Goal: Task Accomplishment & Management: Manage account settings

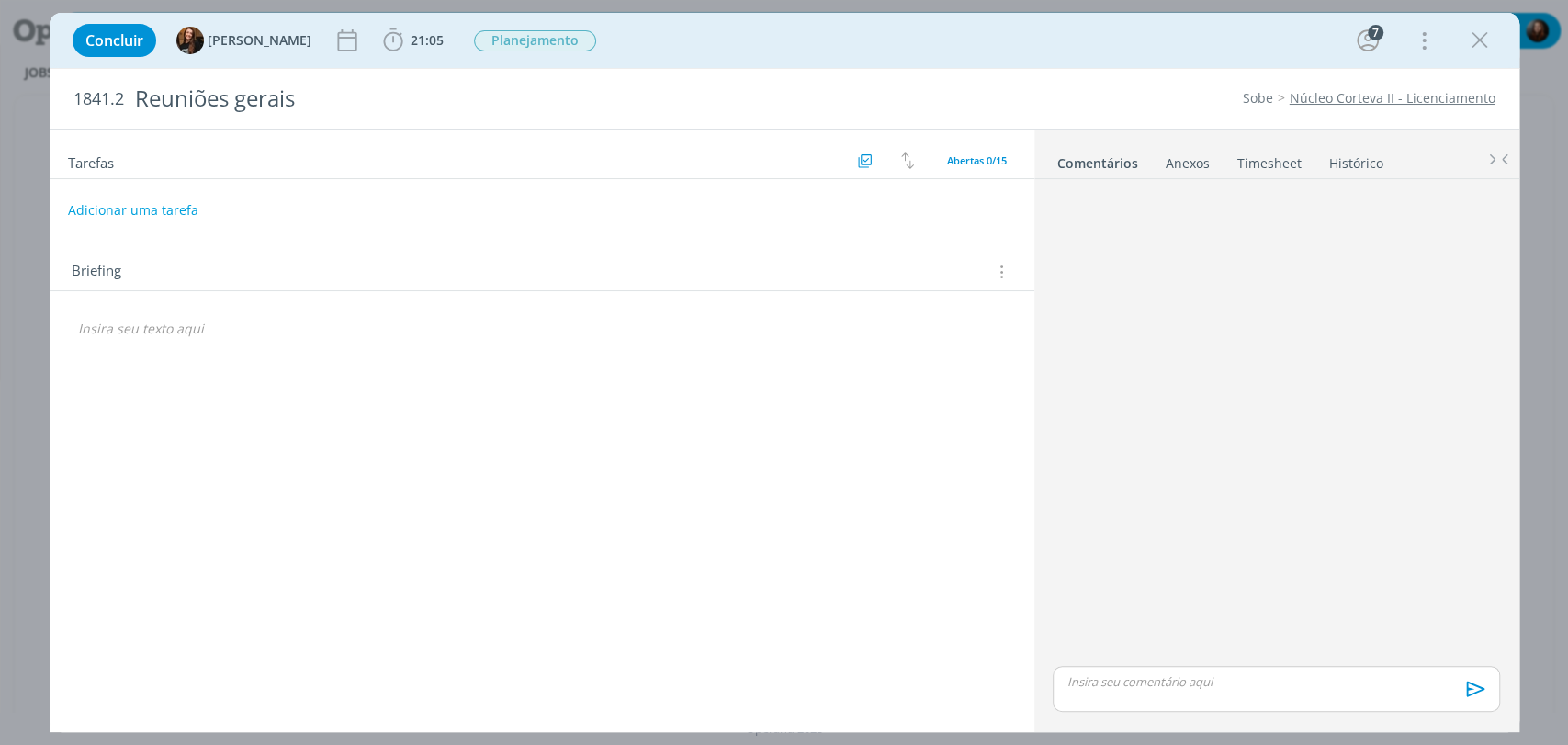
click at [1270, 162] on link "Timesheet" at bounding box center [1269, 159] width 66 height 27
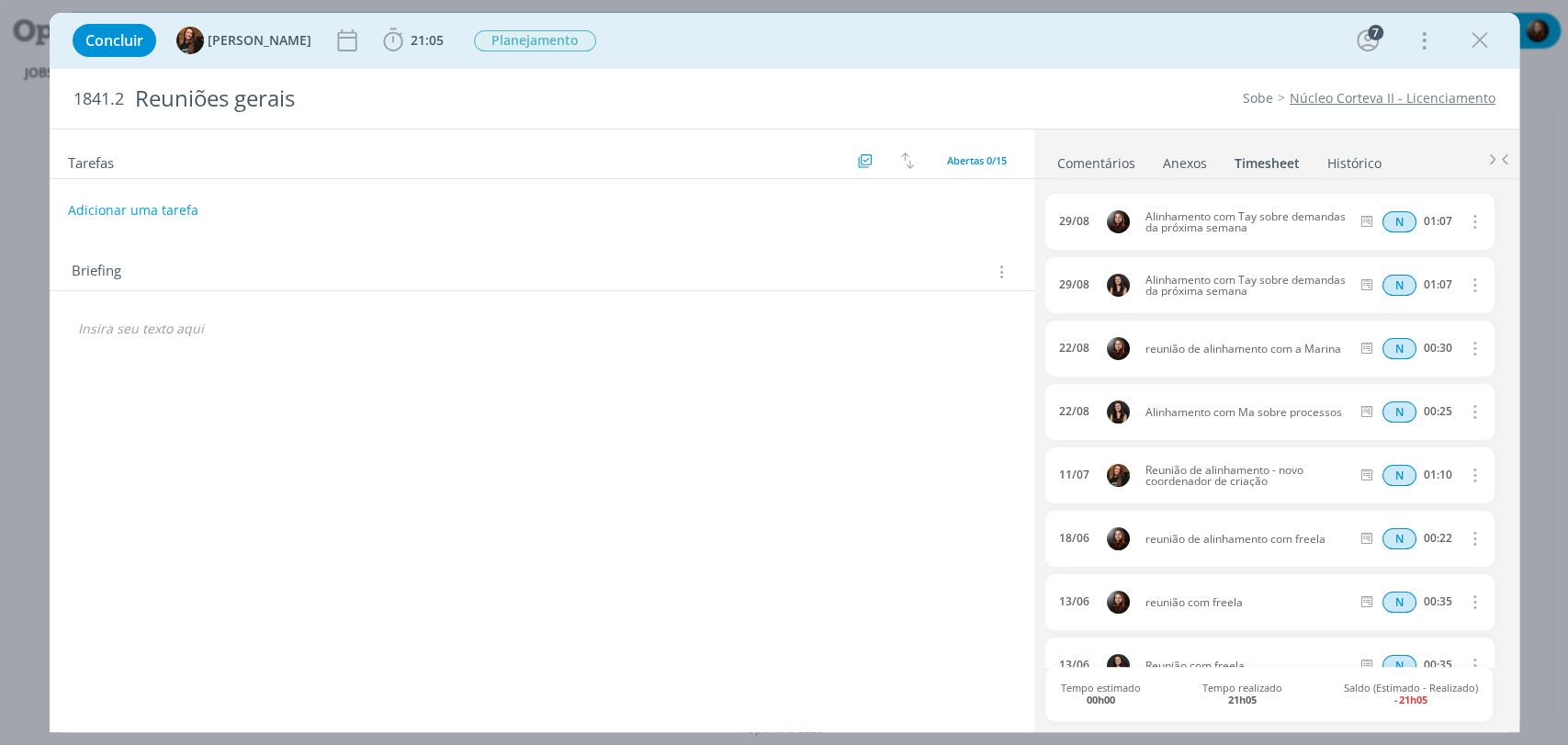
click at [1135, 36] on div "Concluir Tayná Morsch 21:05 Iniciar Apontar Data * 08/09/2025 Horas * 00:00 Tar…" at bounding box center [784, 40] width 1442 height 44
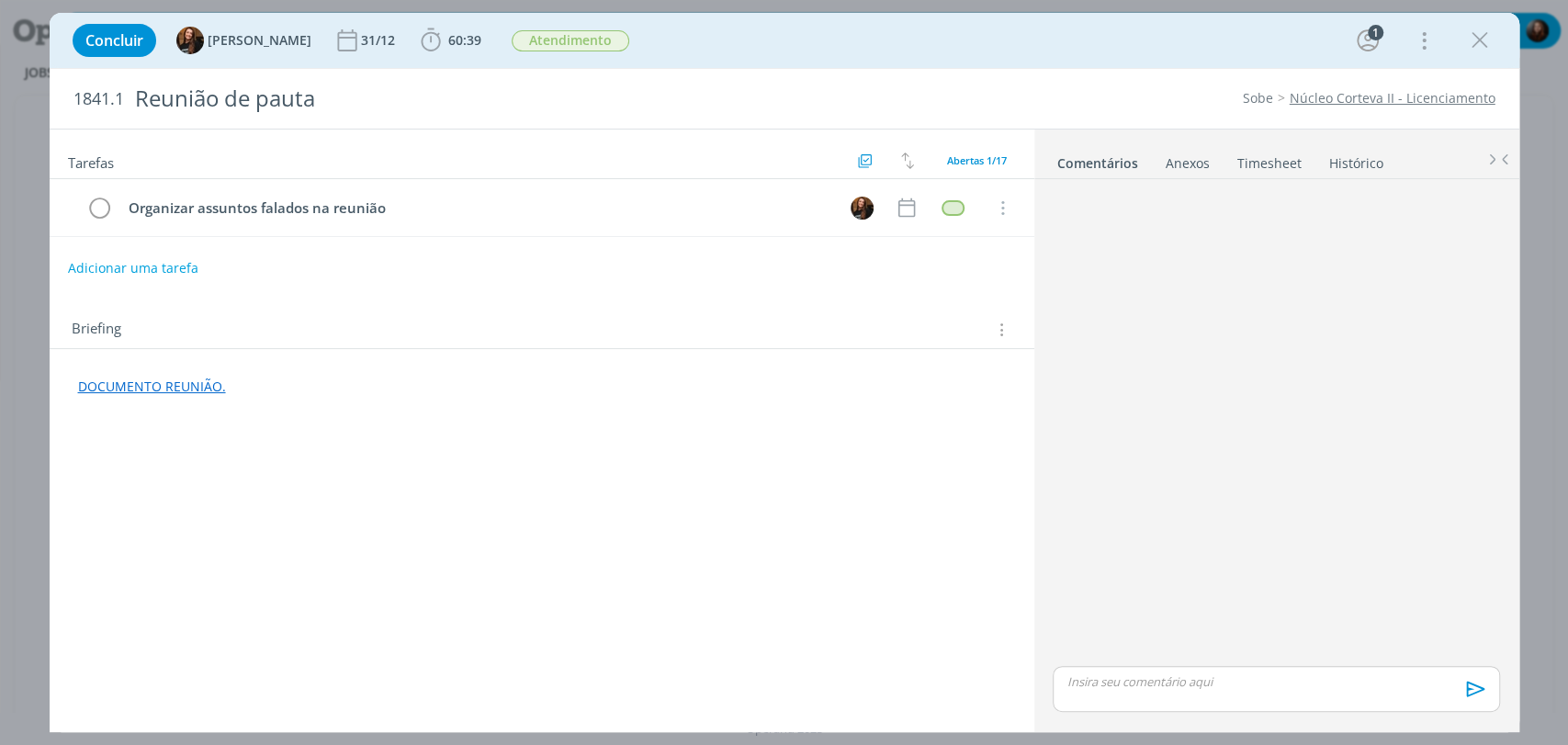
click at [1287, 163] on link "Timesheet" at bounding box center [1269, 159] width 66 height 27
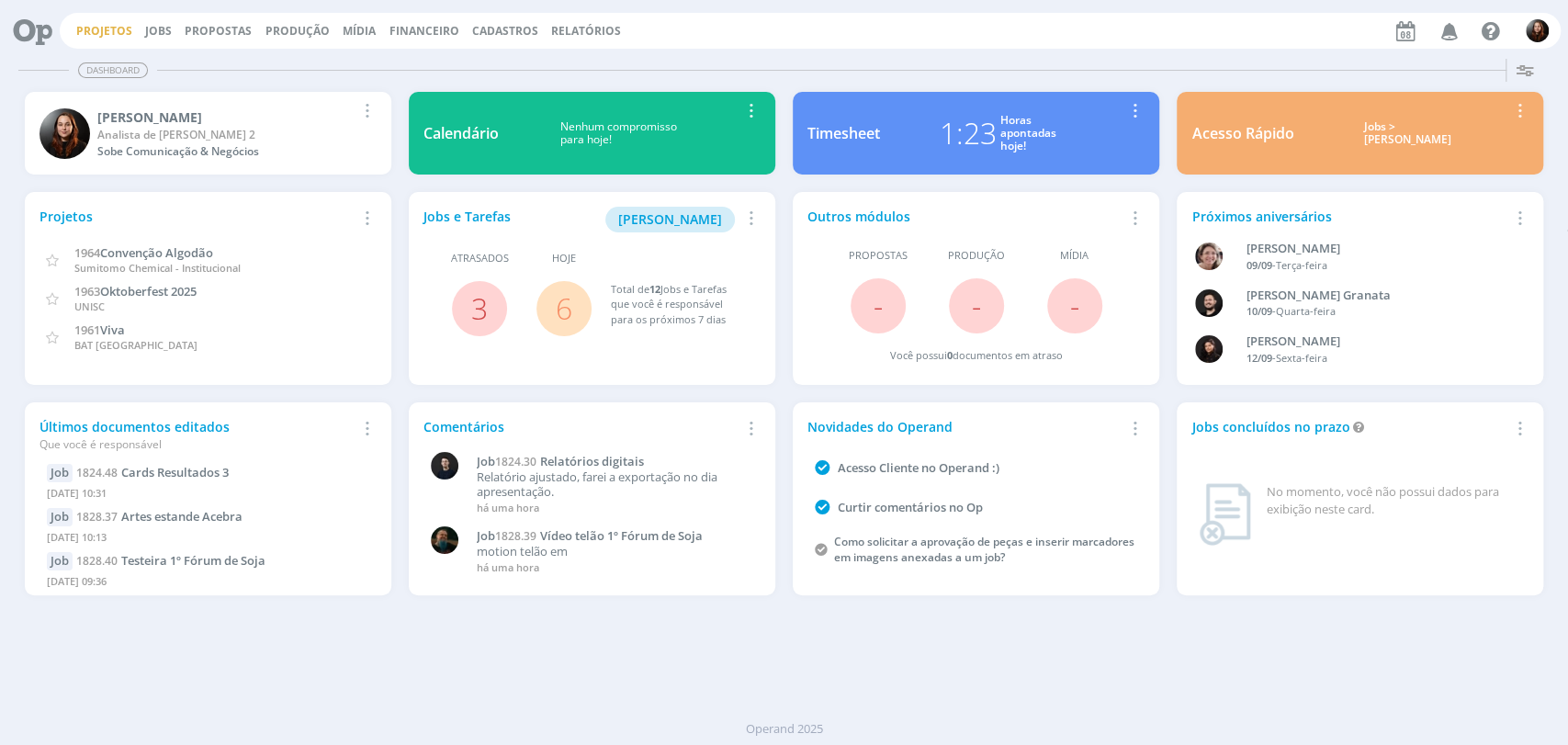
click at [79, 29] on link "Projetos" at bounding box center [104, 31] width 56 height 16
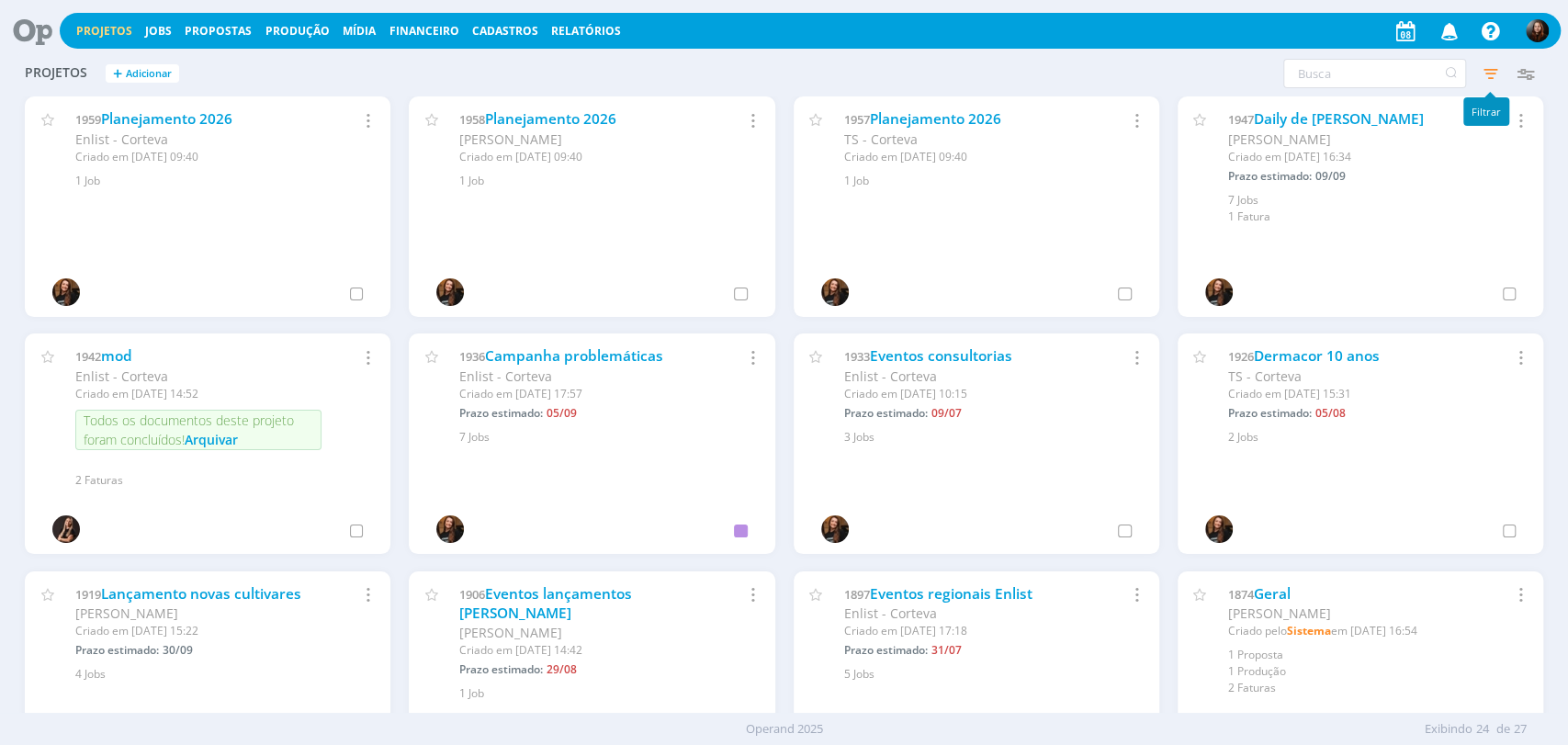
click at [1491, 71] on icon "button" at bounding box center [1489, 73] width 33 height 33
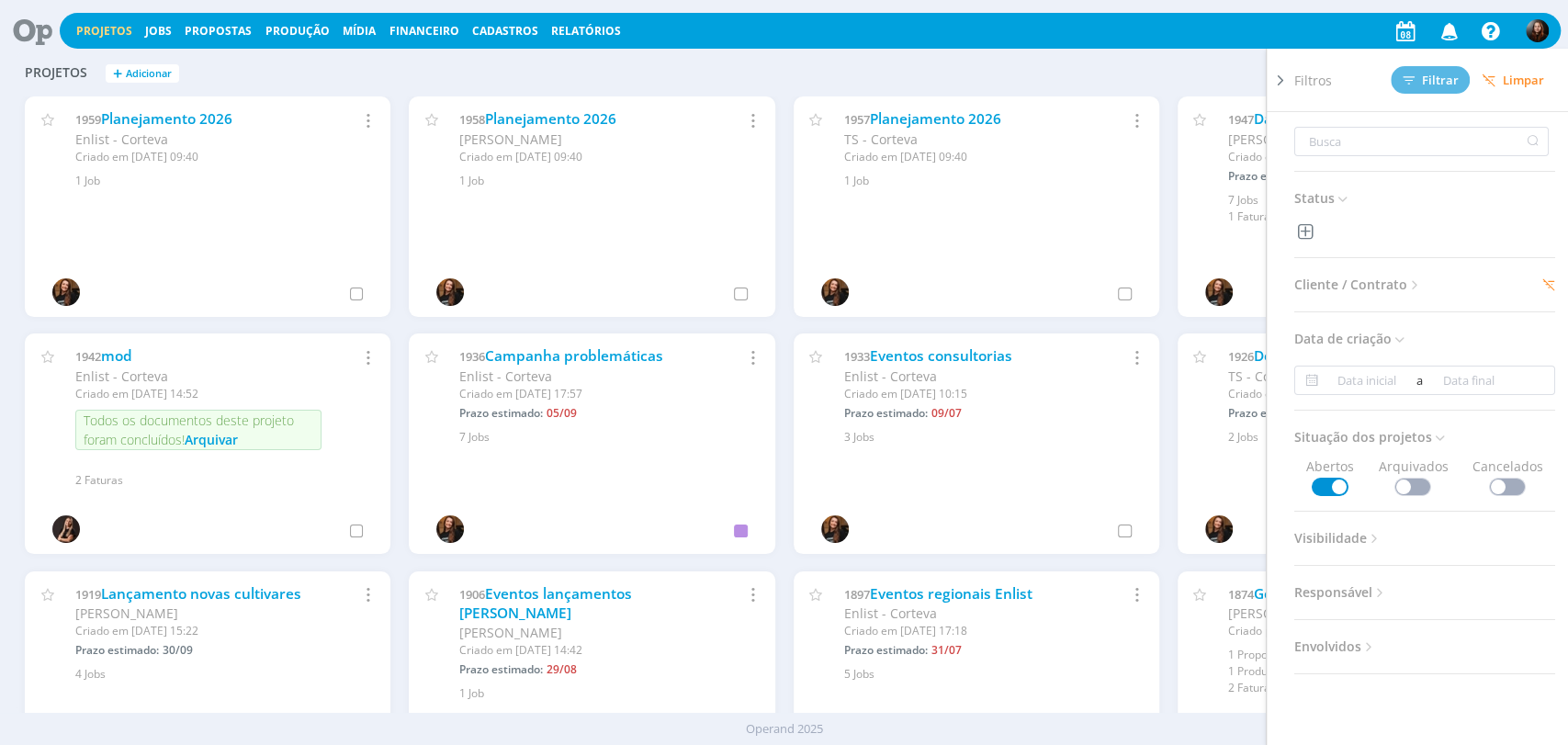
click at [1414, 282] on icon at bounding box center [1415, 286] width 16 height 16
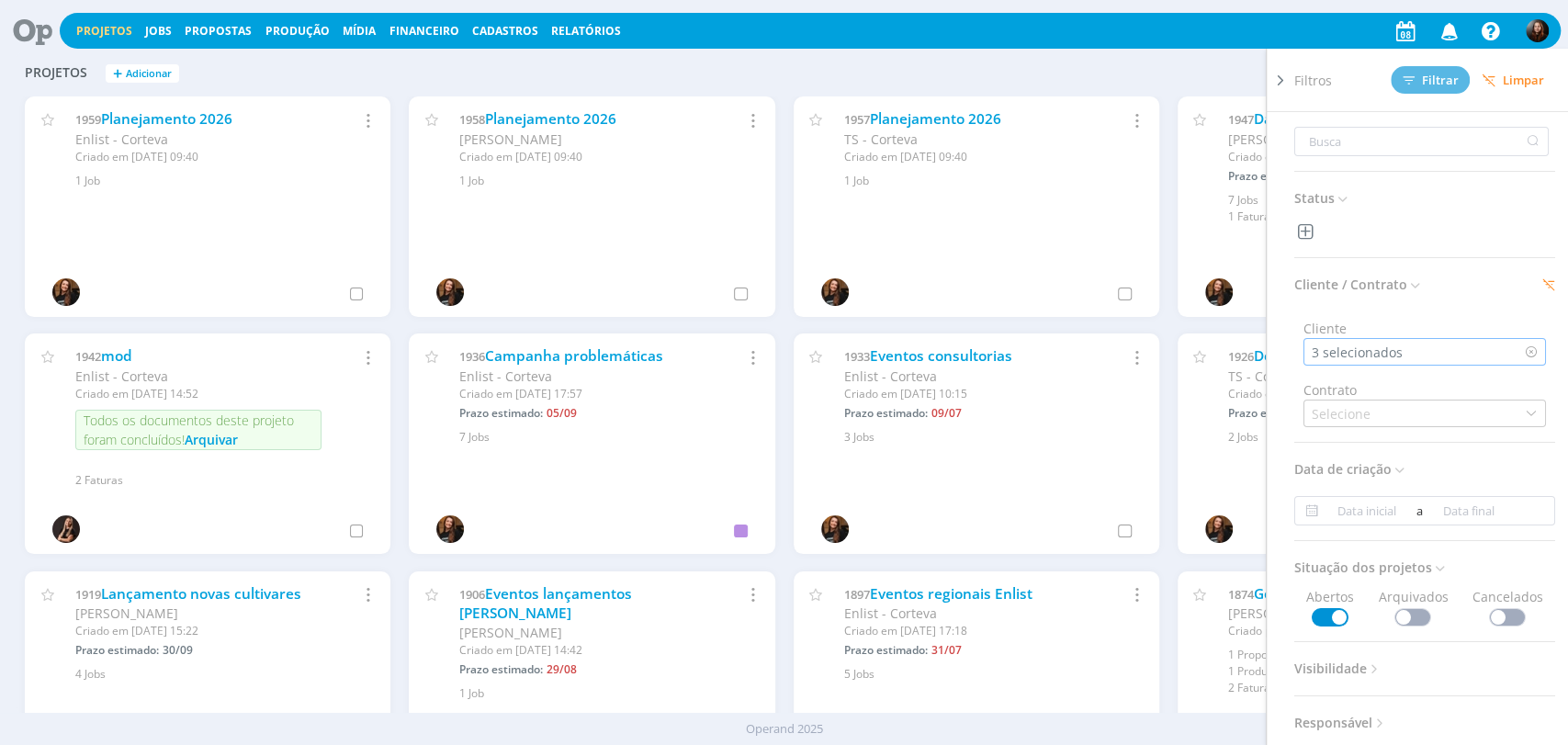
click at [1412, 355] on div "3 selecionados" at bounding box center [1424, 353] width 243 height 28
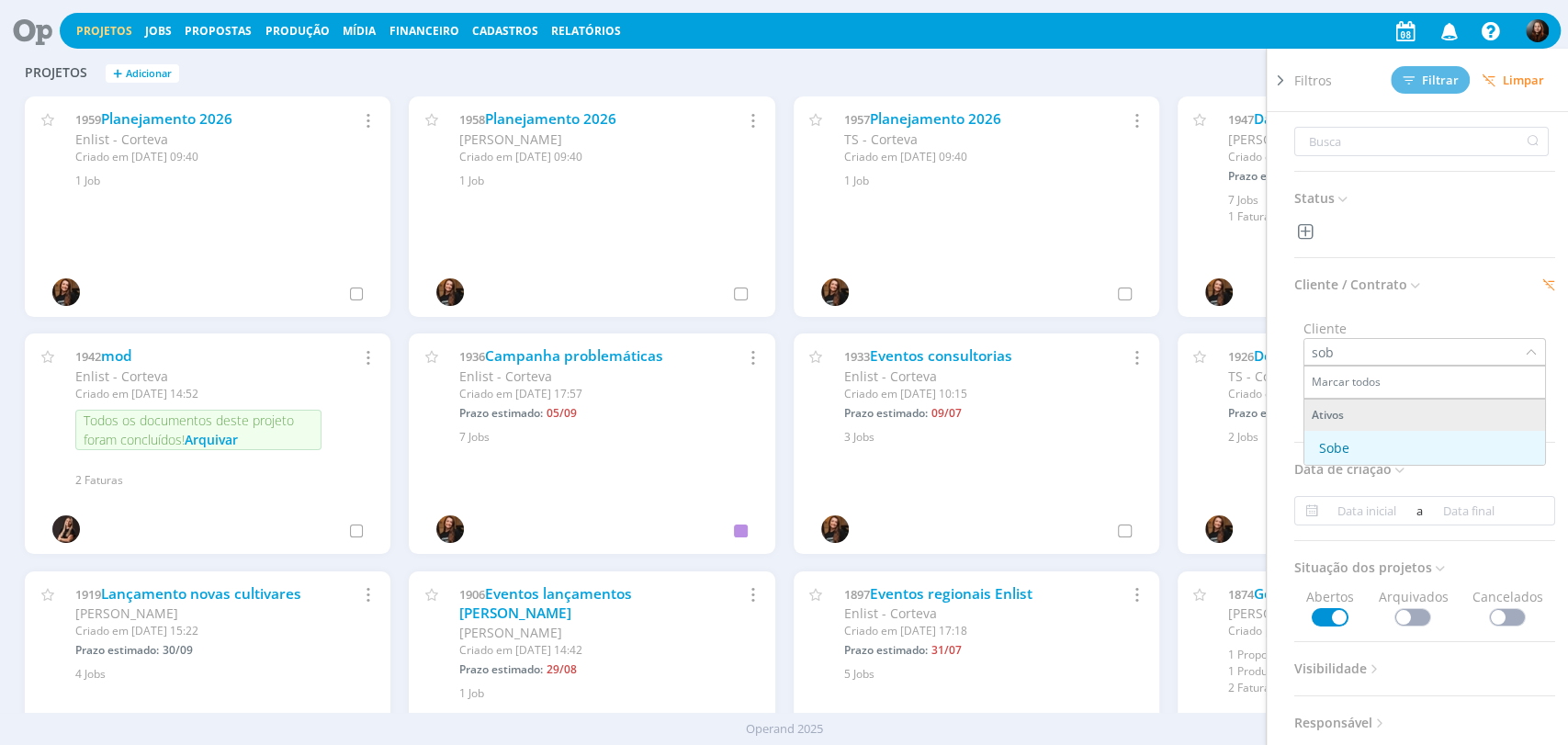
type input "sob"
click at [1373, 442] on div "Sobe" at bounding box center [1424, 447] width 226 height 19
click at [1438, 75] on span "Filtrar" at bounding box center [1430, 81] width 56 height 12
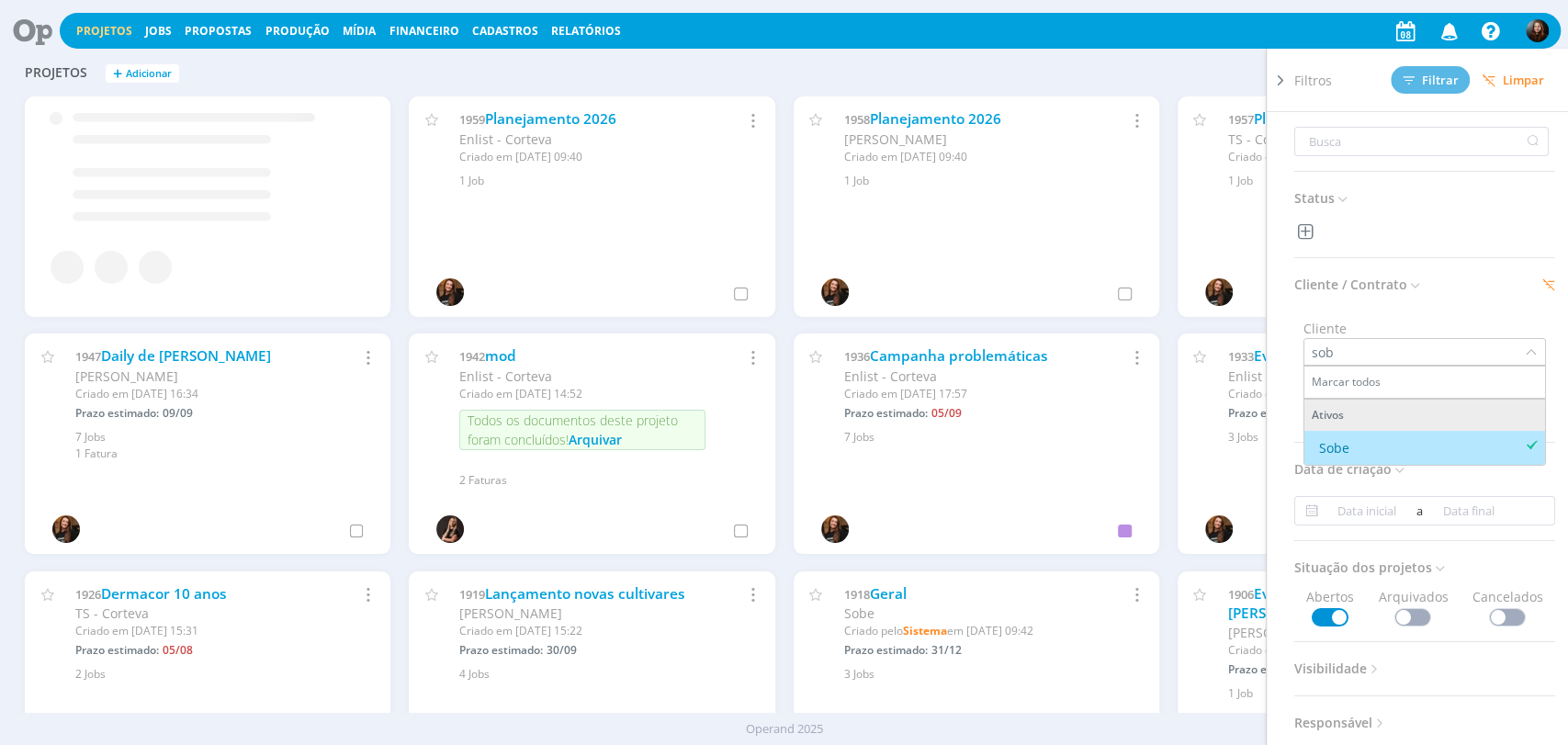
click at [1139, 63] on div "Filtros Filtrar Limpar Status Cliente / Contrato Cliente sob Marcar todos Ativo…" at bounding box center [1264, 73] width 557 height 29
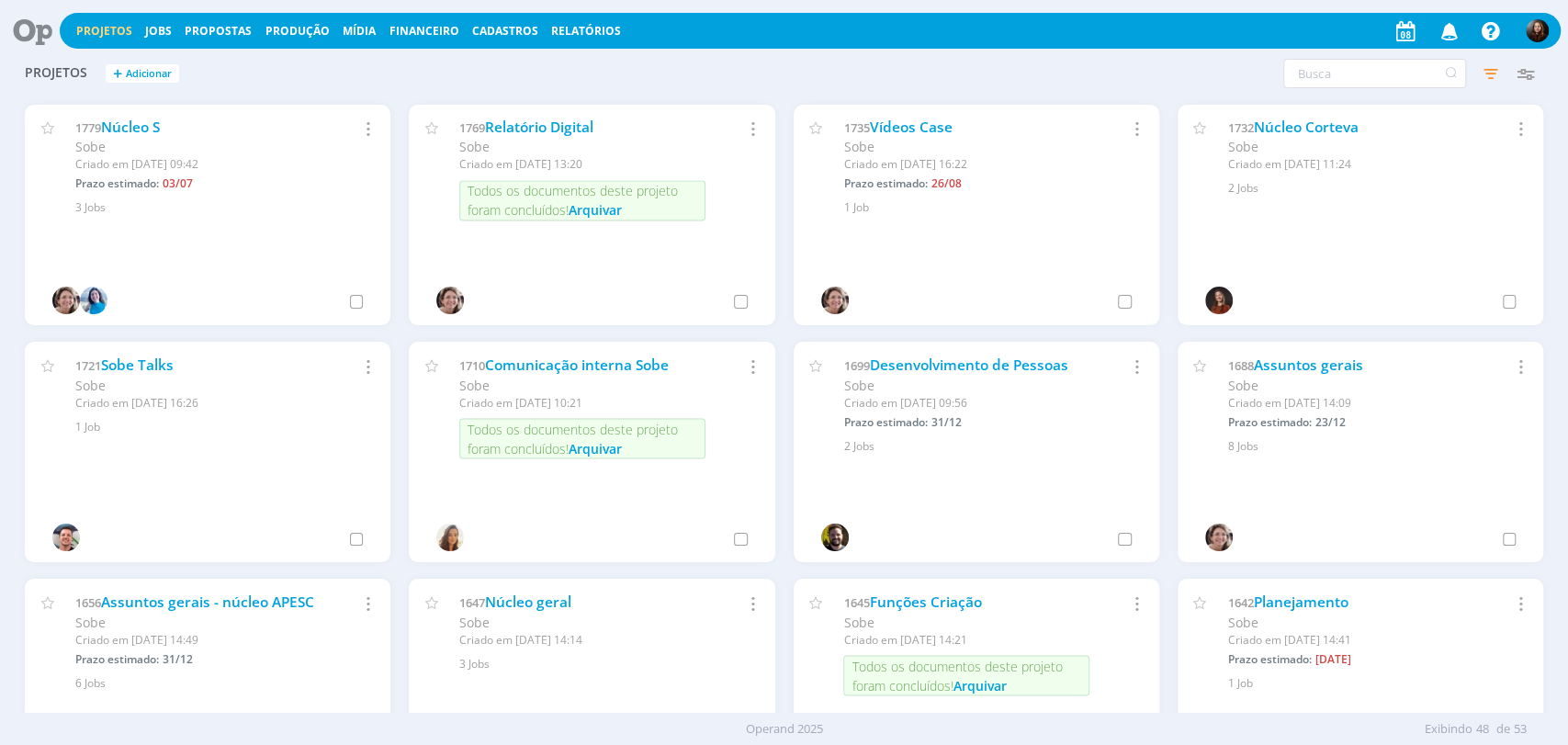
scroll to position [2142, 0]
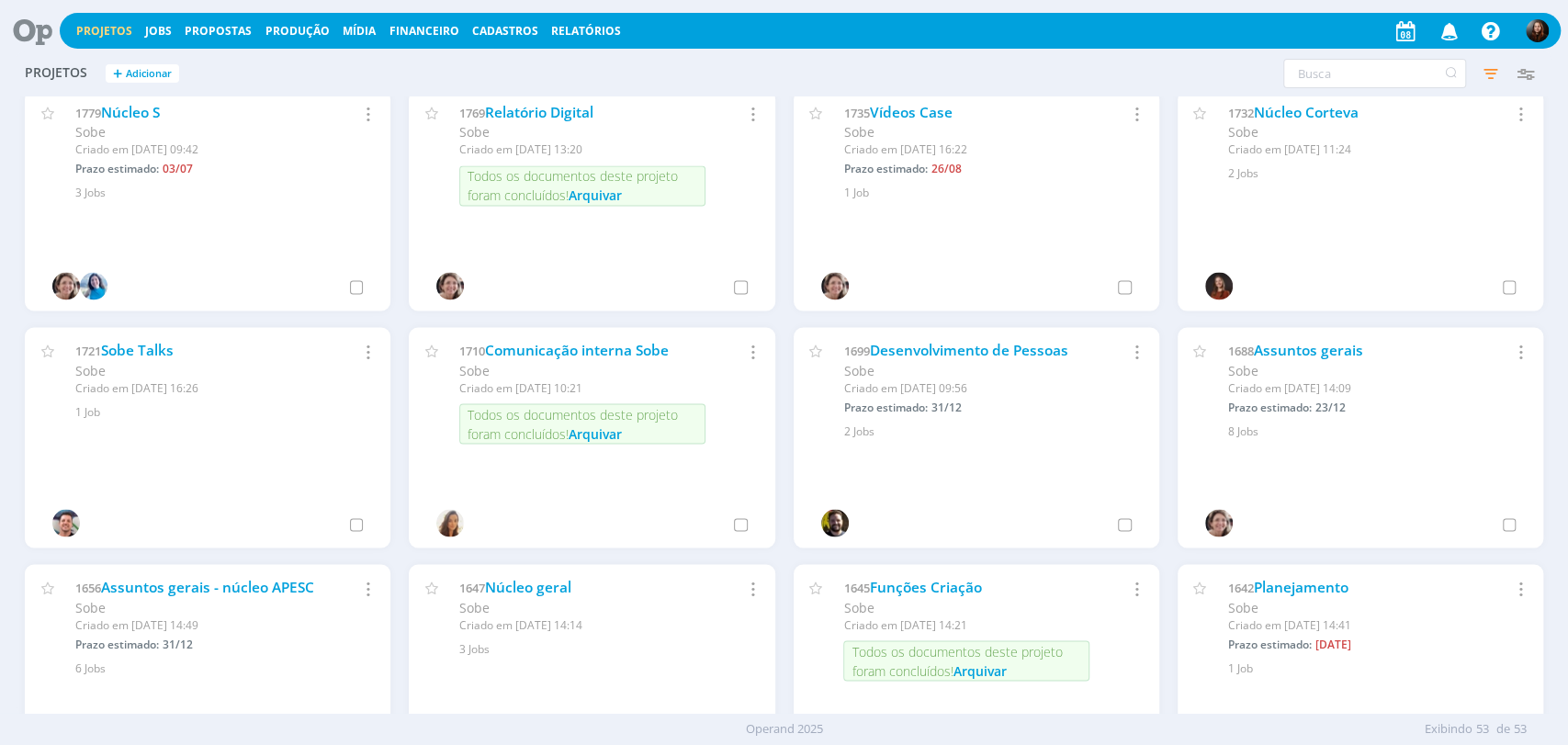
click at [29, 40] on icon at bounding box center [26, 31] width 38 height 36
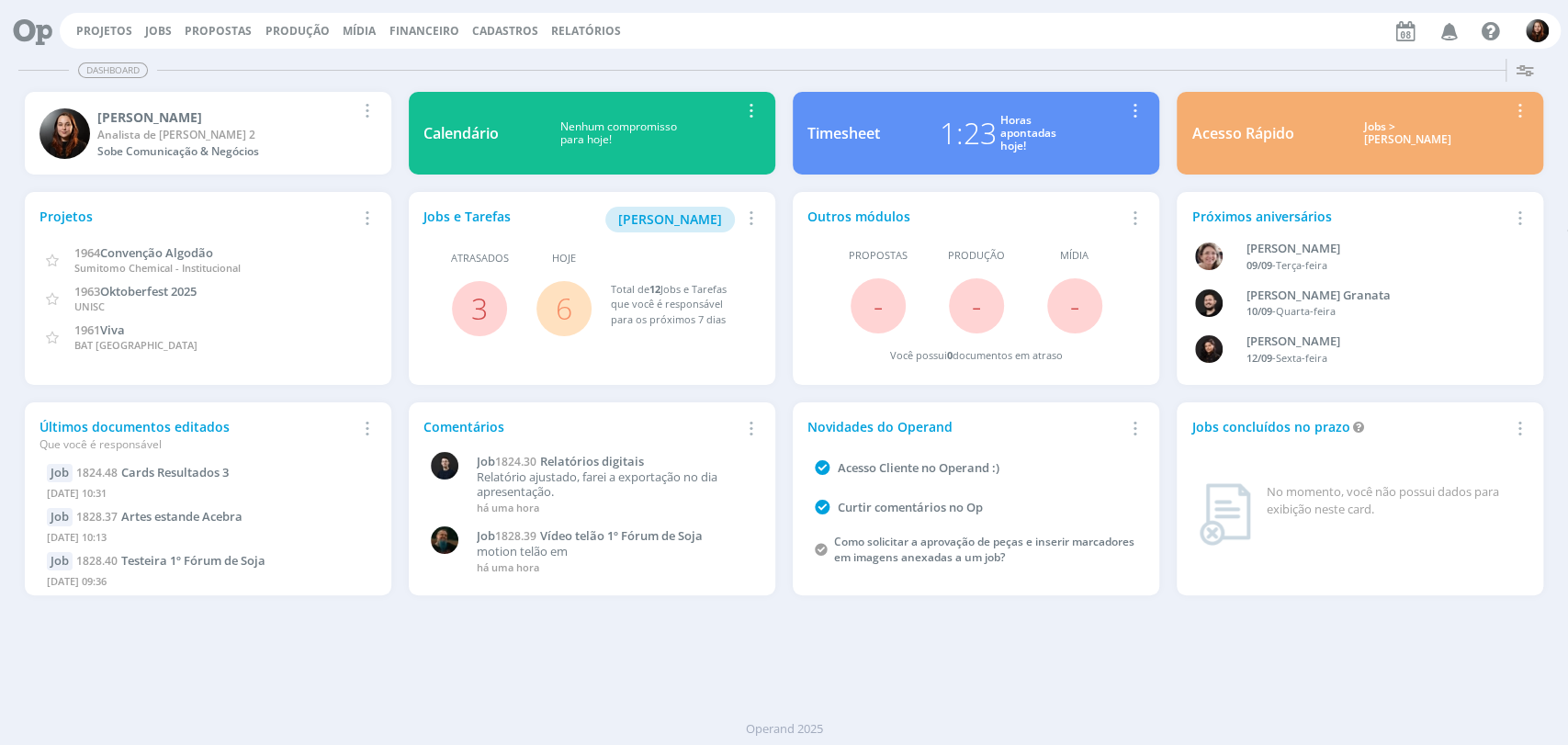
click at [966, 35] on div "Projetos Jobs Propostas Produção Mídia Financeiro Cadastros Relatórios Notifica…" at bounding box center [809, 31] width 1500 height 36
click at [1248, 42] on div "Projetos Jobs Propostas Produção Mídia Financeiro Cadastros Relatórios Notifica…" at bounding box center [809, 31] width 1500 height 36
drag, startPoint x: 848, startPoint y: 712, endPoint x: 858, endPoint y: 679, distance: 34.5
click at [848, 713] on div "Operand 2025" at bounding box center [784, 729] width 1568 height 32
click at [1054, 40] on div "Projetos Jobs Propostas Produção Mídia Financeiro Cadastros Relatórios Notifica…" at bounding box center [809, 31] width 1500 height 36
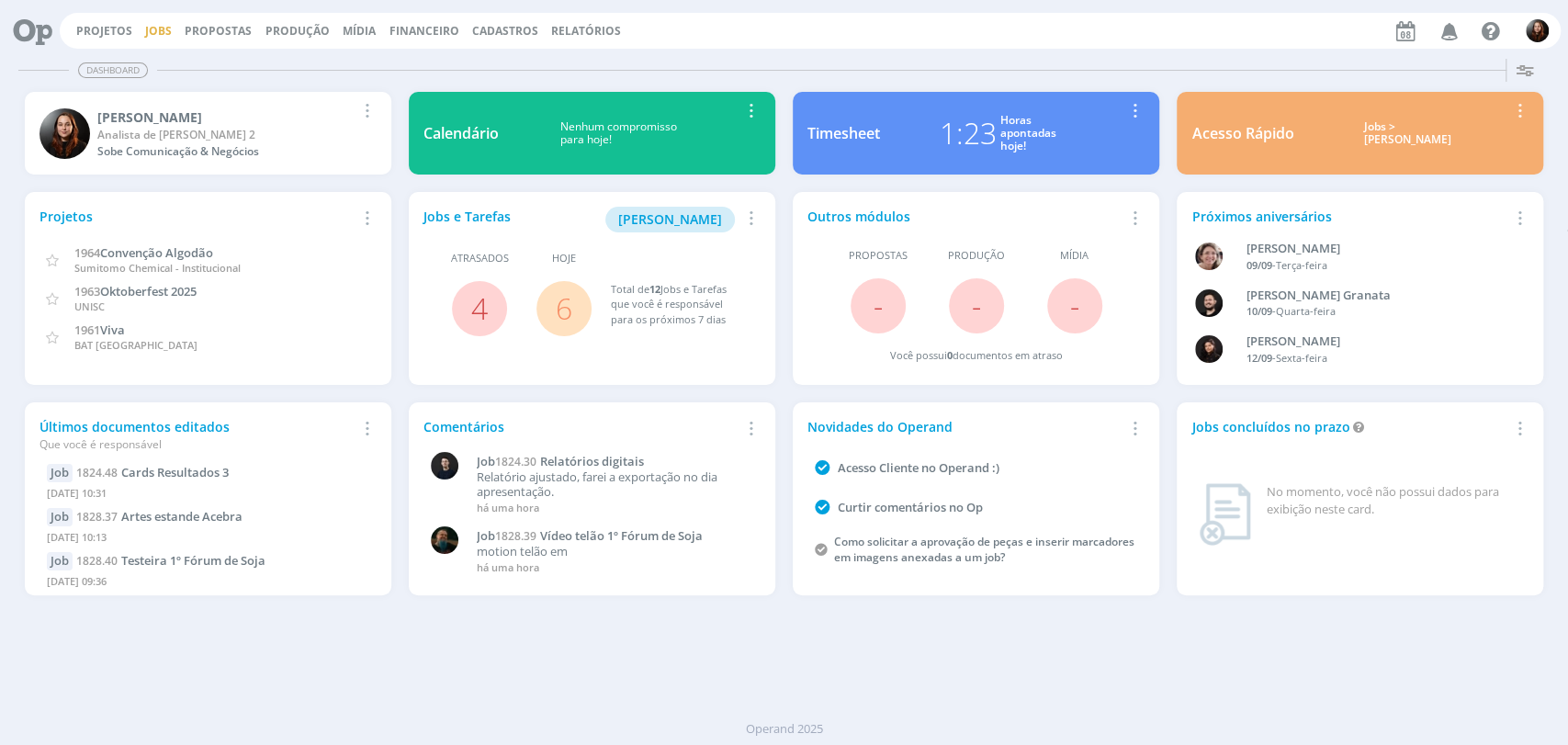
click at [157, 29] on link "Jobs" at bounding box center [158, 31] width 27 height 16
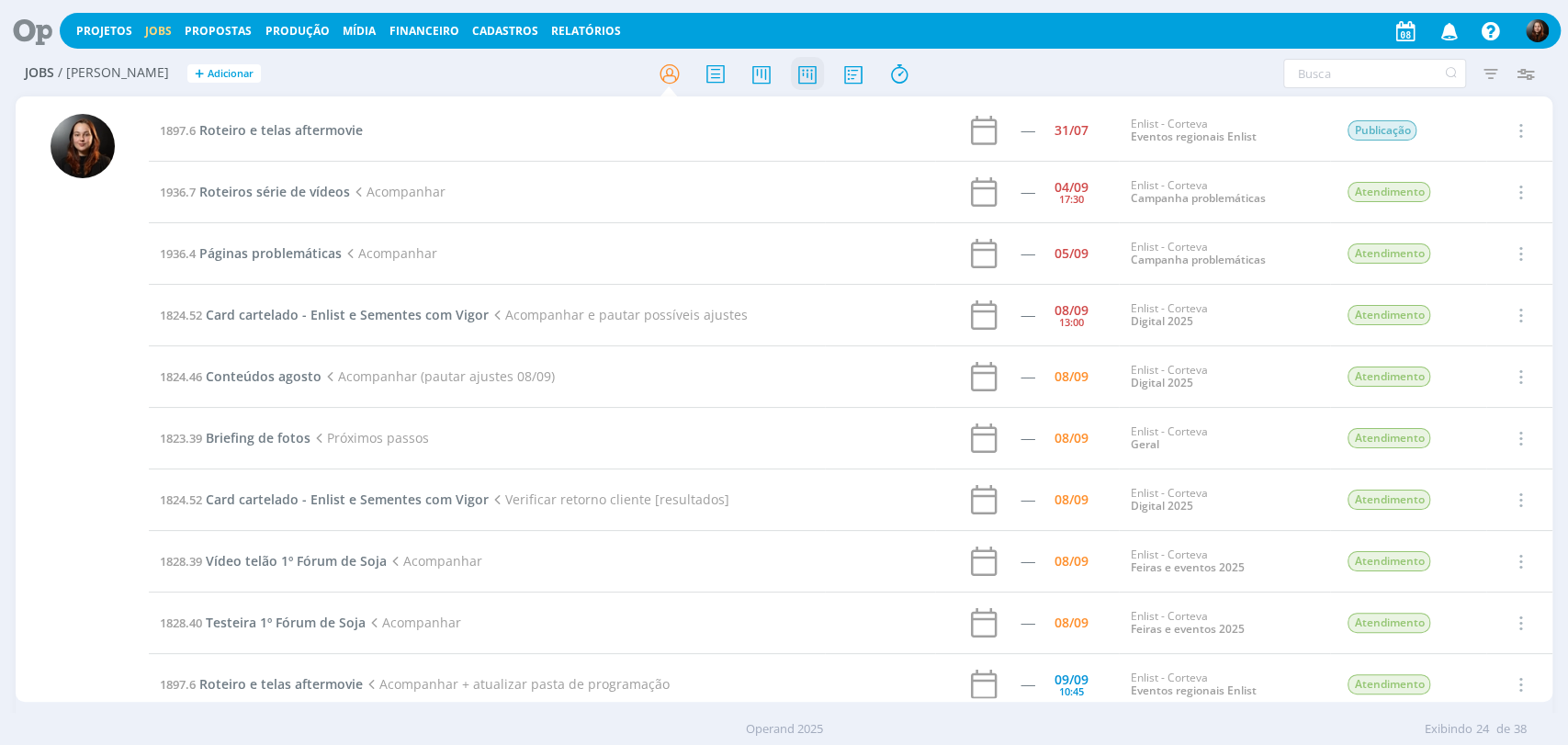
click at [803, 79] on icon at bounding box center [805, 74] width 33 height 36
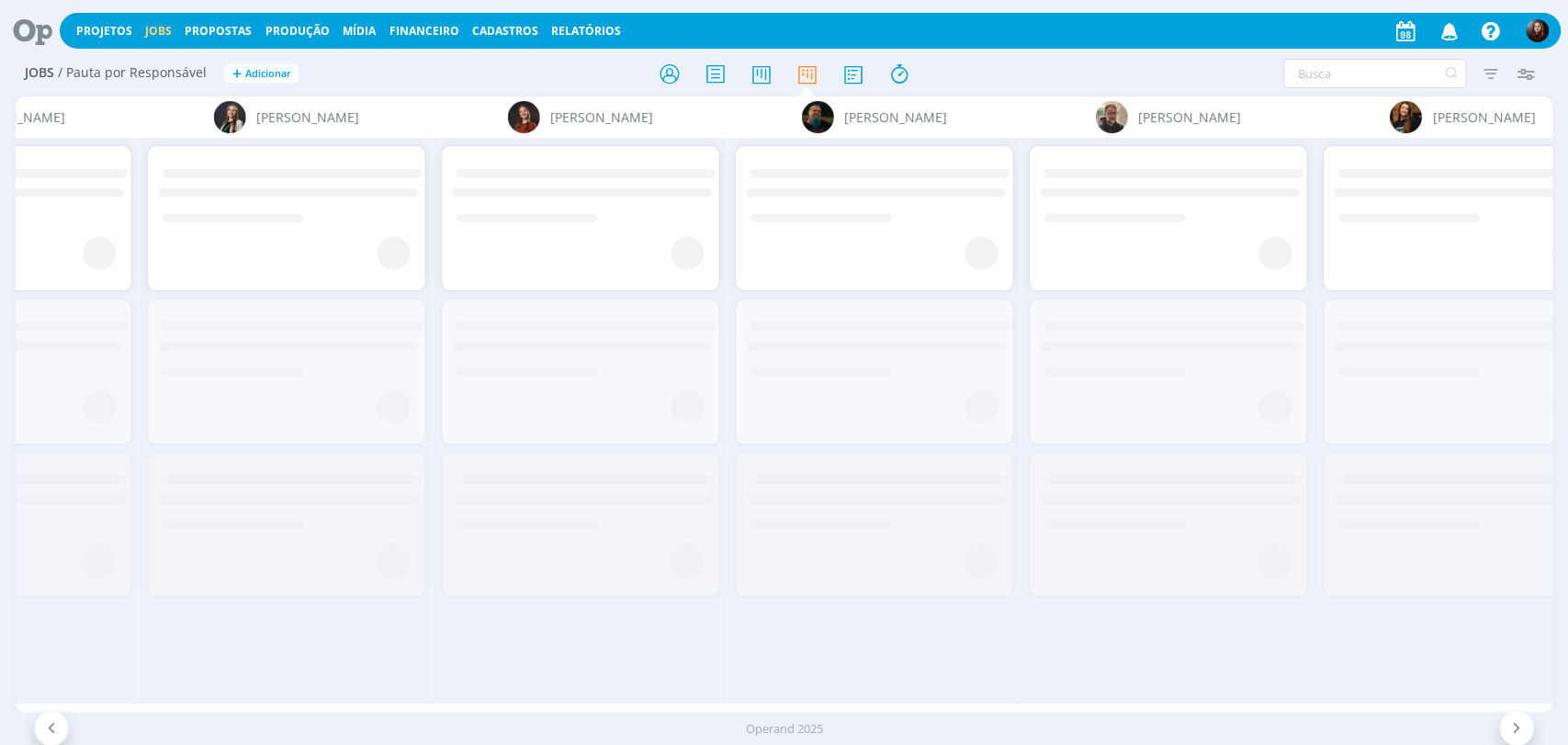
scroll to position [0, 3262]
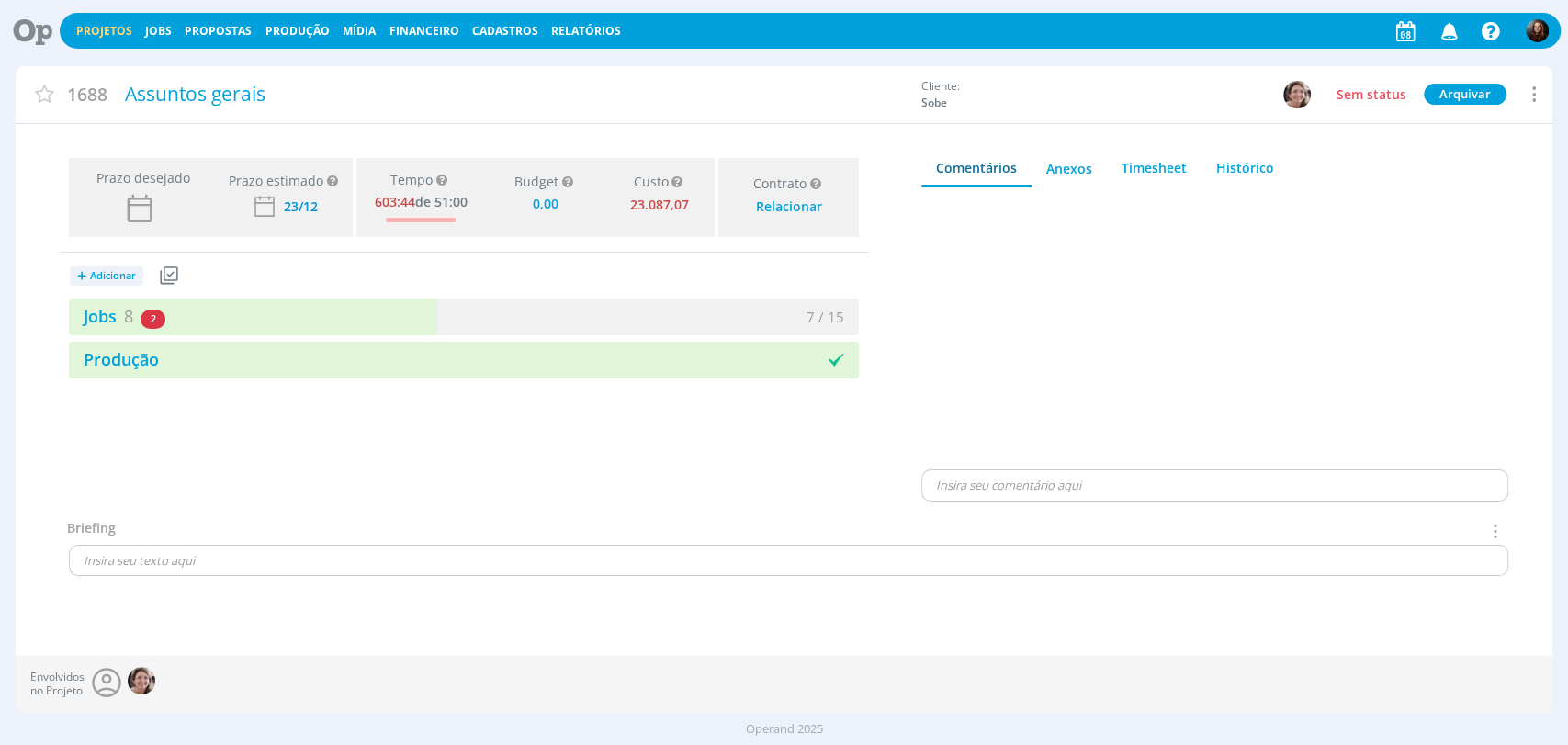
drag, startPoint x: 98, startPoint y: 315, endPoint x: 468, endPoint y: 267, distance: 373.1
click at [98, 315] on link "Jobs 8" at bounding box center [101, 316] width 64 height 22
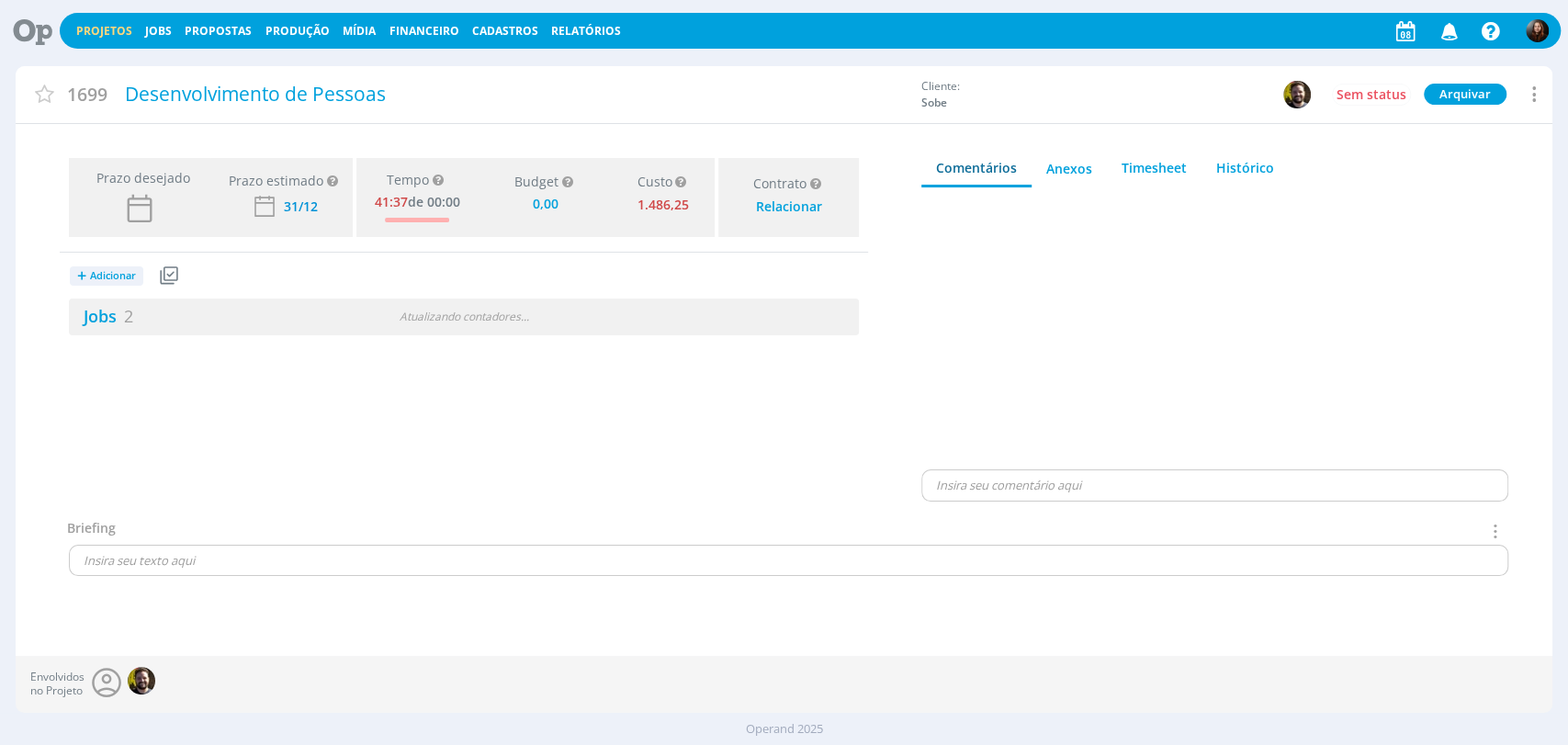
type input "0,00"
click at [92, 315] on link "Jobs 2" at bounding box center [101, 316] width 64 height 22
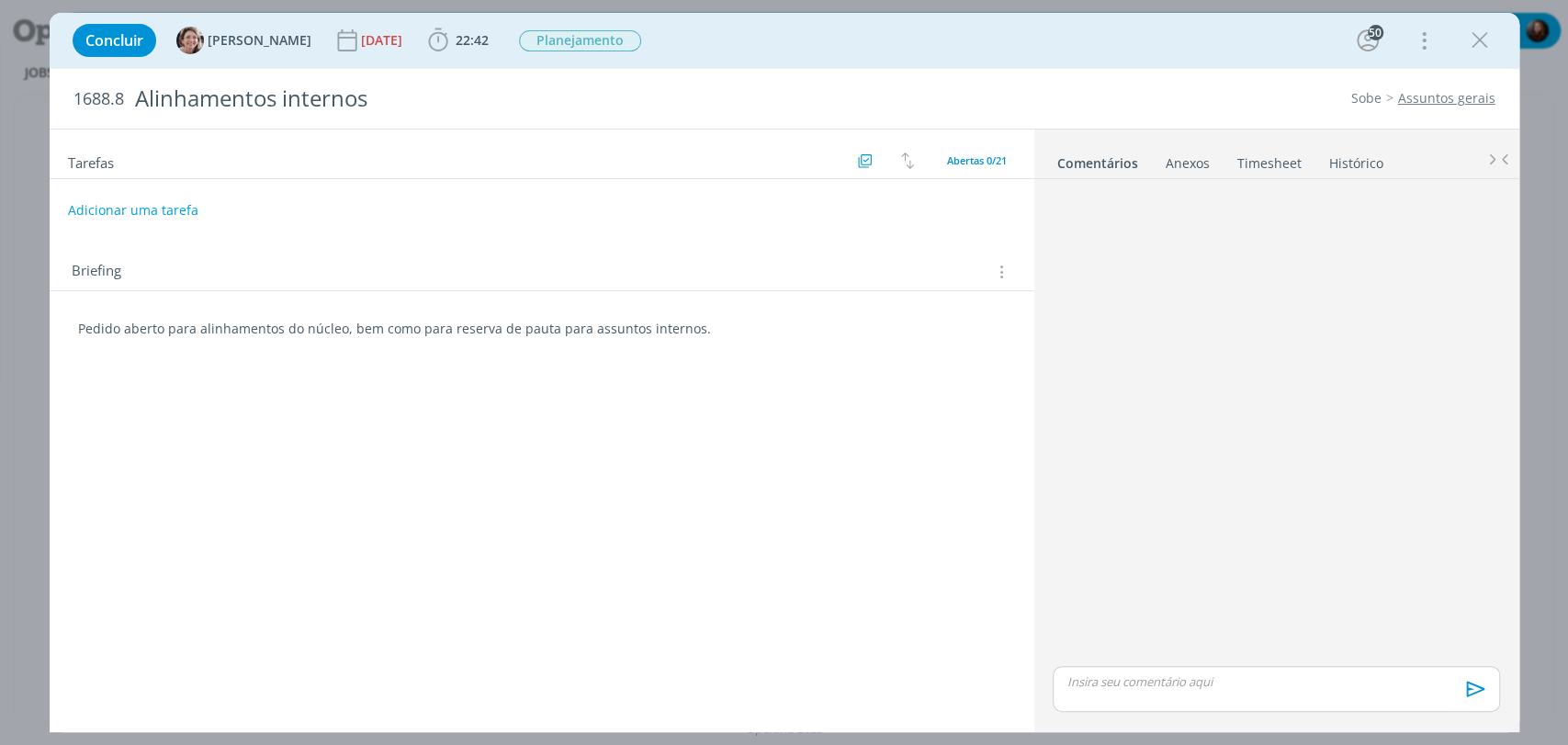
click at [1270, 160] on link "Timesheet" at bounding box center [1269, 159] width 66 height 27
click at [1259, 155] on link "Timesheet" at bounding box center [1269, 159] width 66 height 27
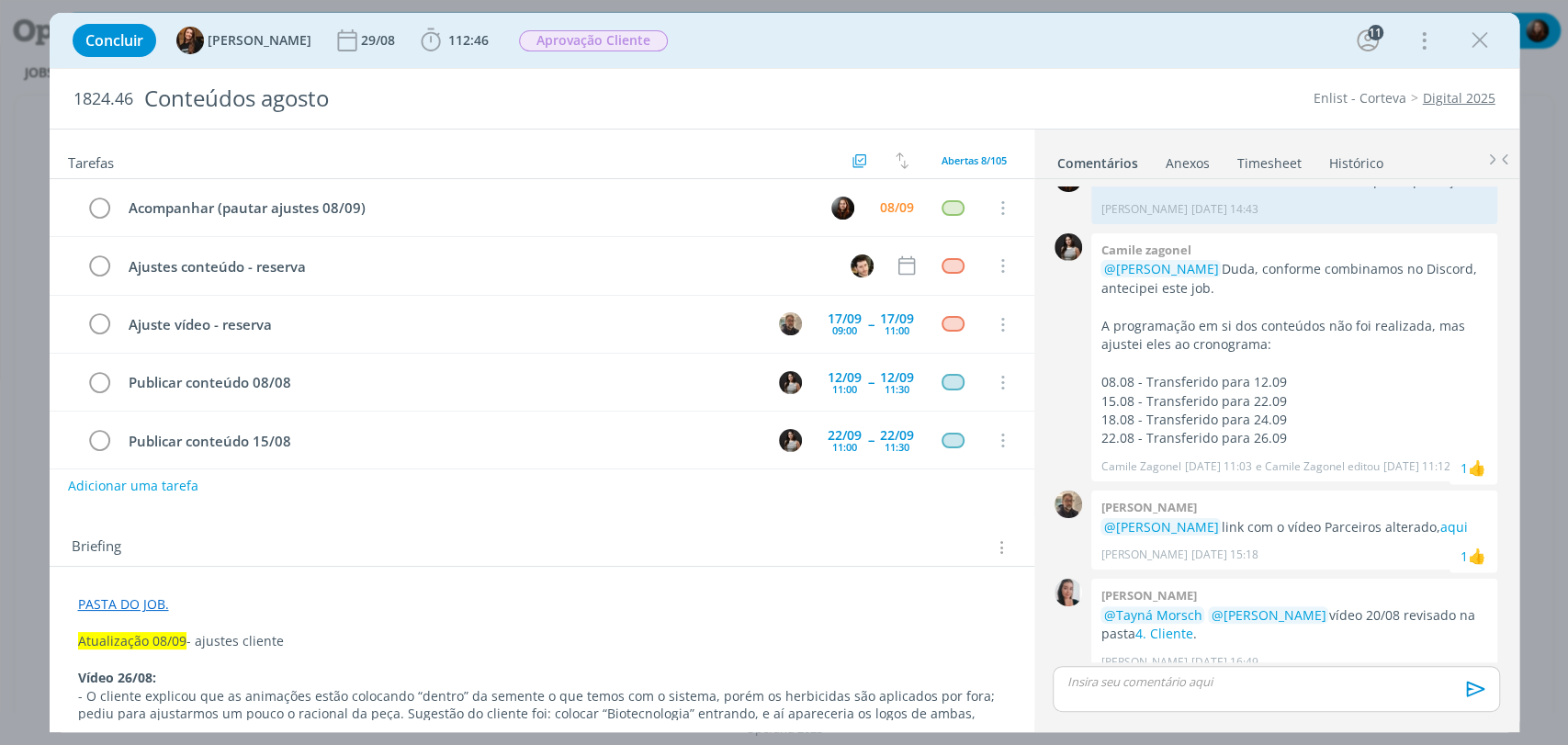
click at [433, 561] on div "Briefing Briefings Predefinidos Versões do Briefing Ver Briefing do Projeto" at bounding box center [542, 542] width 984 height 50
click at [874, 34] on div "Concluir Tayná Morsch 29/08 112:46 Iniciar Apontar Data * 08/09/2025 Horas * 00…" at bounding box center [784, 40] width 1442 height 44
click at [1070, 46] on div "Concluir Tayná Morsch 29/08 112:46 Iniciar Apontar Data * 08/09/2025 Horas * 00…" at bounding box center [784, 40] width 1442 height 44
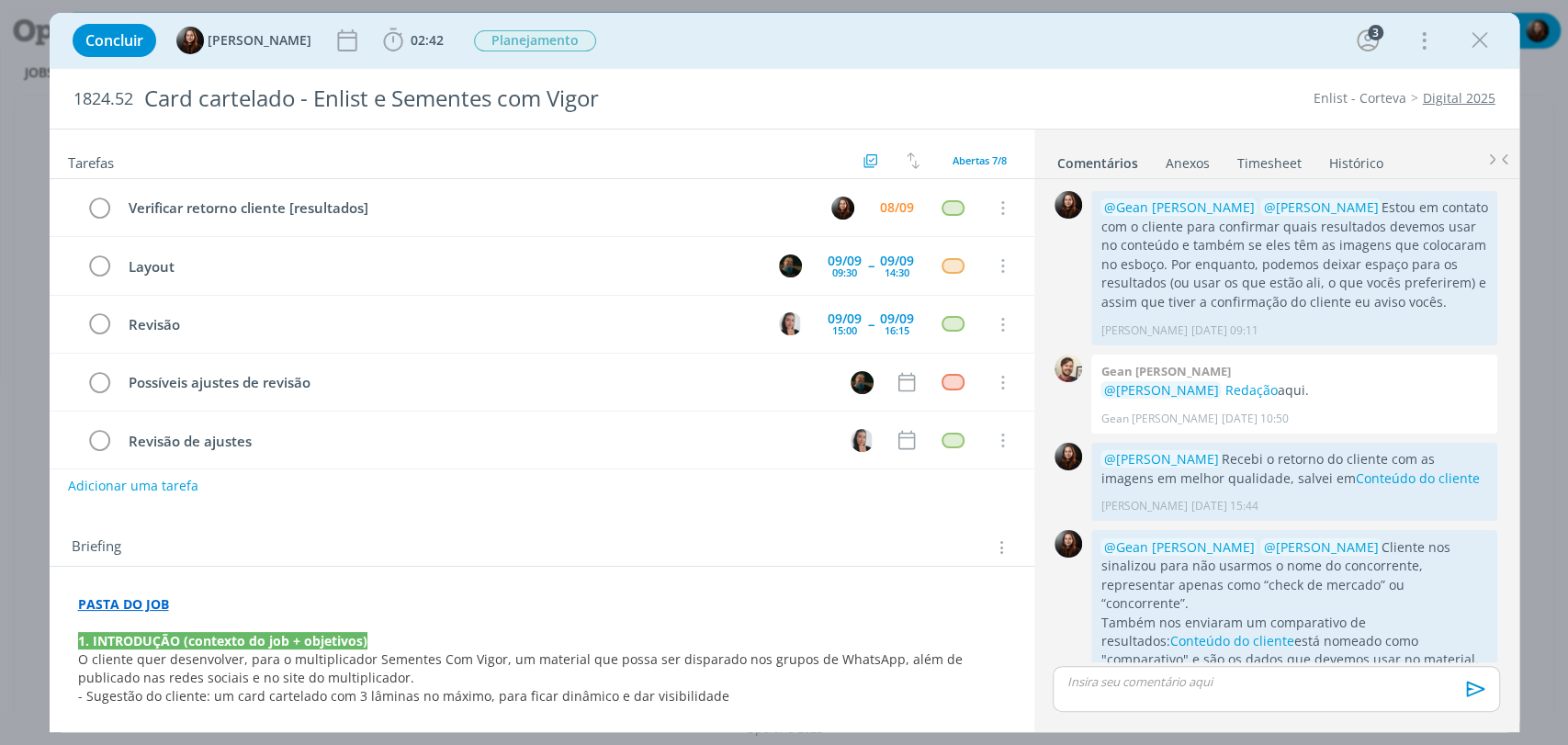
scroll to position [26, 0]
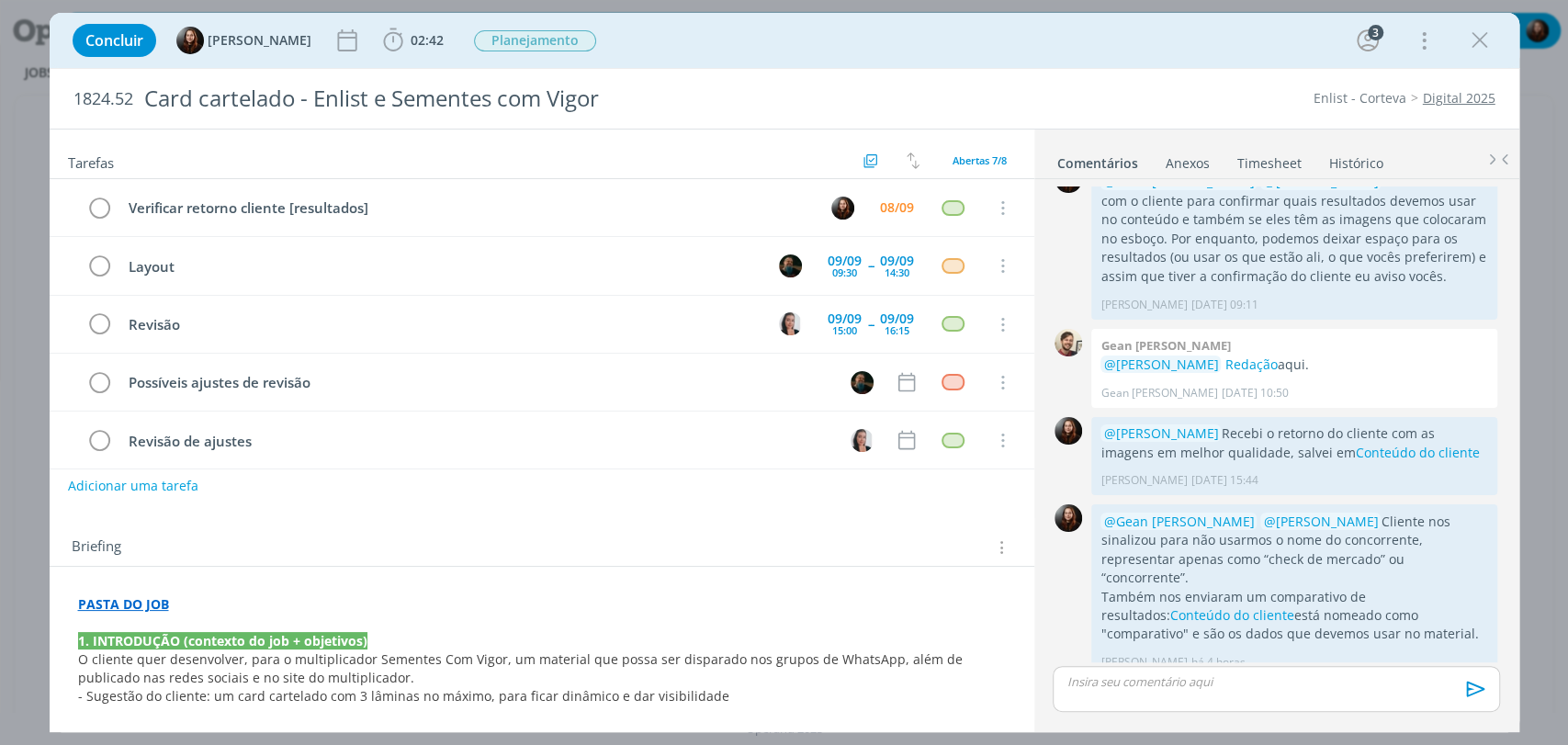
click at [706, 53] on div "Concluir [PERSON_NAME] 02:42 Iniciar Apontar Data * [DATE] Horas * 00:00 [PERSO…" at bounding box center [784, 40] width 1442 height 44
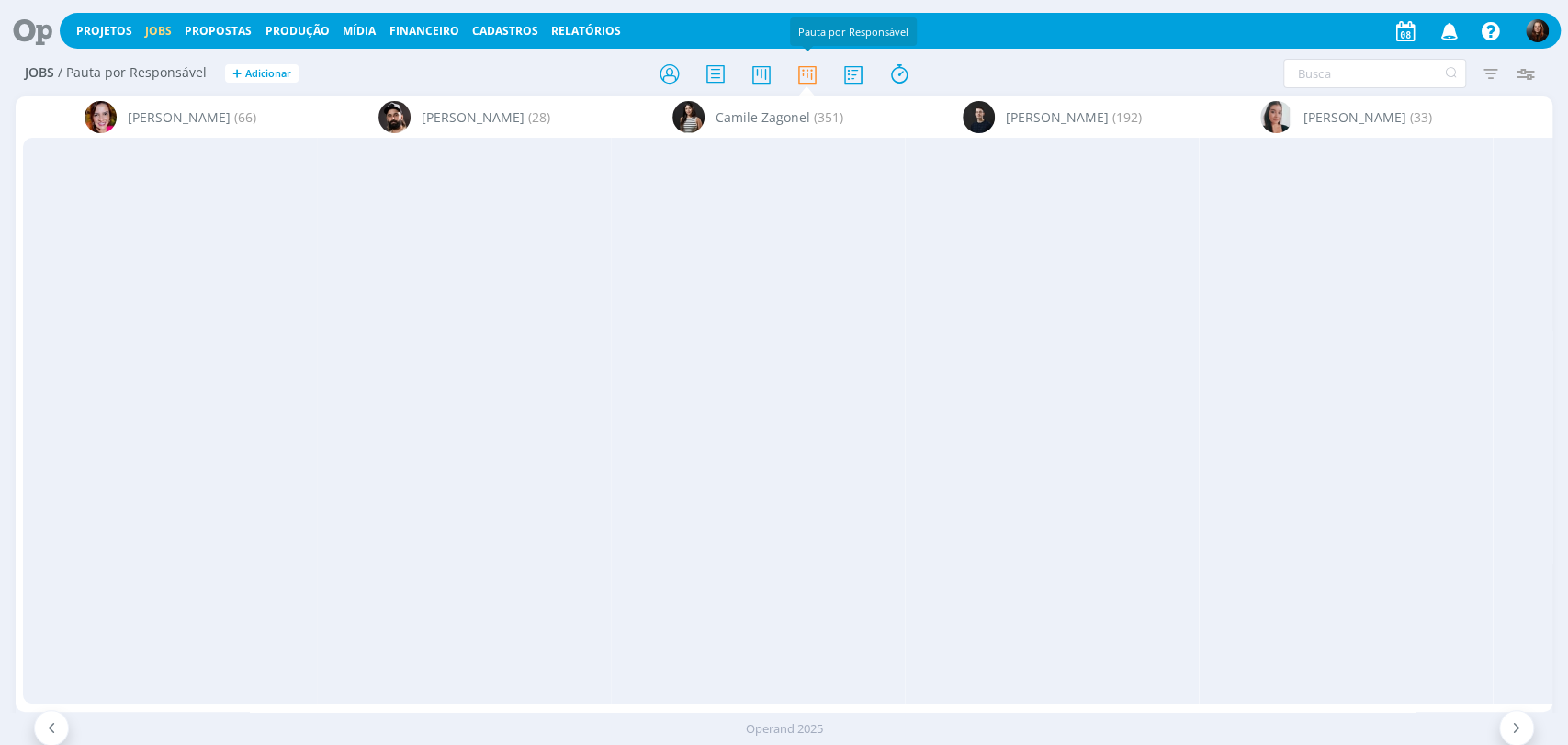
scroll to position [0, 3262]
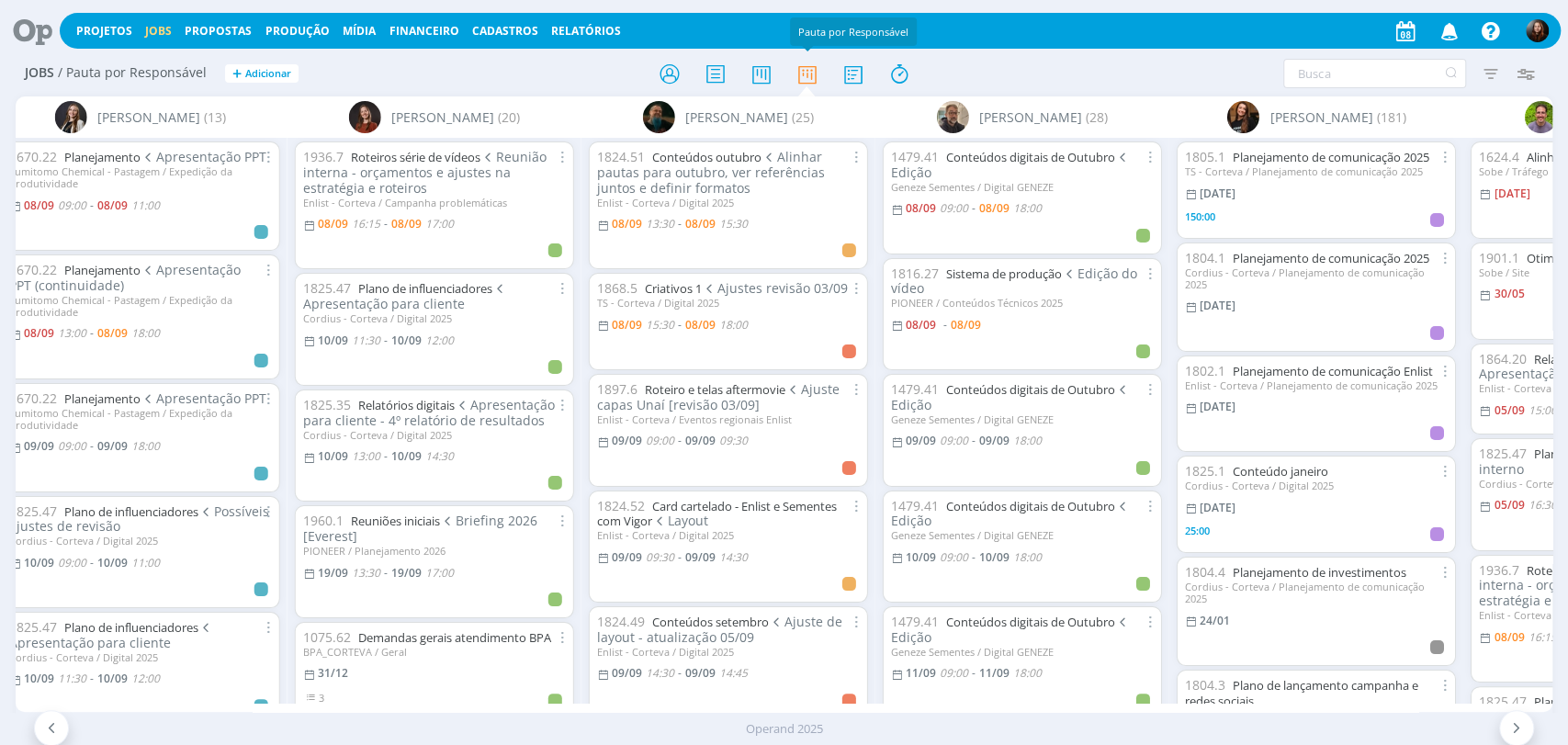
click at [27, 23] on icon at bounding box center [26, 31] width 38 height 36
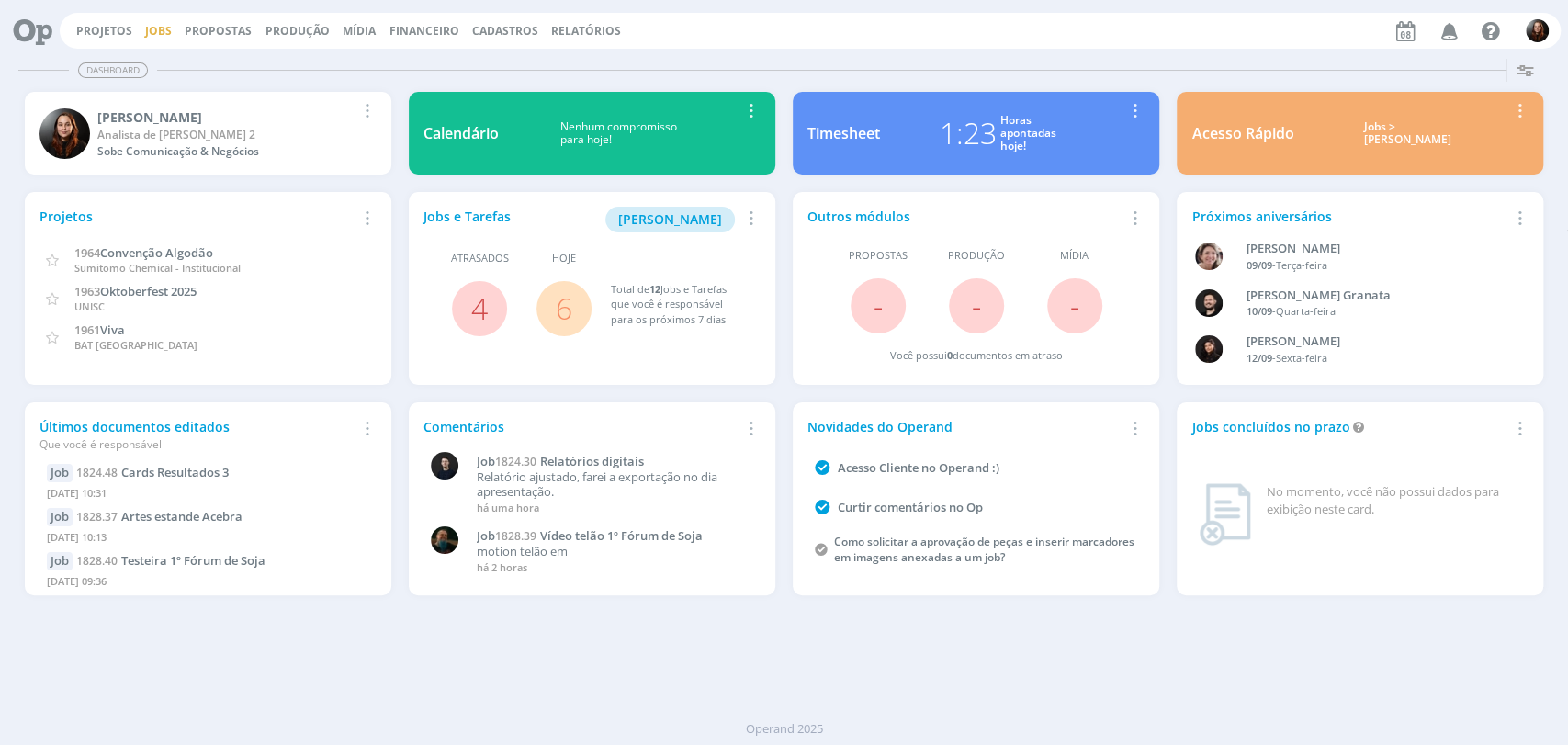
click at [147, 34] on link "Jobs" at bounding box center [158, 31] width 27 height 16
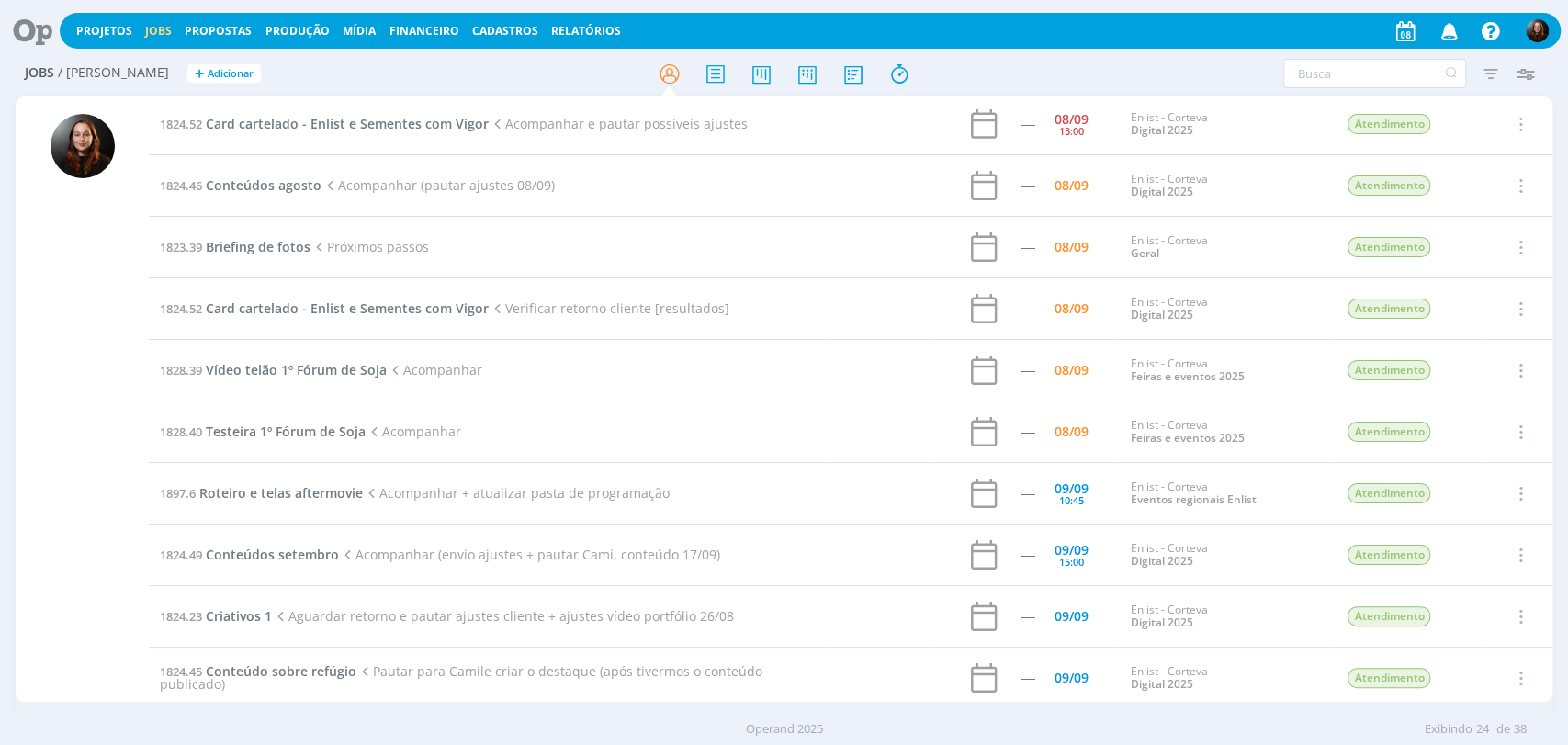
scroll to position [204, 0]
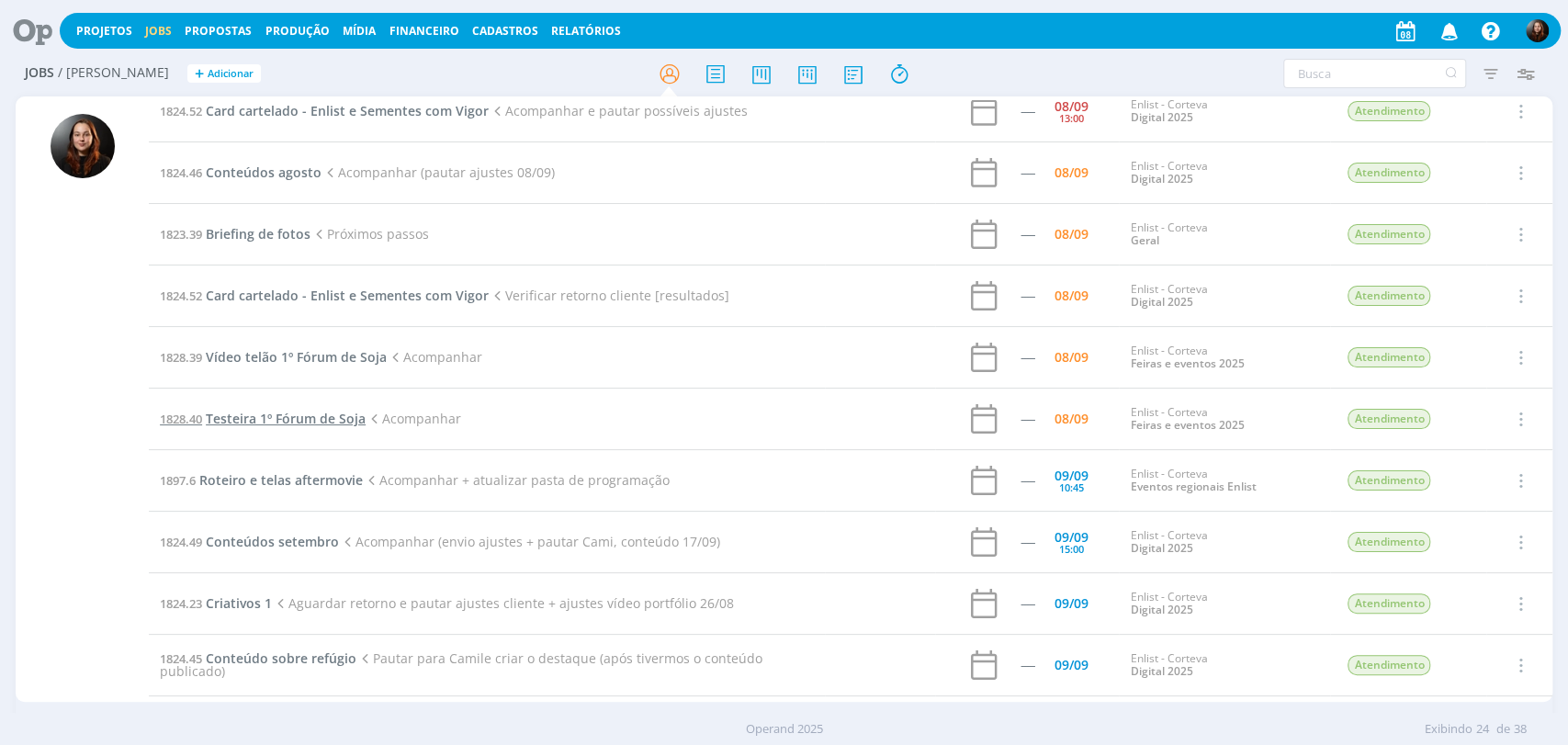
click at [317, 419] on span "Testeira 1º Fórum de Soja" at bounding box center [285, 417] width 160 height 17
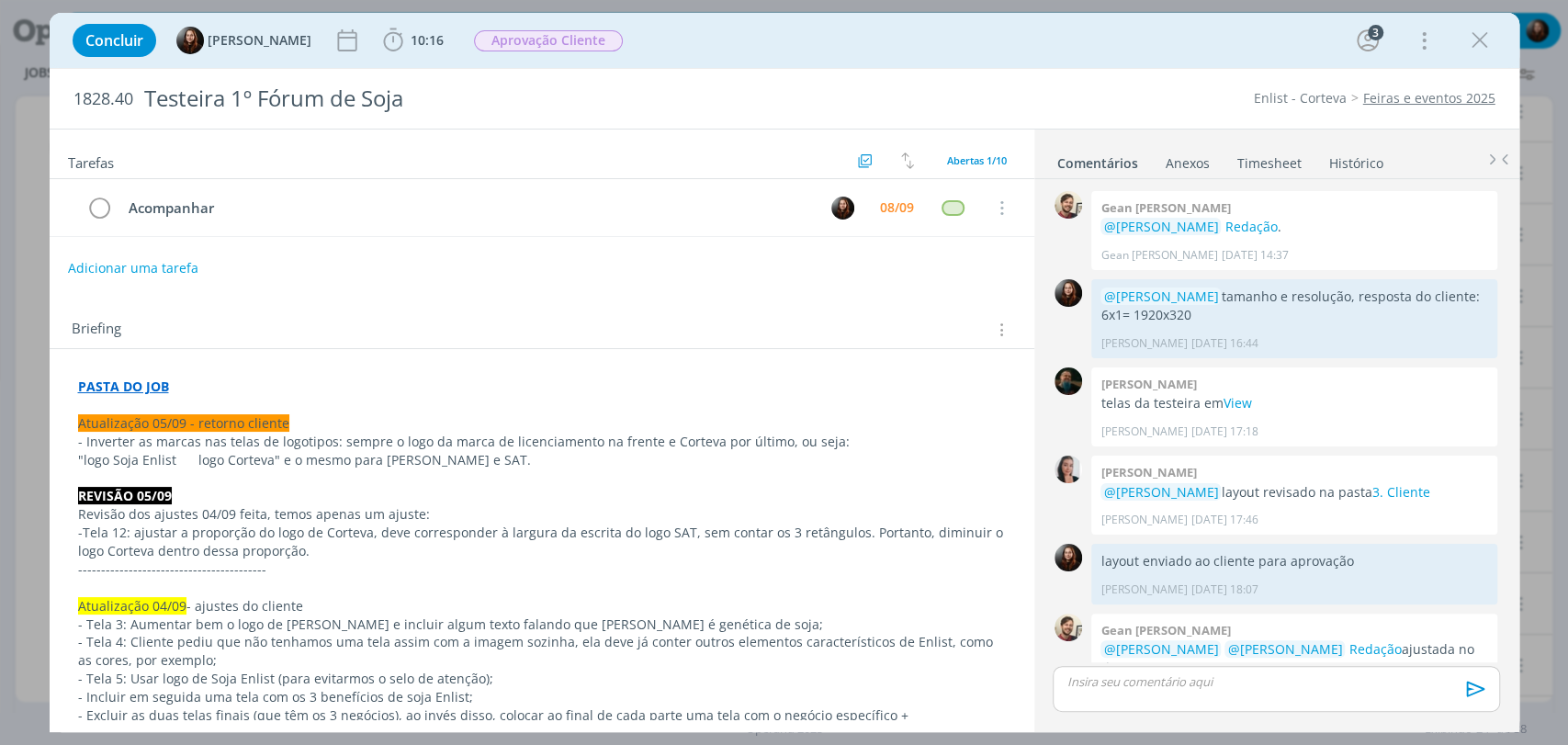
scroll to position [727, 0]
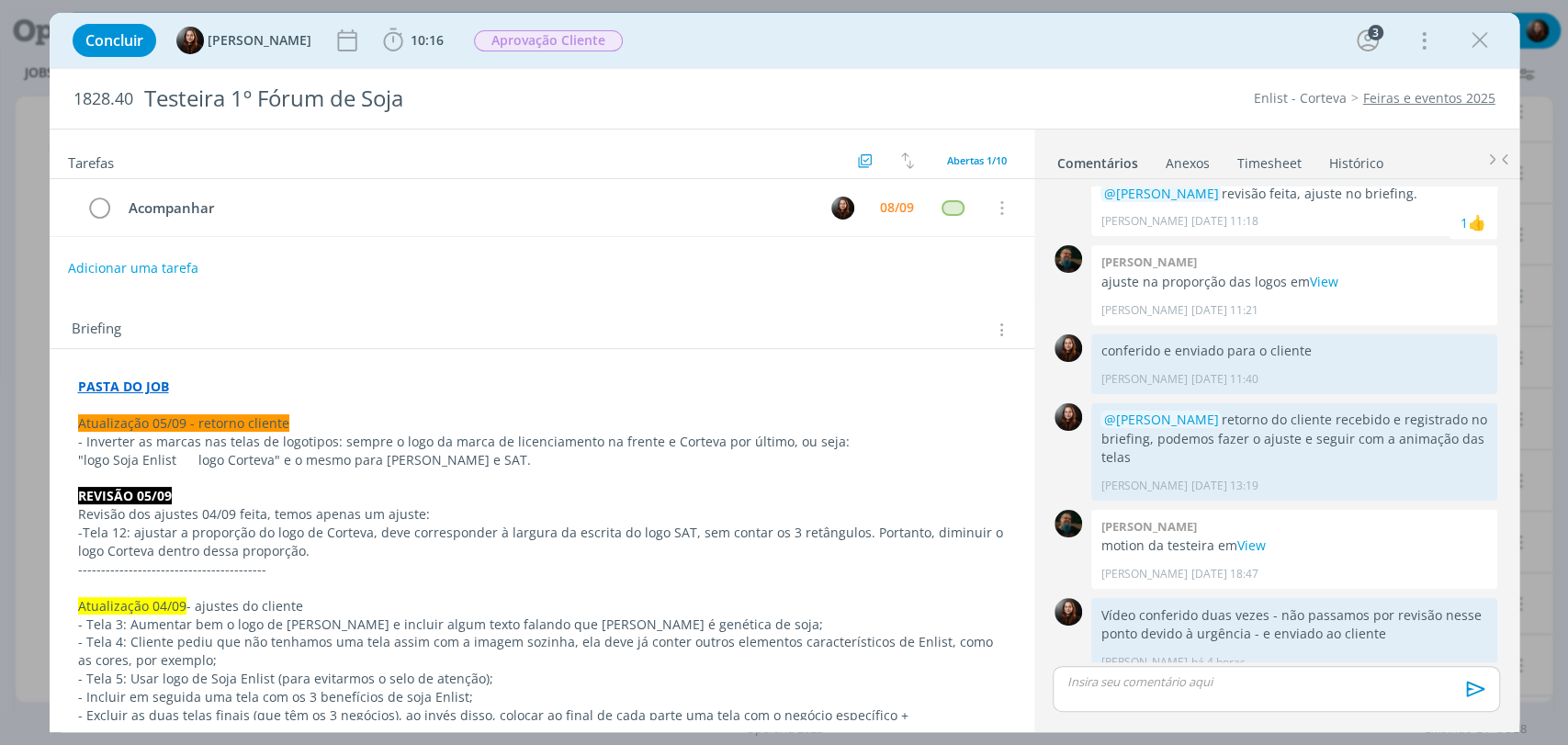
click at [1126, 63] on div "Concluir Eduarda Pereira 10:16 Iniciar Apontar Data * 08/09/2025 Horas * 00:00 …" at bounding box center [784, 40] width 1469 height 55
click at [1211, 678] on p "dialog" at bounding box center [1276, 681] width 417 height 17
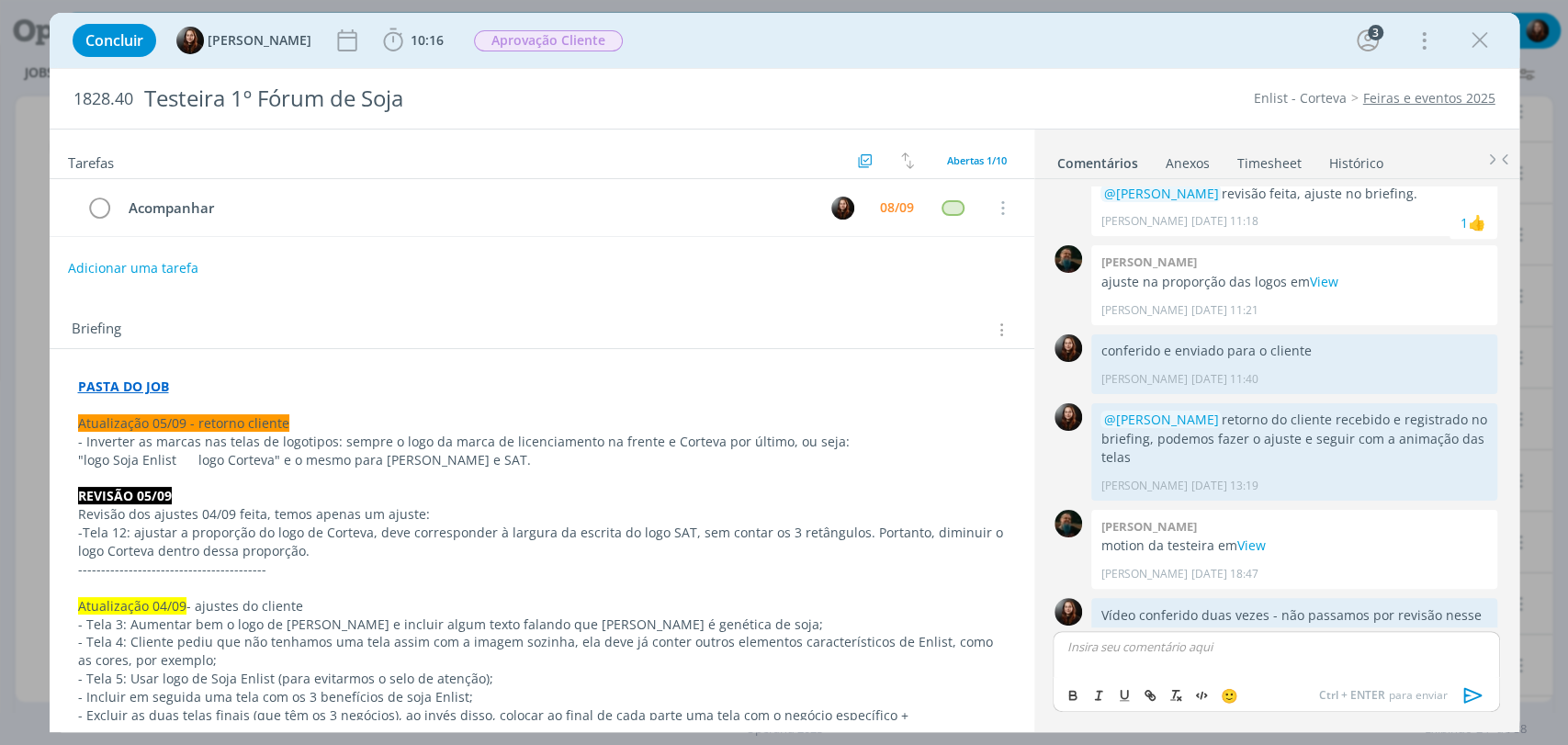
scroll to position [762, 0]
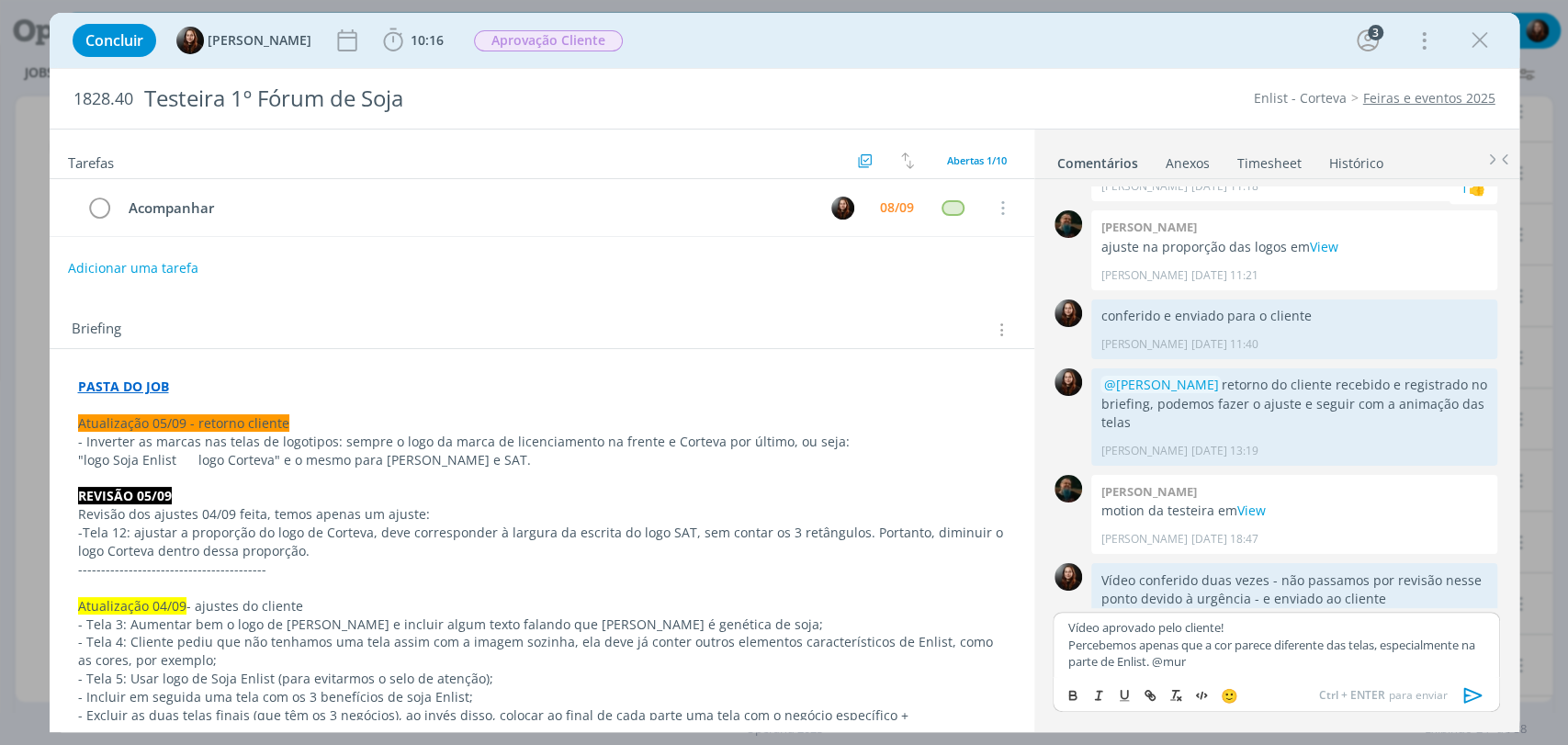
drag, startPoint x: 1224, startPoint y: 687, endPoint x: 1273, endPoint y: 650, distance: 61.4
click at [1225, 687] on body "Projetos Jobs Propostas Produção Mídia Financeiro Cadastros Relatórios Notifica…" at bounding box center [784, 372] width 1568 height 745
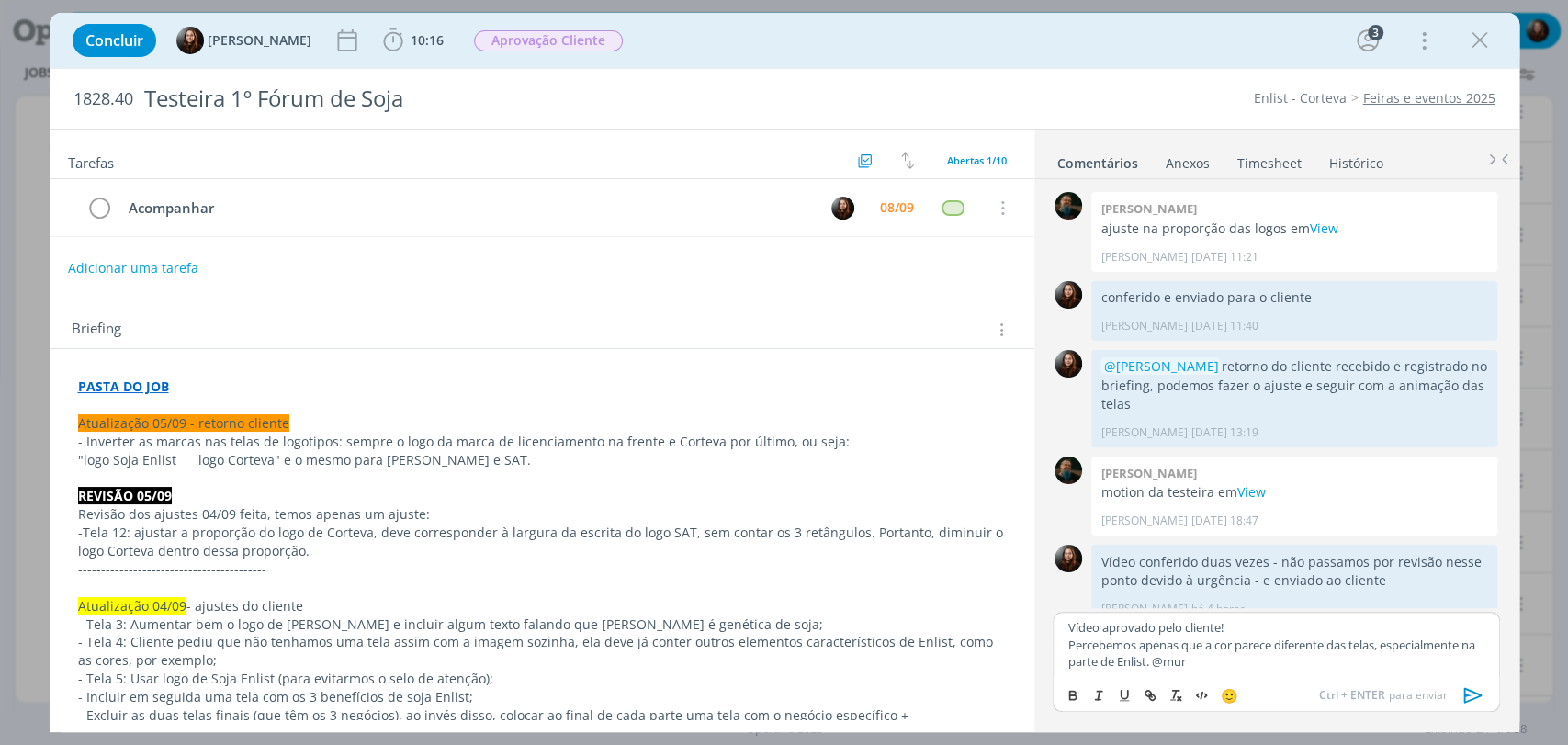
click at [1235, 667] on p "Percebemos apenas que a cor parece diferente das telas, especialmente na parte …" at bounding box center [1276, 654] width 417 height 34
click at [1242, 685] on span "[PERSON_NAME]" at bounding box center [1270, 688] width 114 height 20
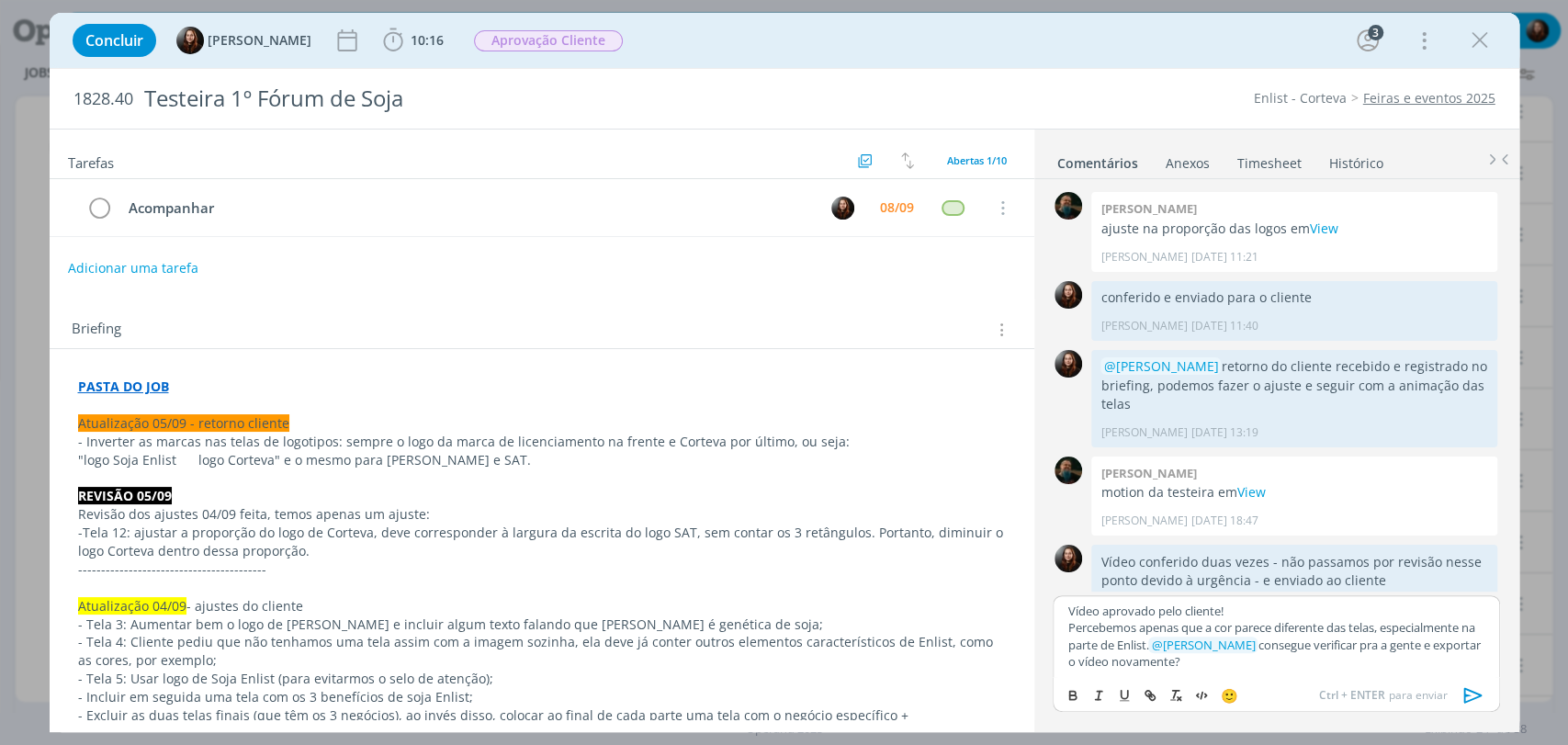
click at [1471, 695] on icon "dialog" at bounding box center [1473, 696] width 28 height 28
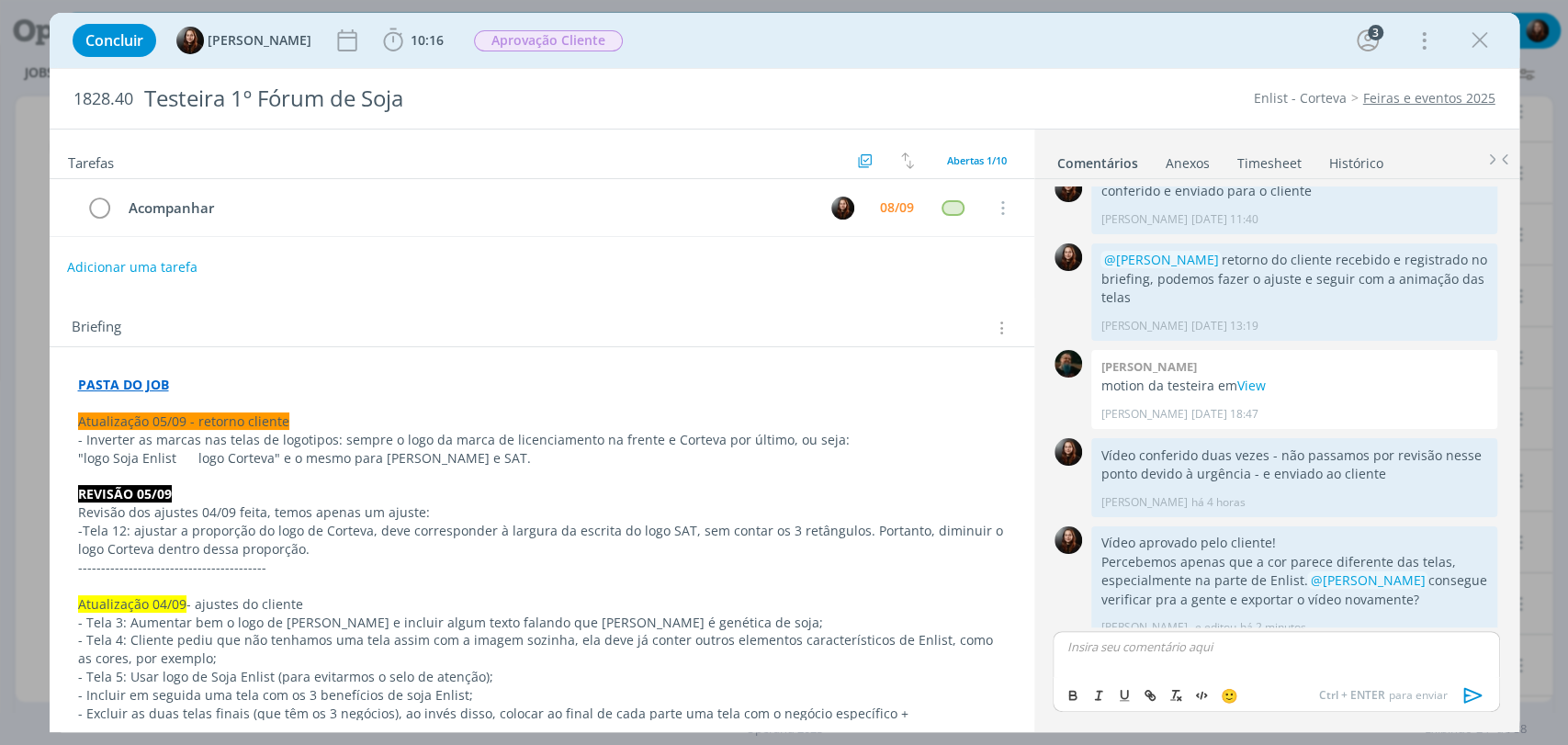
click at [140, 259] on button "Adicionar uma tarefa" at bounding box center [132, 267] width 131 height 31
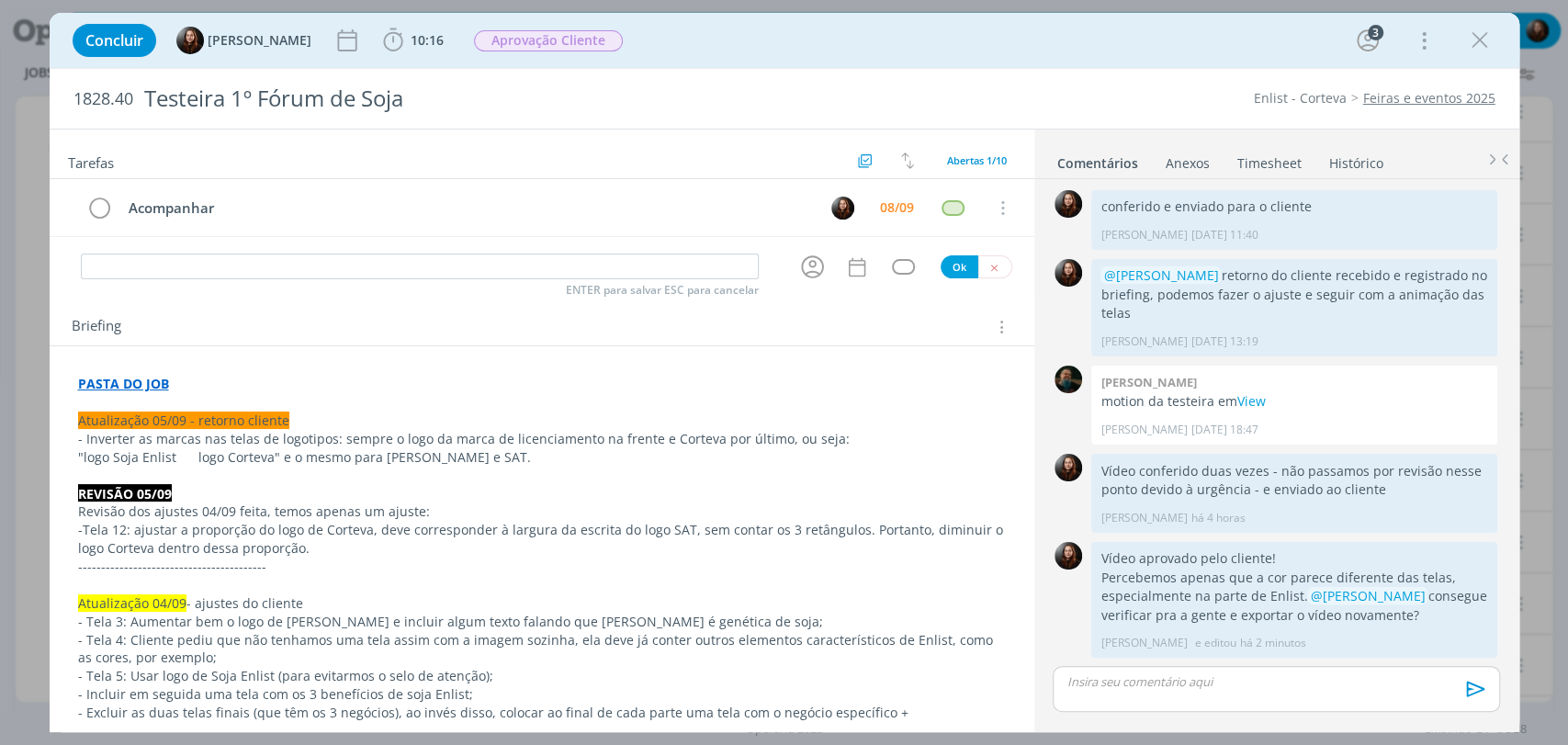
scroll to position [852, 0]
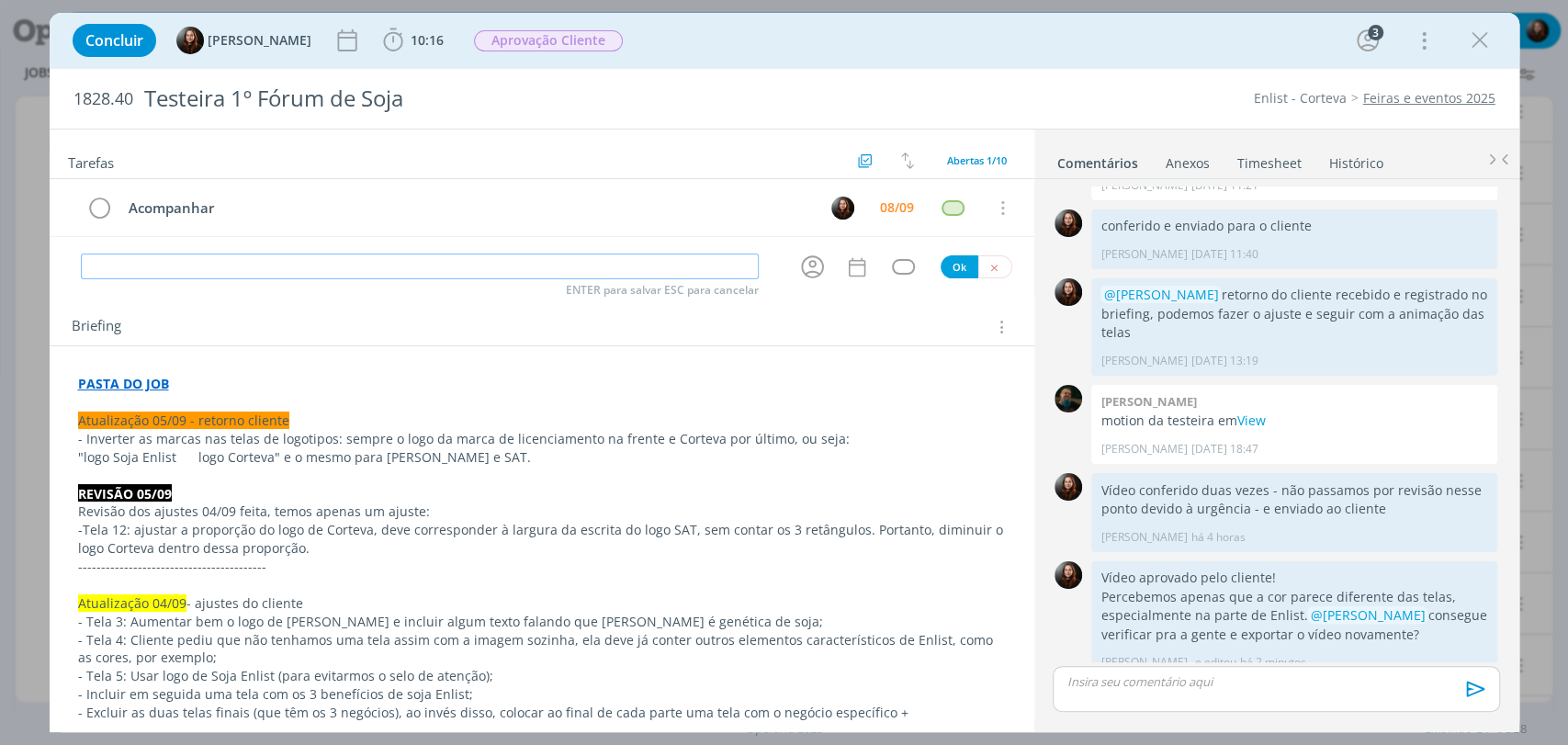
click at [236, 271] on input "dialog" at bounding box center [419, 267] width 678 height 26
click at [167, 267] on input "Ajuste de cor (vr comentário Eduarda)" at bounding box center [419, 267] width 678 height 26
click at [805, 264] on icon "dialog" at bounding box center [812, 267] width 29 height 29
type input "Ajuste de cor e finalização (vr comentário [PERSON_NAME])"
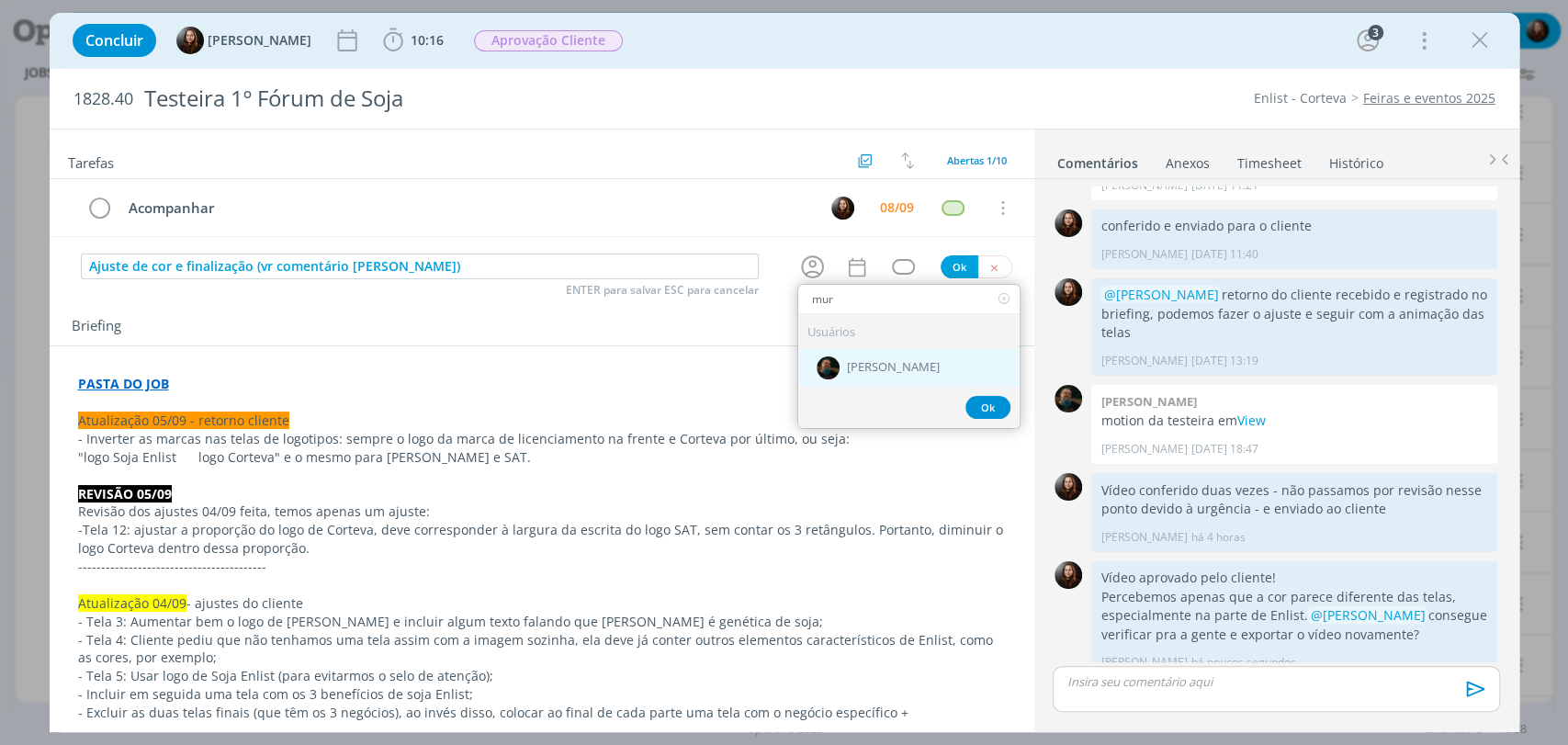
type input "mur"
click at [888, 365] on span "[PERSON_NAME]" at bounding box center [892, 369] width 93 height 15
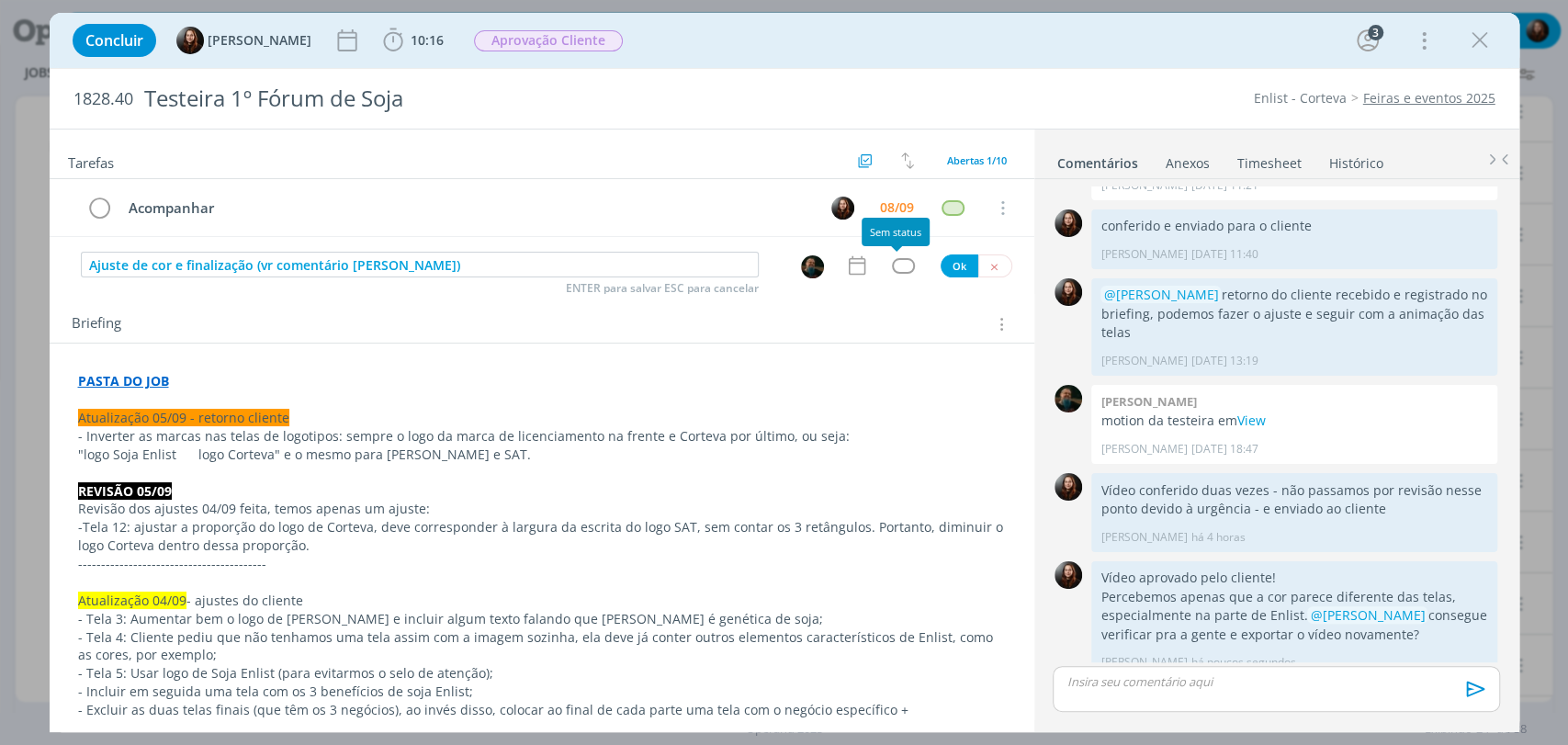
click at [894, 264] on div "dialog" at bounding box center [902, 267] width 23 height 16
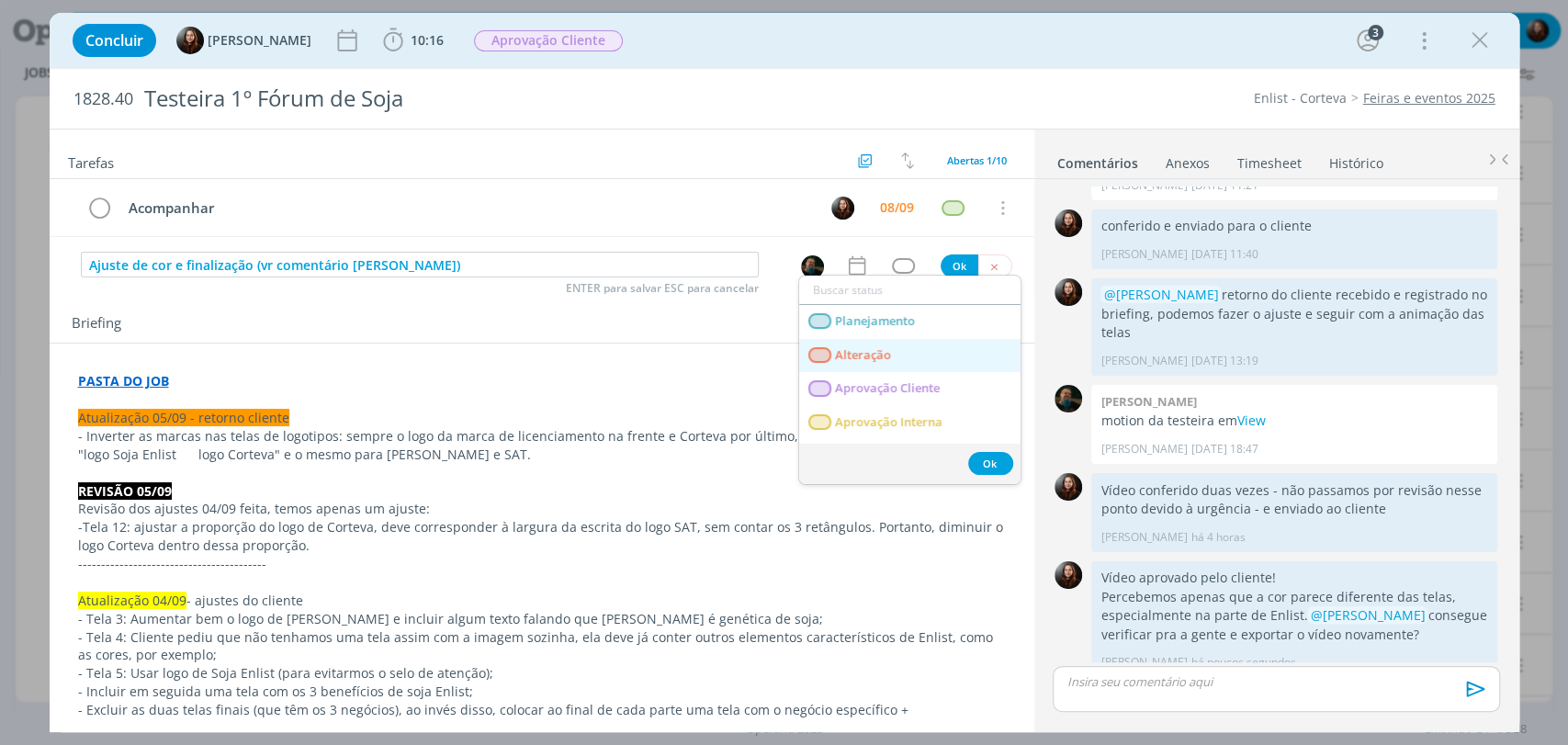
click at [888, 357] on span "Alteração" at bounding box center [862, 356] width 56 height 15
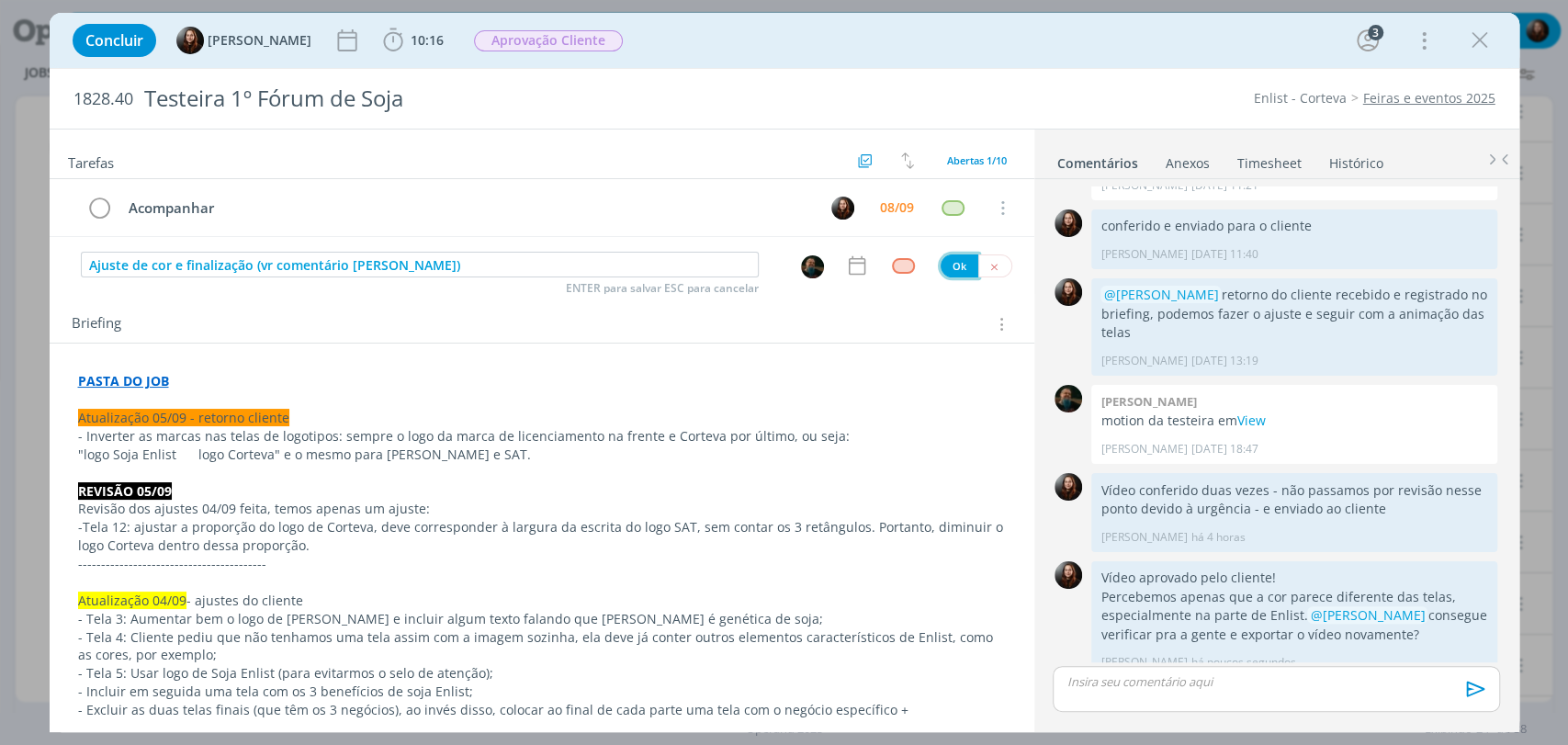
click at [953, 268] on button "Ok" at bounding box center [959, 266] width 38 height 23
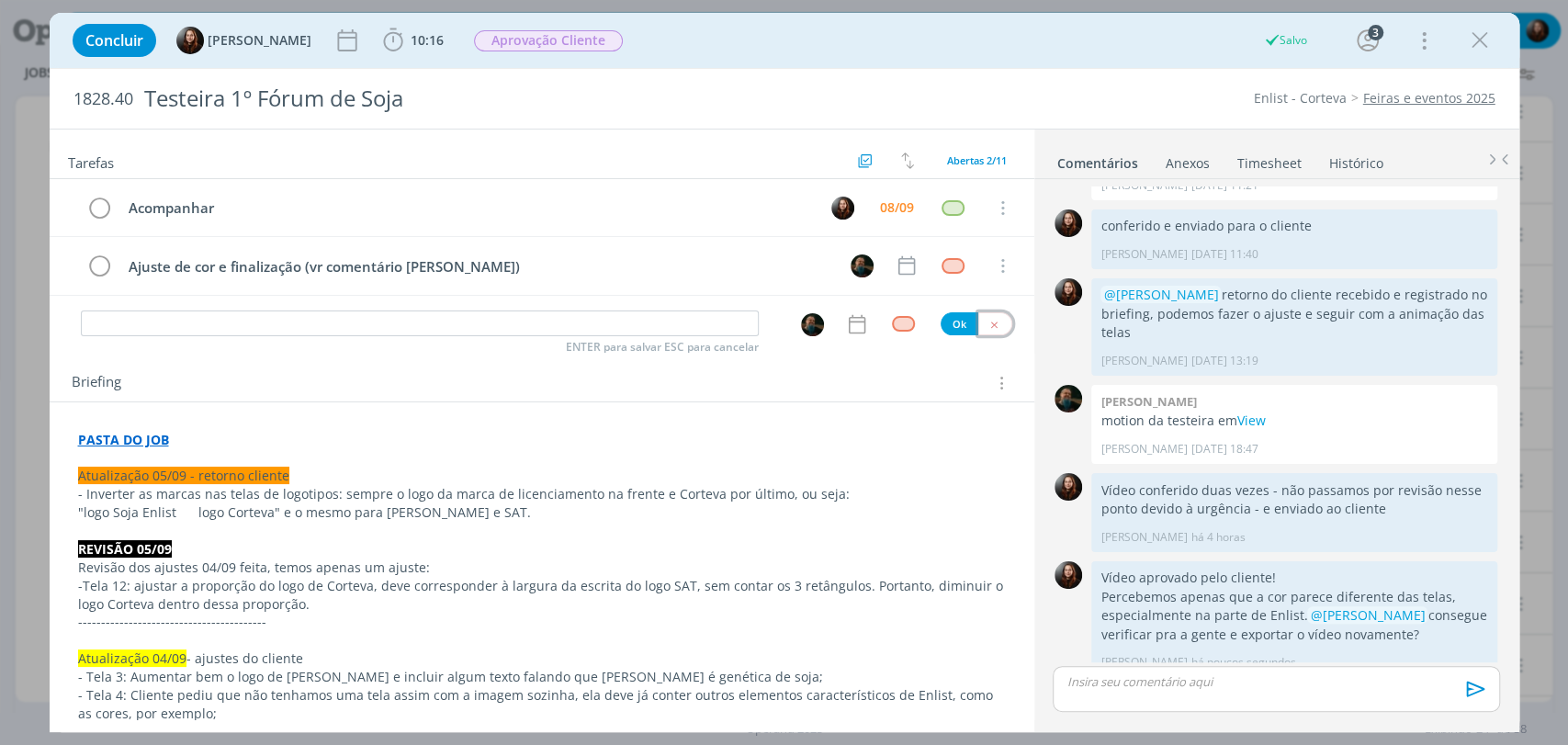
click at [988, 320] on icon "dialog" at bounding box center [994, 325] width 12 height 12
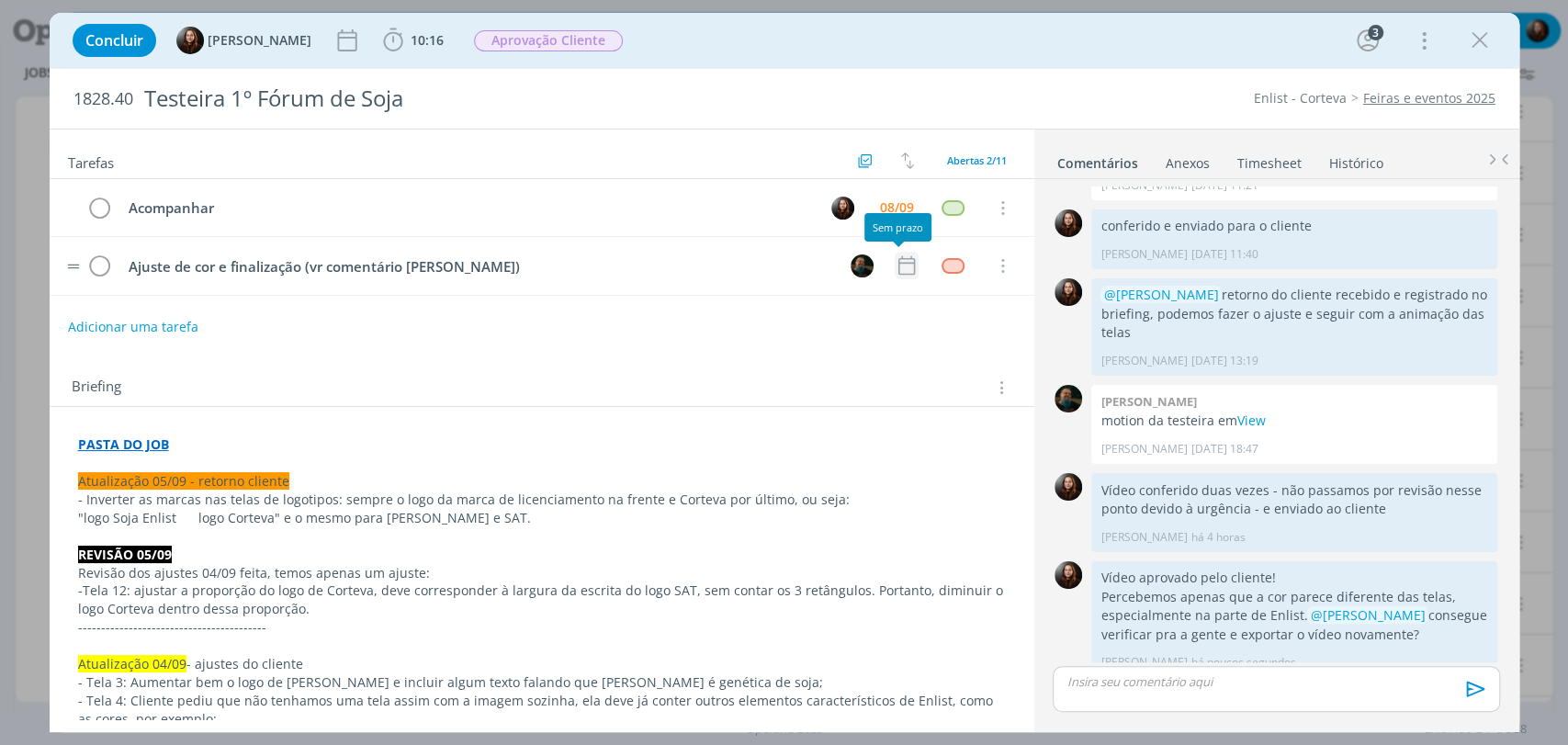
click at [896, 270] on icon "dialog" at bounding box center [906, 266] width 24 height 24
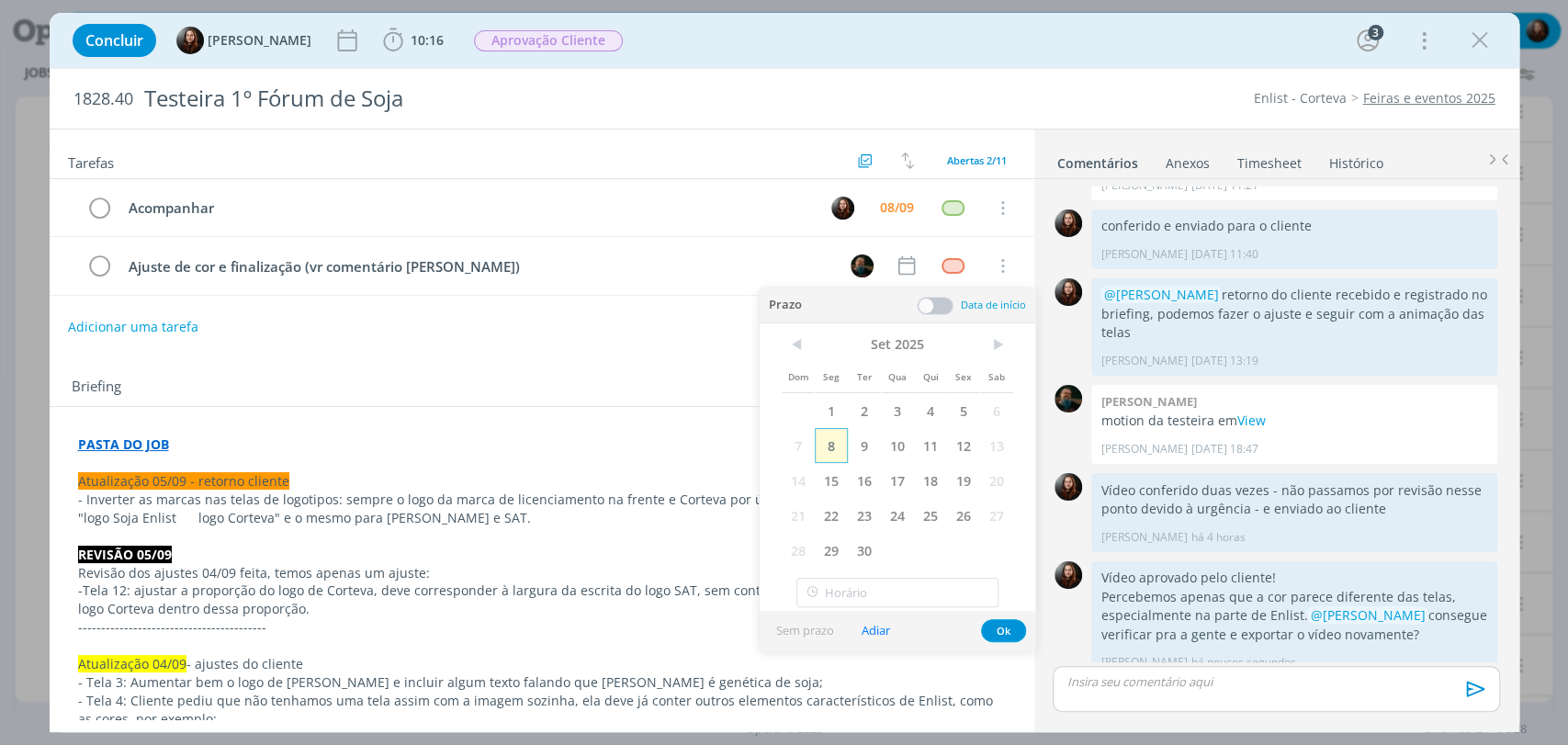
click at [837, 445] on span "8" at bounding box center [830, 445] width 33 height 35
click at [936, 307] on span at bounding box center [934, 306] width 37 height 18
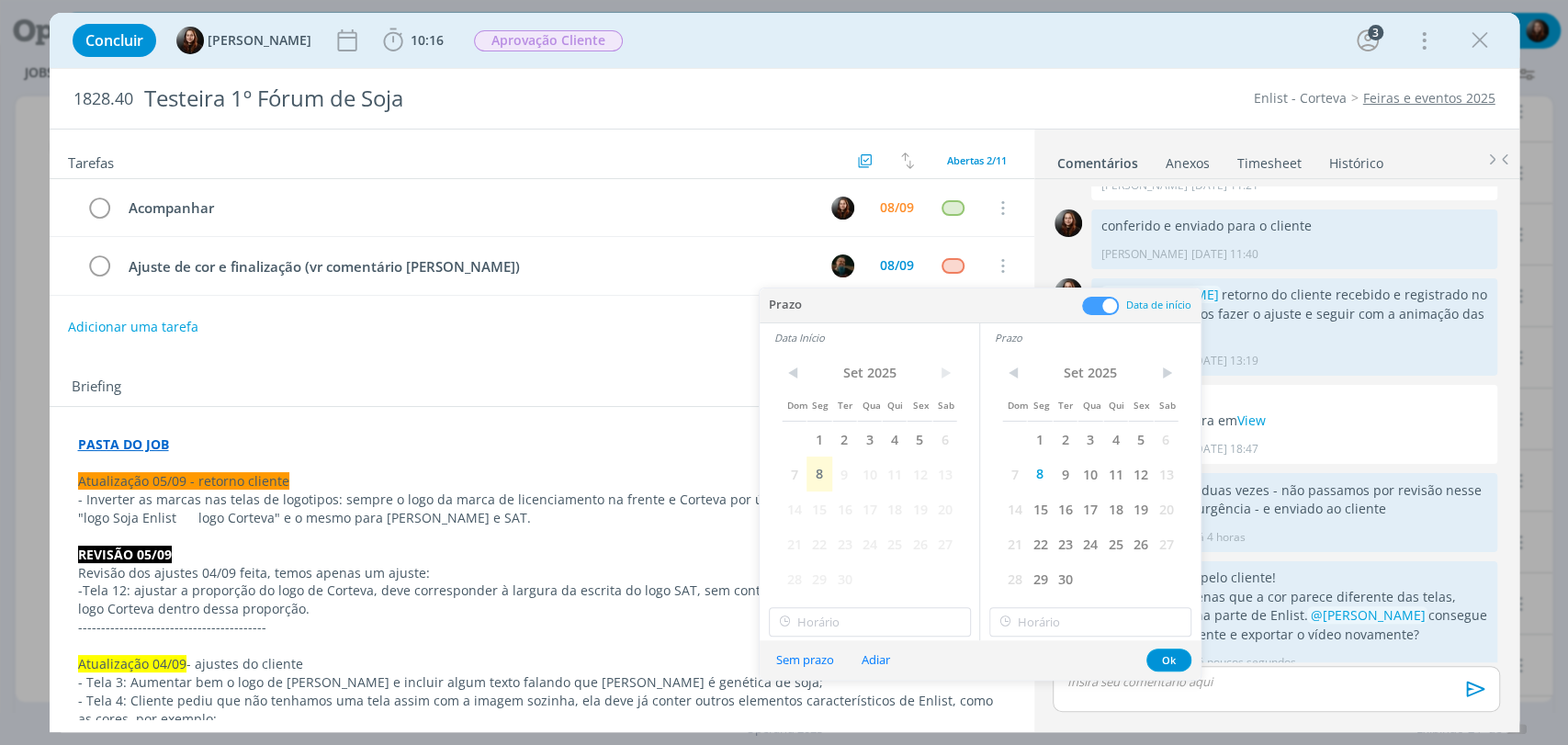
click at [826, 470] on span "8" at bounding box center [818, 473] width 25 height 35
click at [1173, 661] on button "Ok" at bounding box center [1168, 660] width 45 height 23
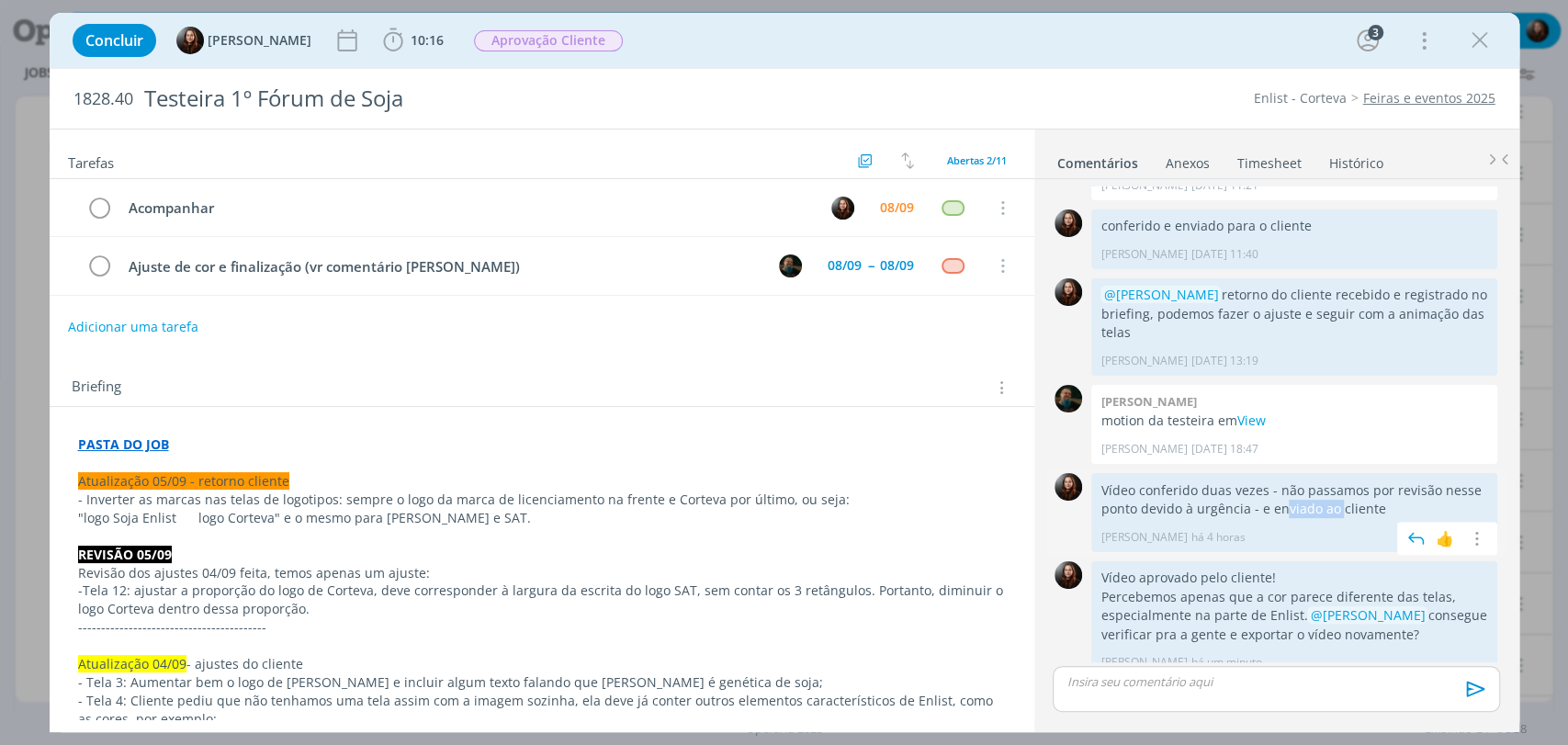
drag, startPoint x: 1284, startPoint y: 484, endPoint x: 1336, endPoint y: 486, distance: 52.0
click at [1334, 487] on p "Vídeo conferido duas vezes - não passamos por revisão nesse ponto devido à urgê…" at bounding box center [1294, 500] width 387 height 38
click at [1351, 481] on p "Vídeo conferido duas vezes - não passamos por revisão nesse ponto devido à urgê…" at bounding box center [1294, 500] width 387 height 38
click at [1169, 54] on div "Concluir Eduarda Pereira 10:16 Iniciar Apontar Data * 08/09/2025 Horas * 00:00 …" at bounding box center [784, 40] width 1442 height 44
click at [864, 259] on div "08/09 -- 08/09" at bounding box center [870, 266] width 96 height 28
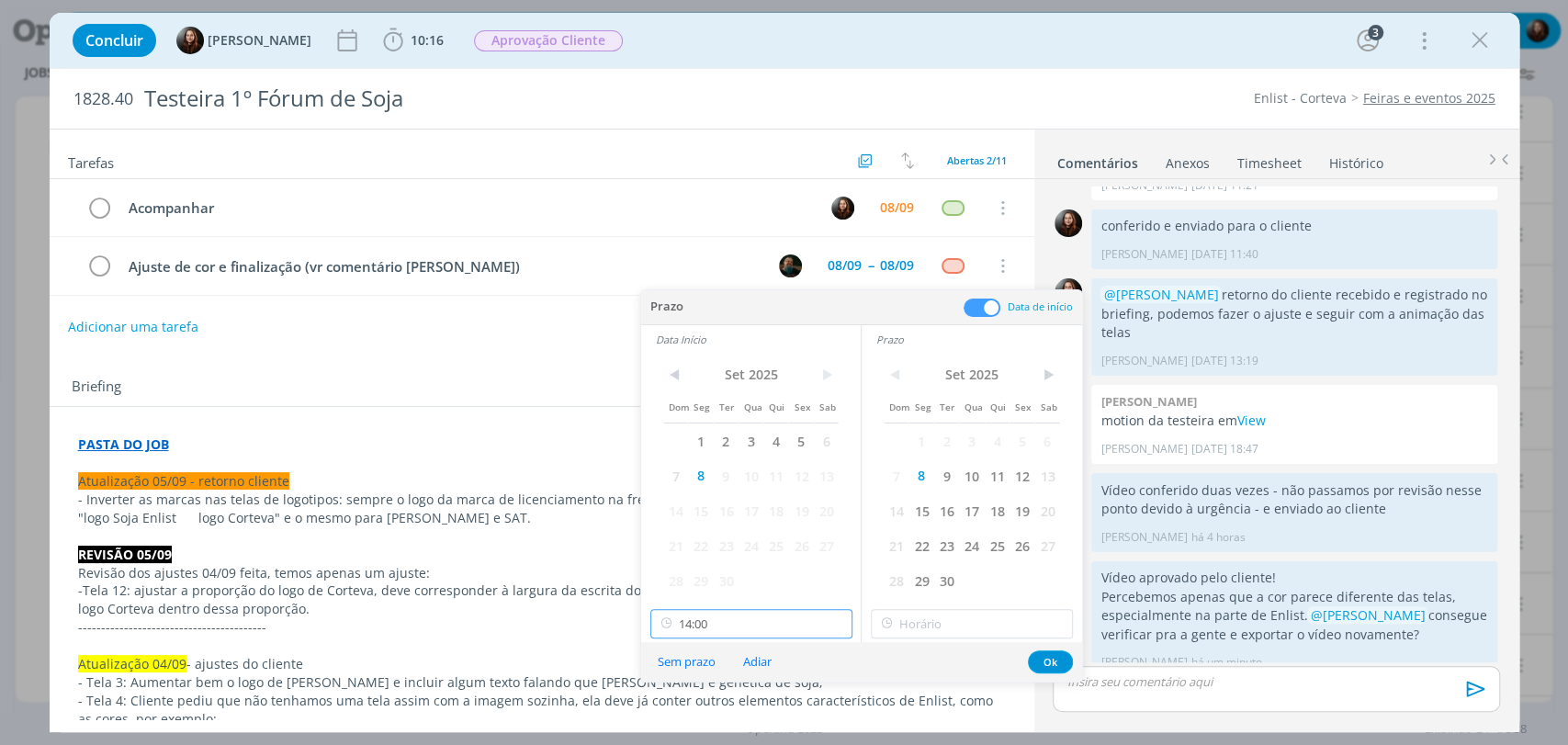
click at [772, 620] on input "14:00" at bounding box center [751, 623] width 202 height 29
click at [690, 568] on div "15:30" at bounding box center [752, 568] width 205 height 33
type input "15:30"
click at [949, 622] on input "15:30" at bounding box center [971, 623] width 202 height 29
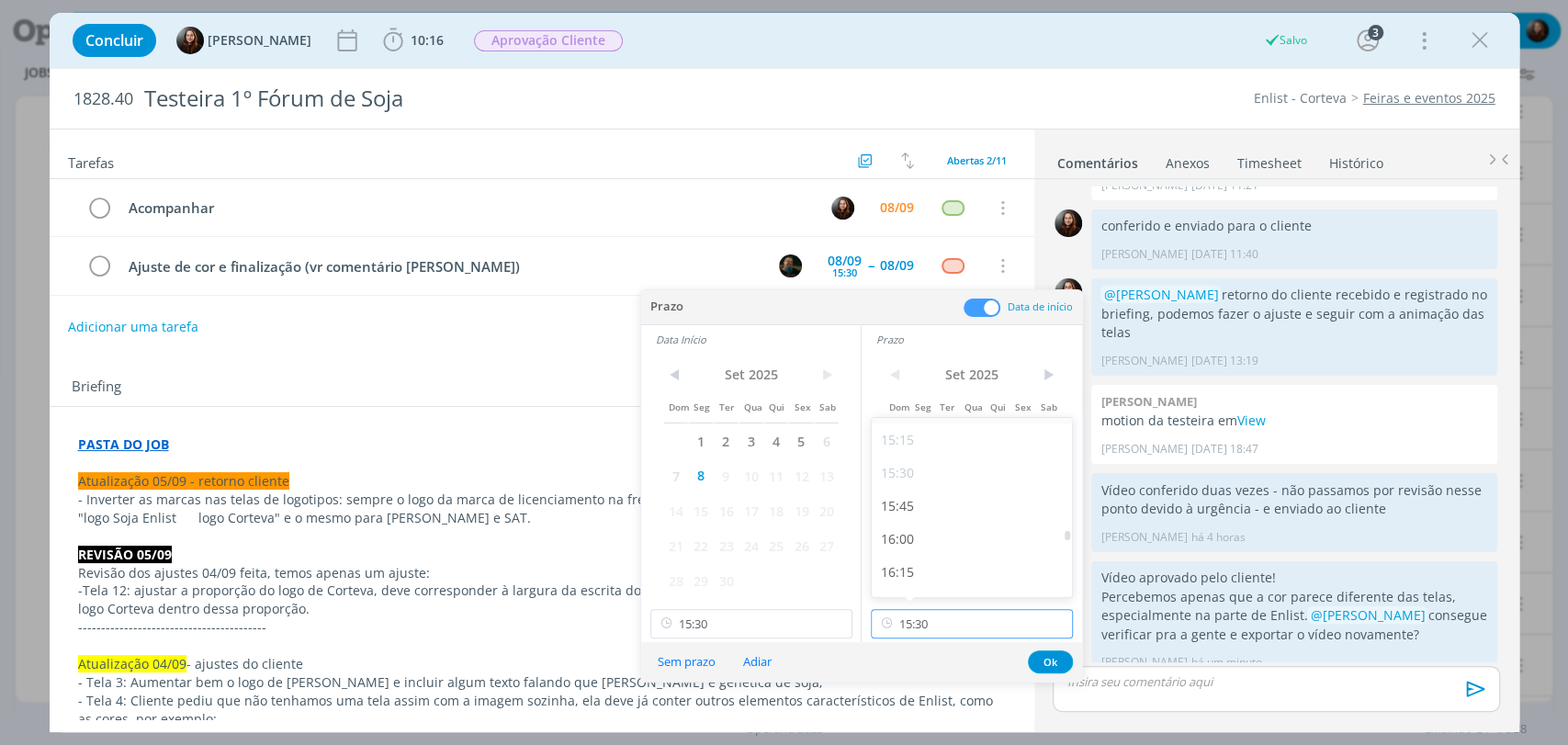
scroll to position [2013, 0]
click at [903, 512] on div "15:45" at bounding box center [973, 504] width 205 height 33
type input "15:45"
click at [1047, 663] on button "Ok" at bounding box center [1050, 661] width 45 height 23
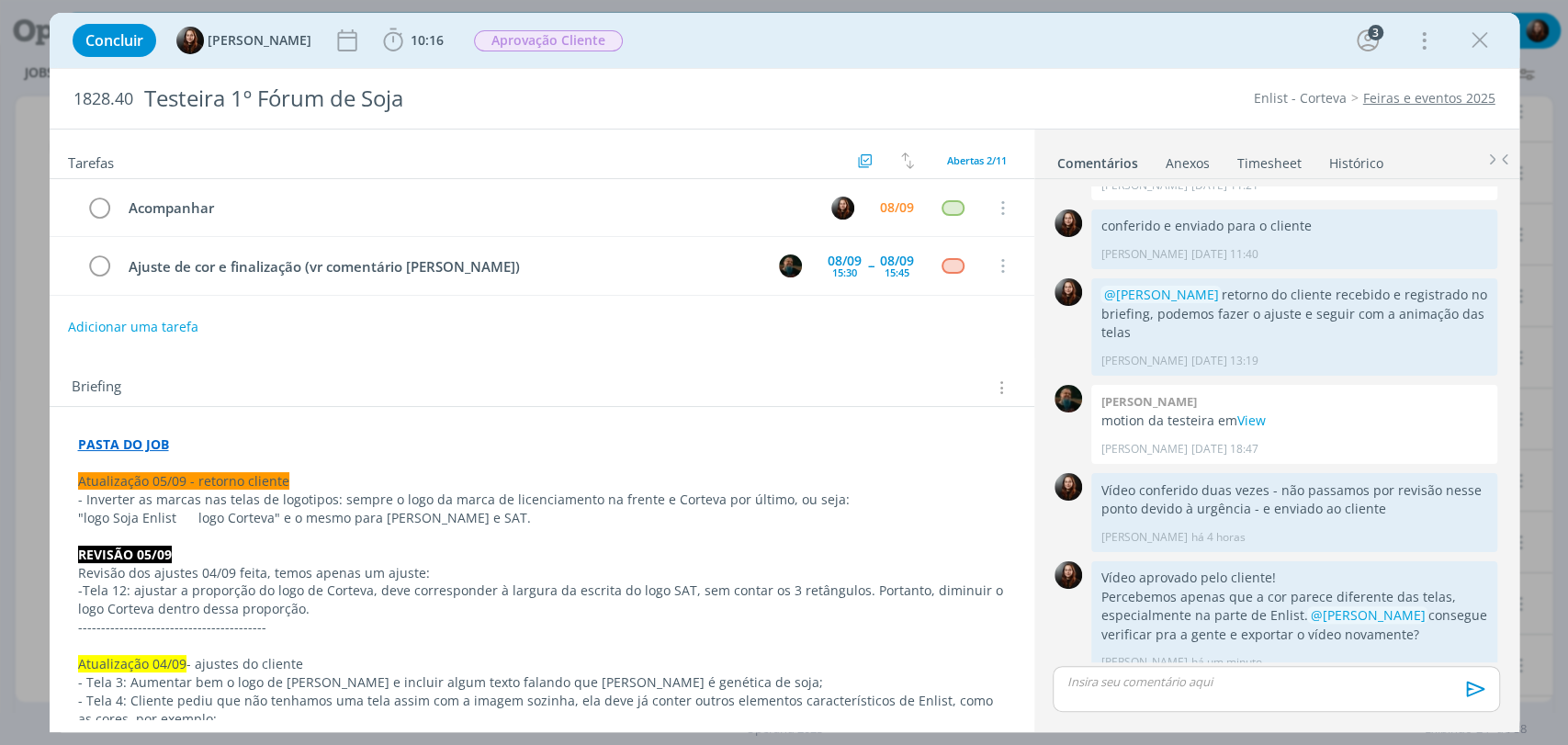
click at [641, 383] on div "Briefing Briefings Predefinidos Versões do Briefing Ver Briefing do Projeto" at bounding box center [544, 387] width 945 height 24
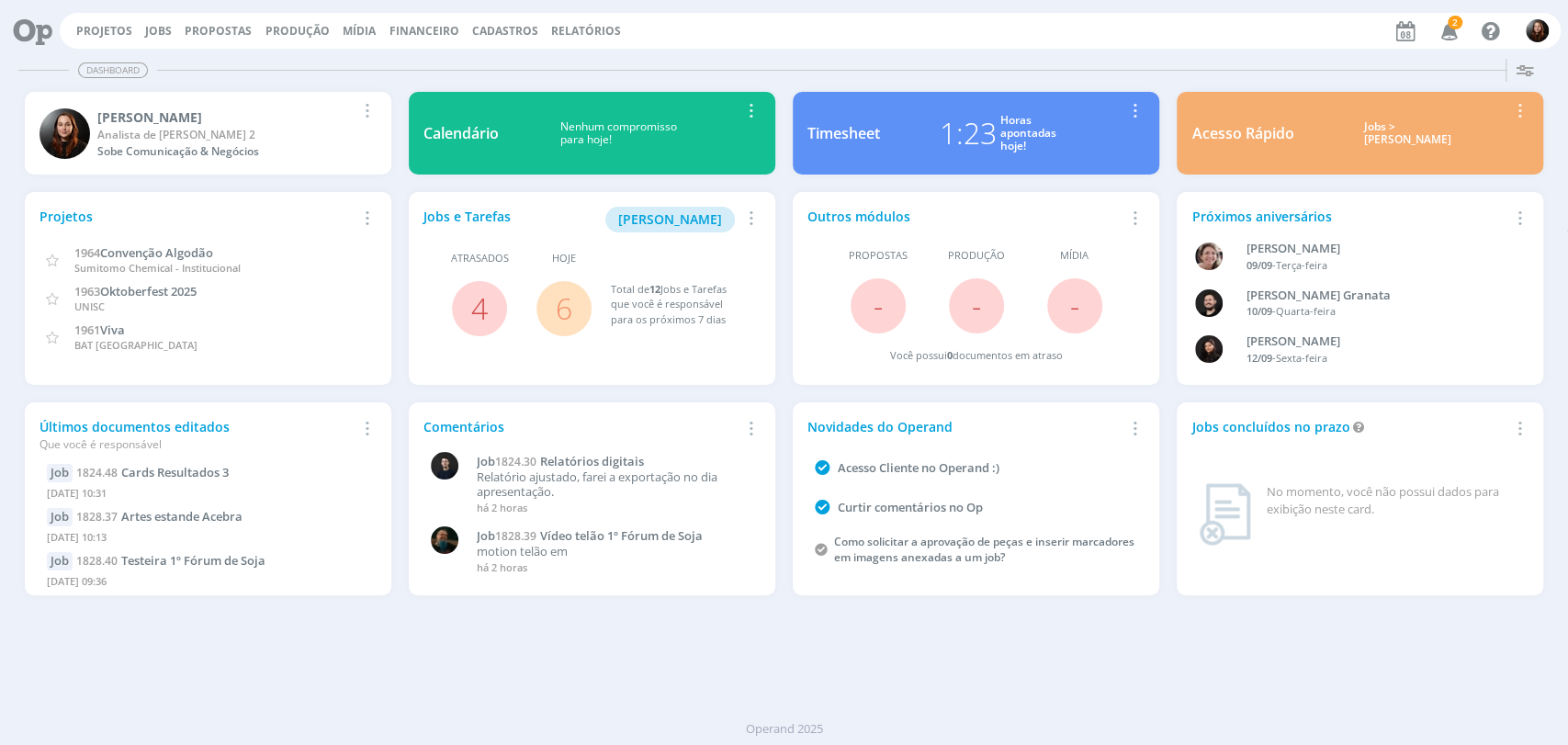
click at [560, 315] on link "6" at bounding box center [564, 309] width 17 height 40
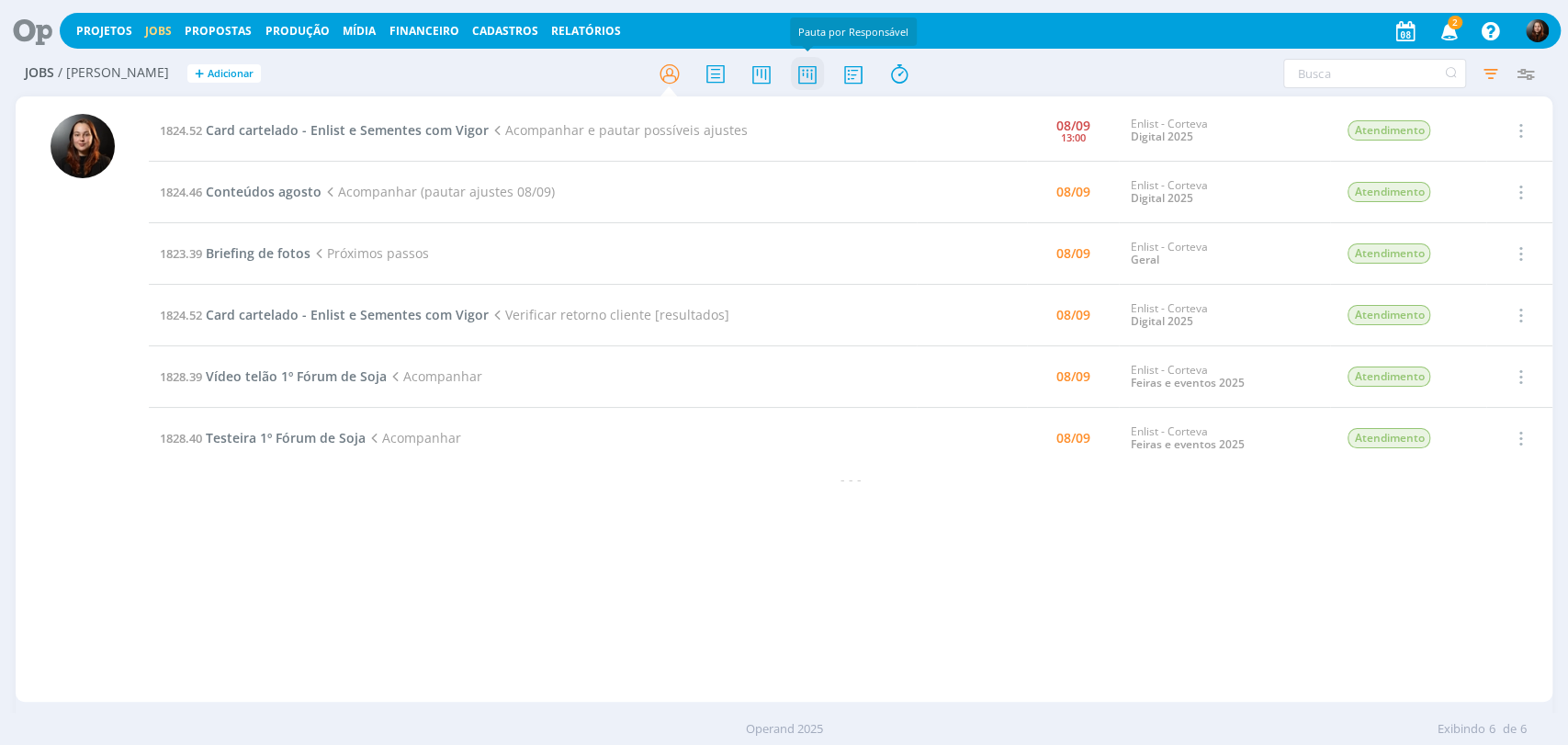
click at [799, 83] on icon at bounding box center [805, 74] width 33 height 36
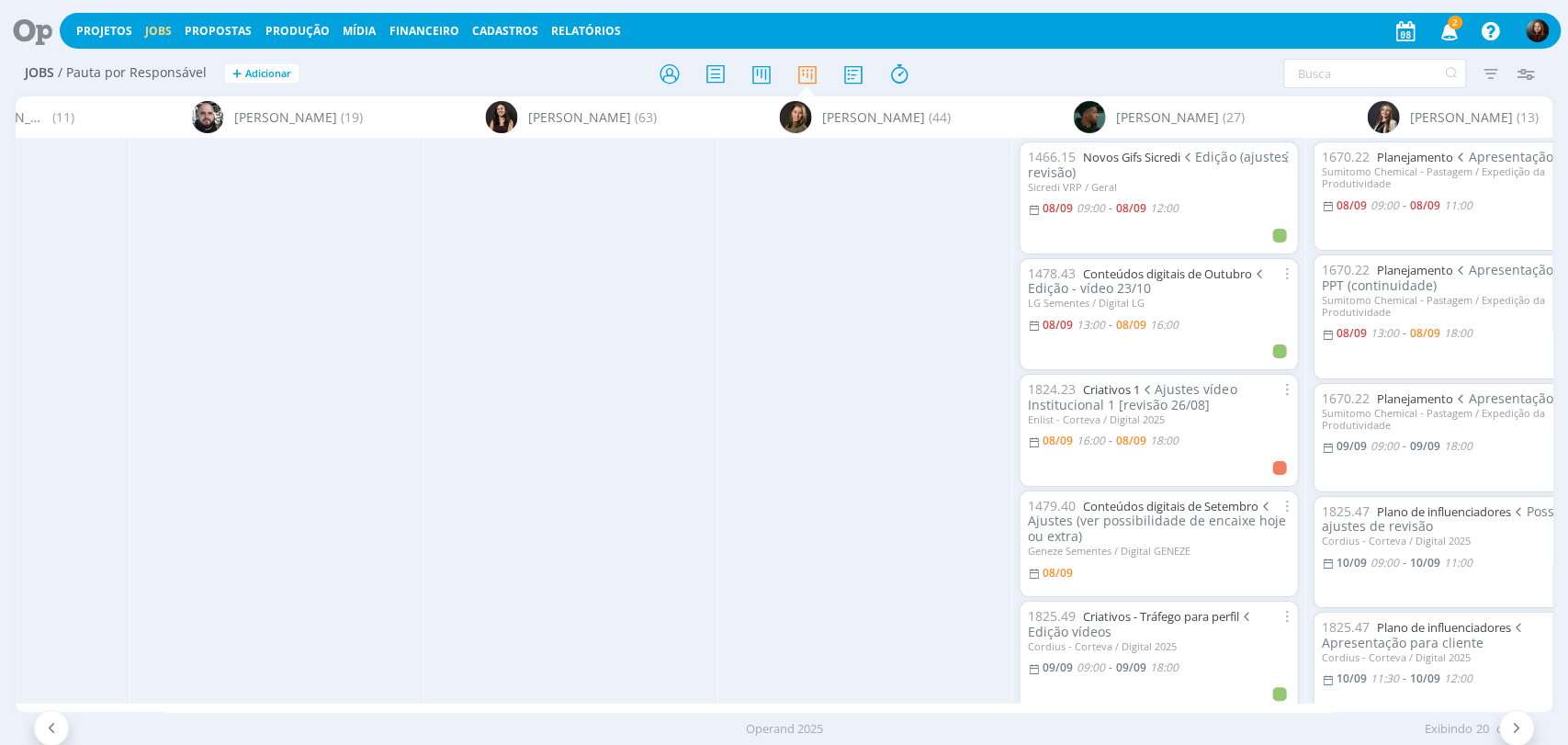
scroll to position [0, 3209]
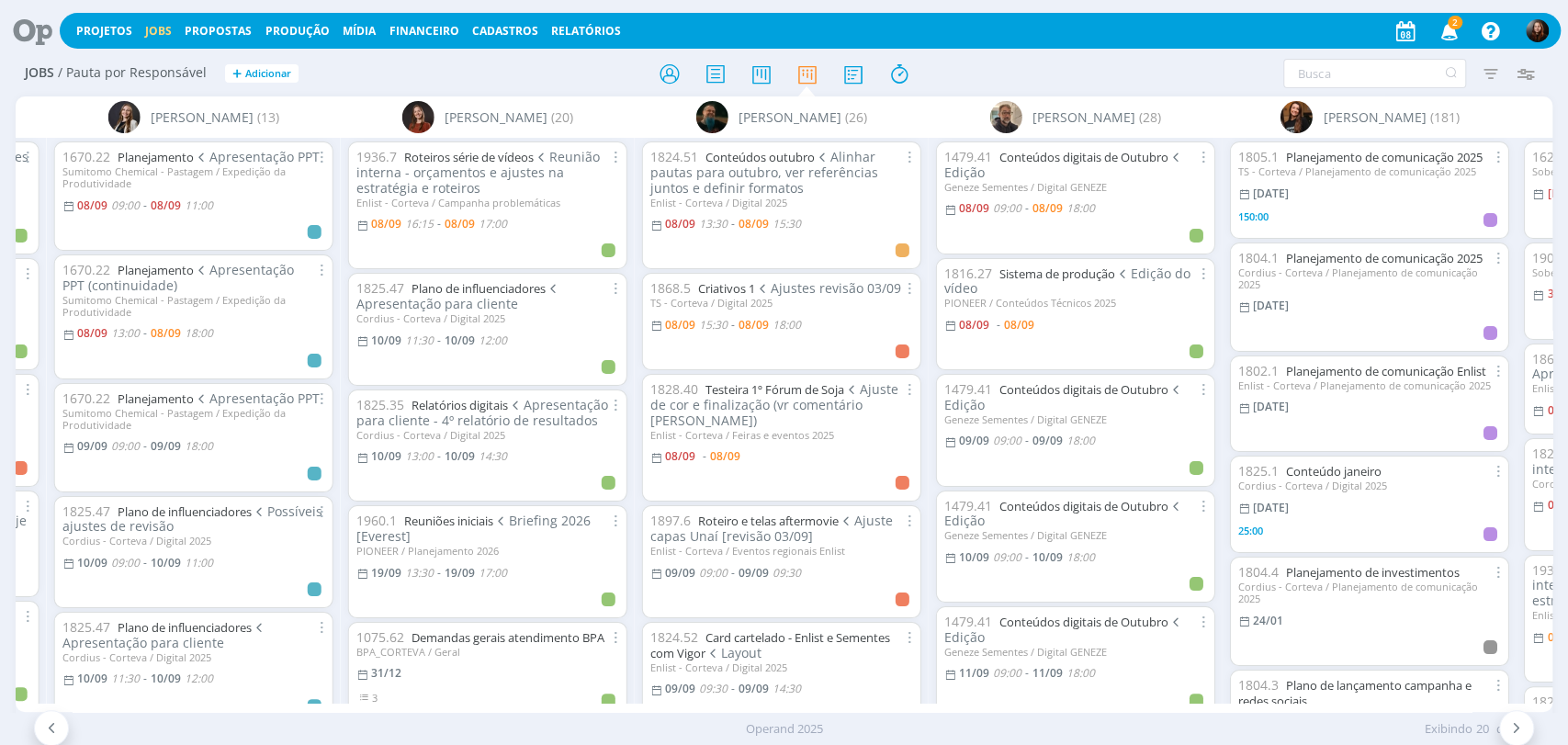
click at [999, 68] on div at bounding box center [784, 73] width 512 height 33
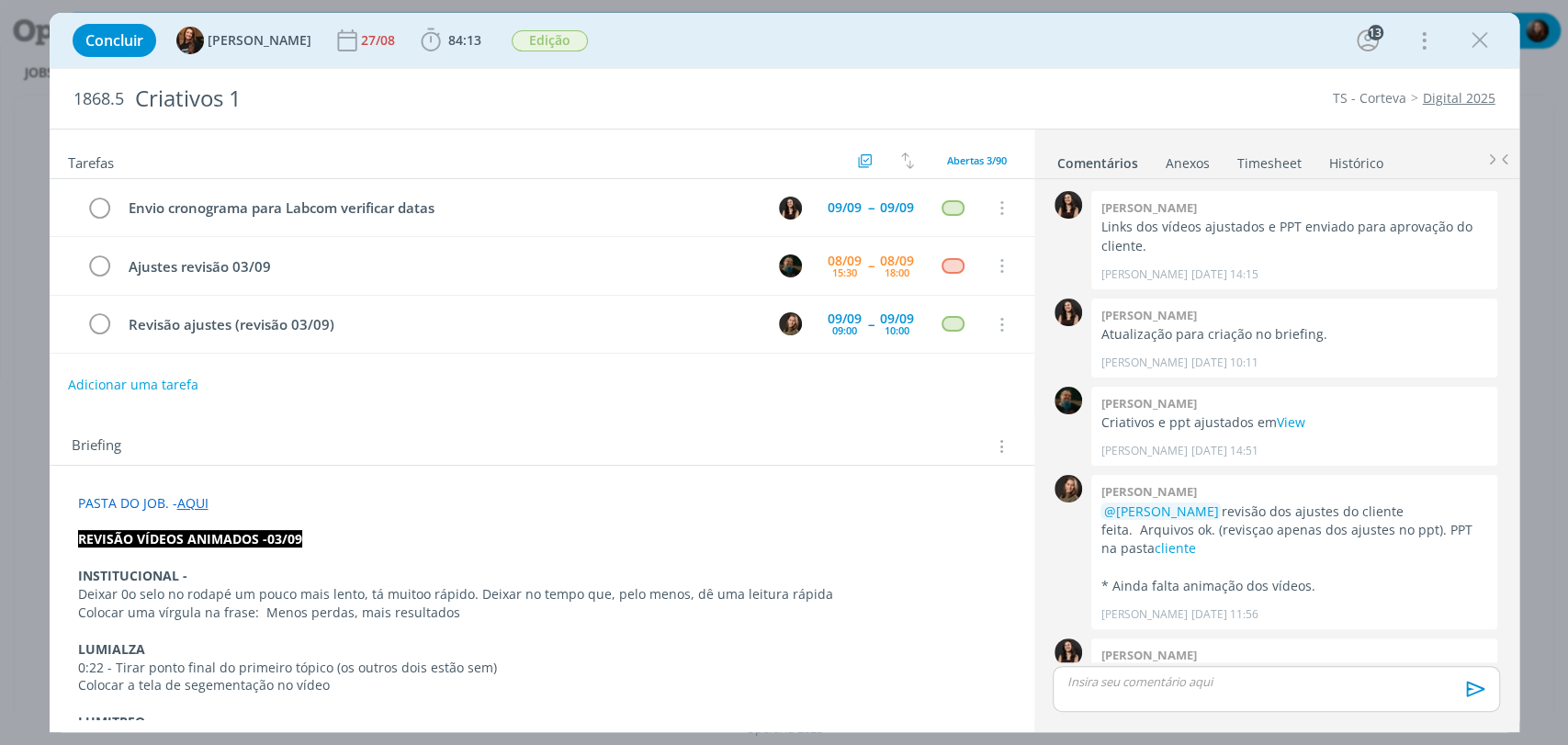
scroll to position [2242, 0]
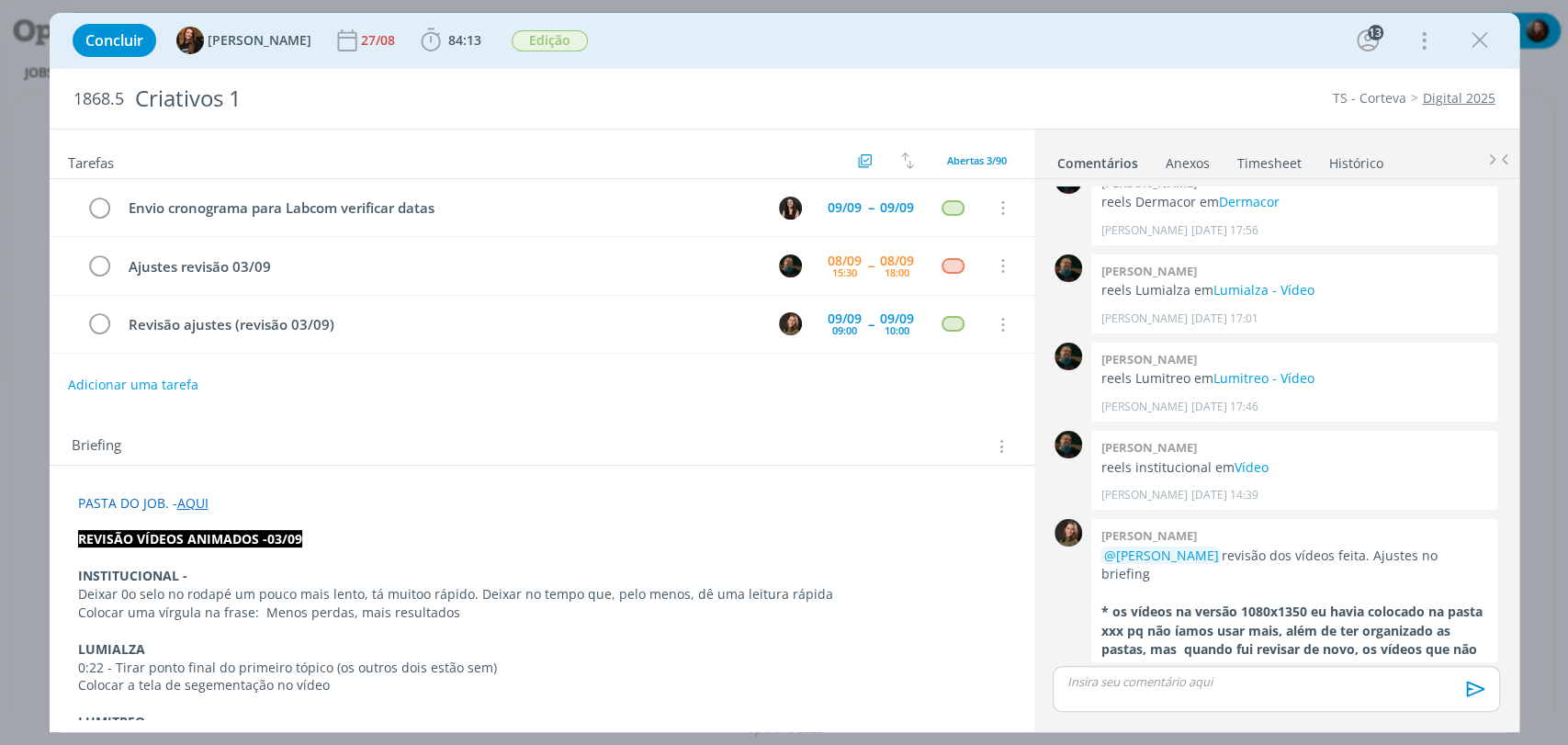
click at [1121, 31] on div "Concluir Tayná Morsch 27/08 84:13 Apontar Data * [DATE] Horas * 00:00 Tarefa Se…" at bounding box center [784, 40] width 1442 height 44
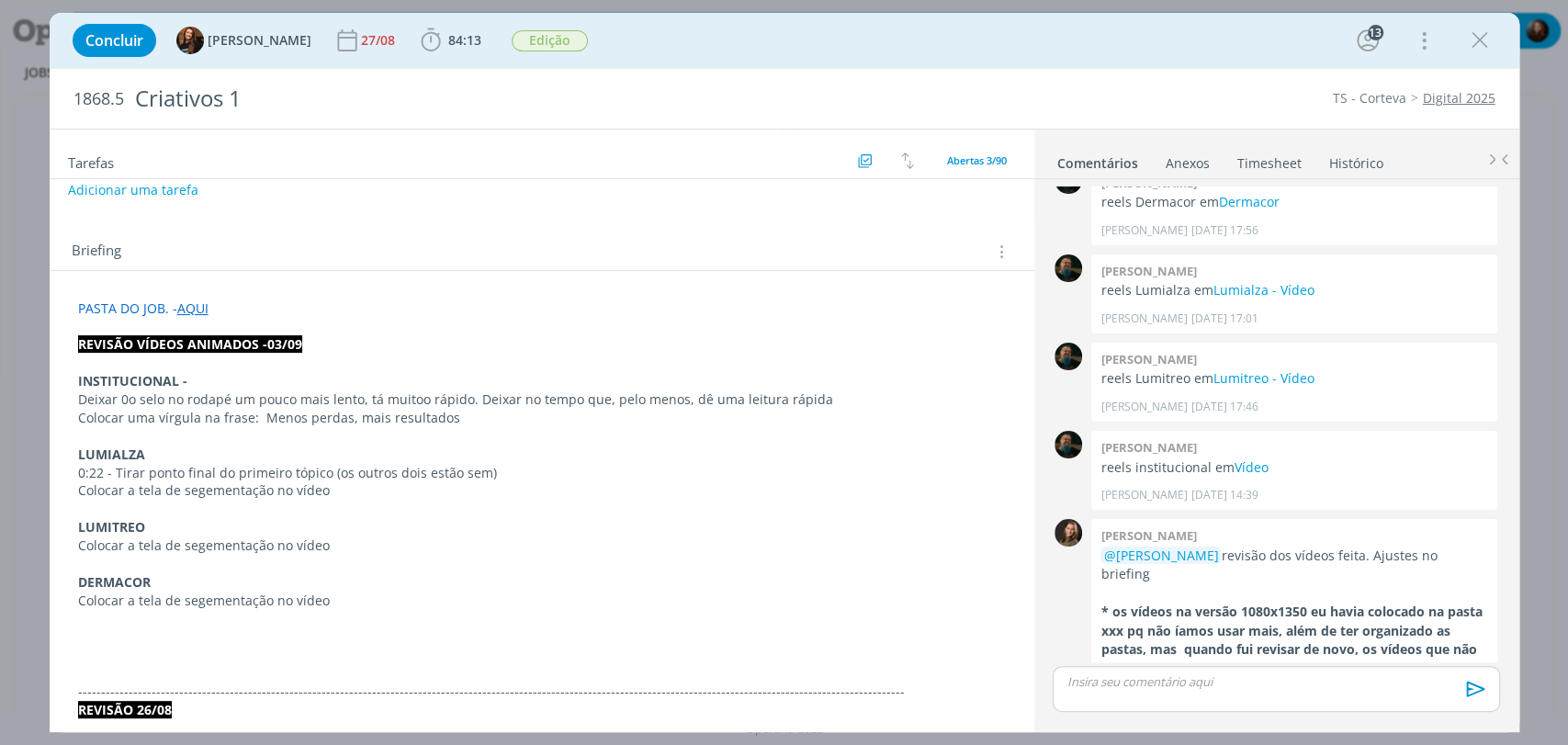
scroll to position [204, 0]
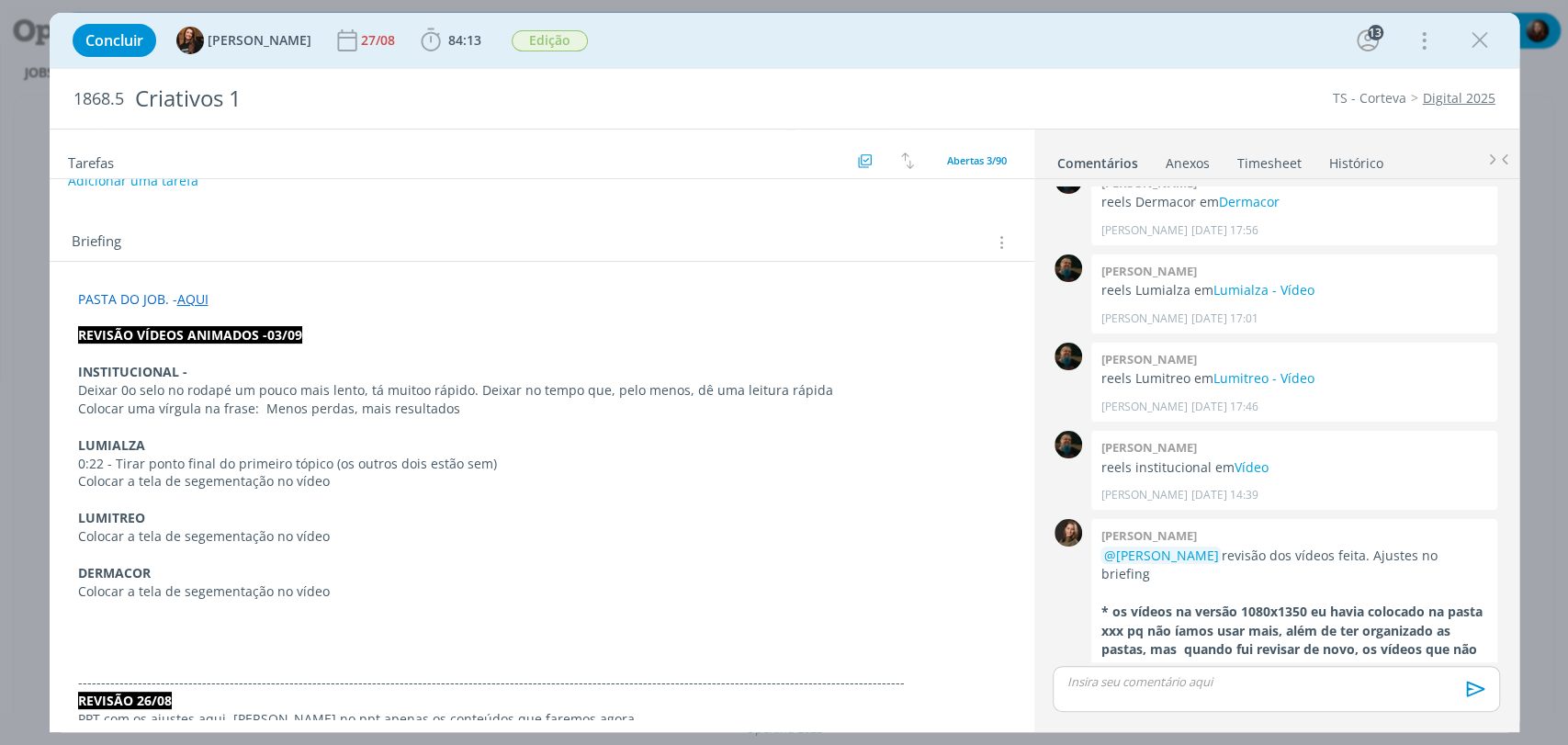
click at [291, 214] on div "Briefing Briefings Predefinidos Versões do Briefing Ver Briefing do Projeto" at bounding box center [542, 238] width 984 height 50
click at [1150, 87] on div "1868.5 Criativos 1 TS - Corteva Digital 2025" at bounding box center [784, 99] width 1469 height 60
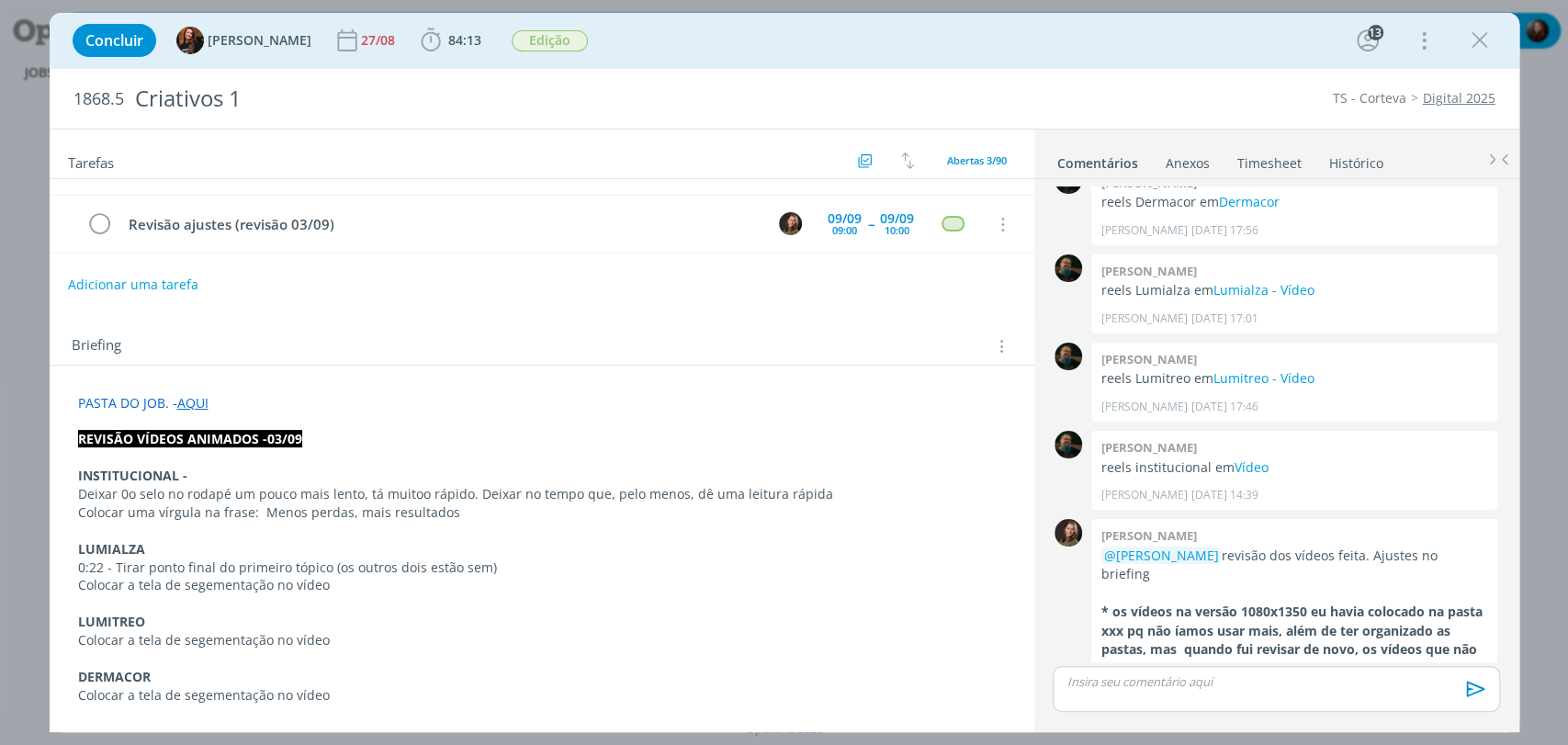
scroll to position [0, 0]
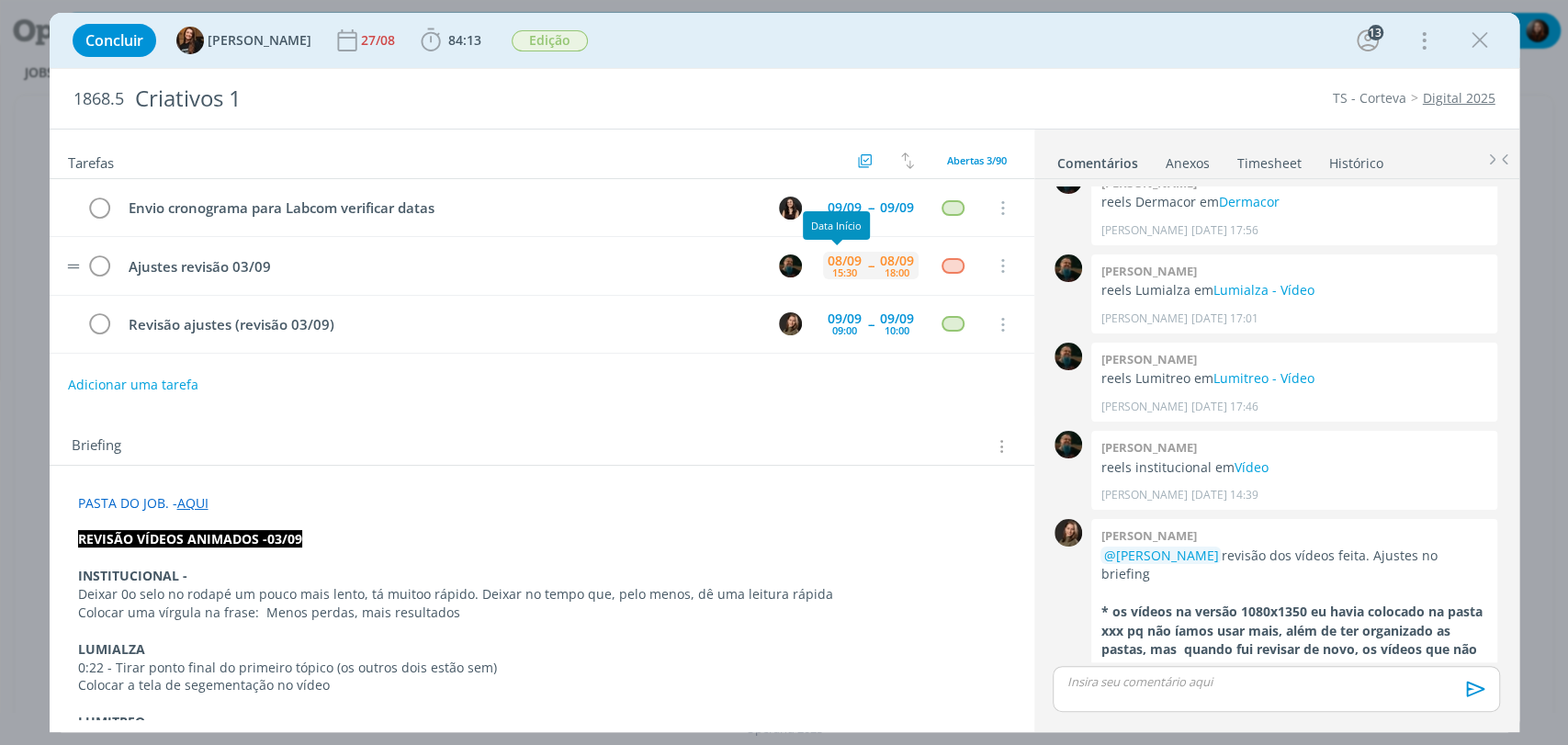
click at [837, 261] on div "08/09" at bounding box center [844, 261] width 34 height 13
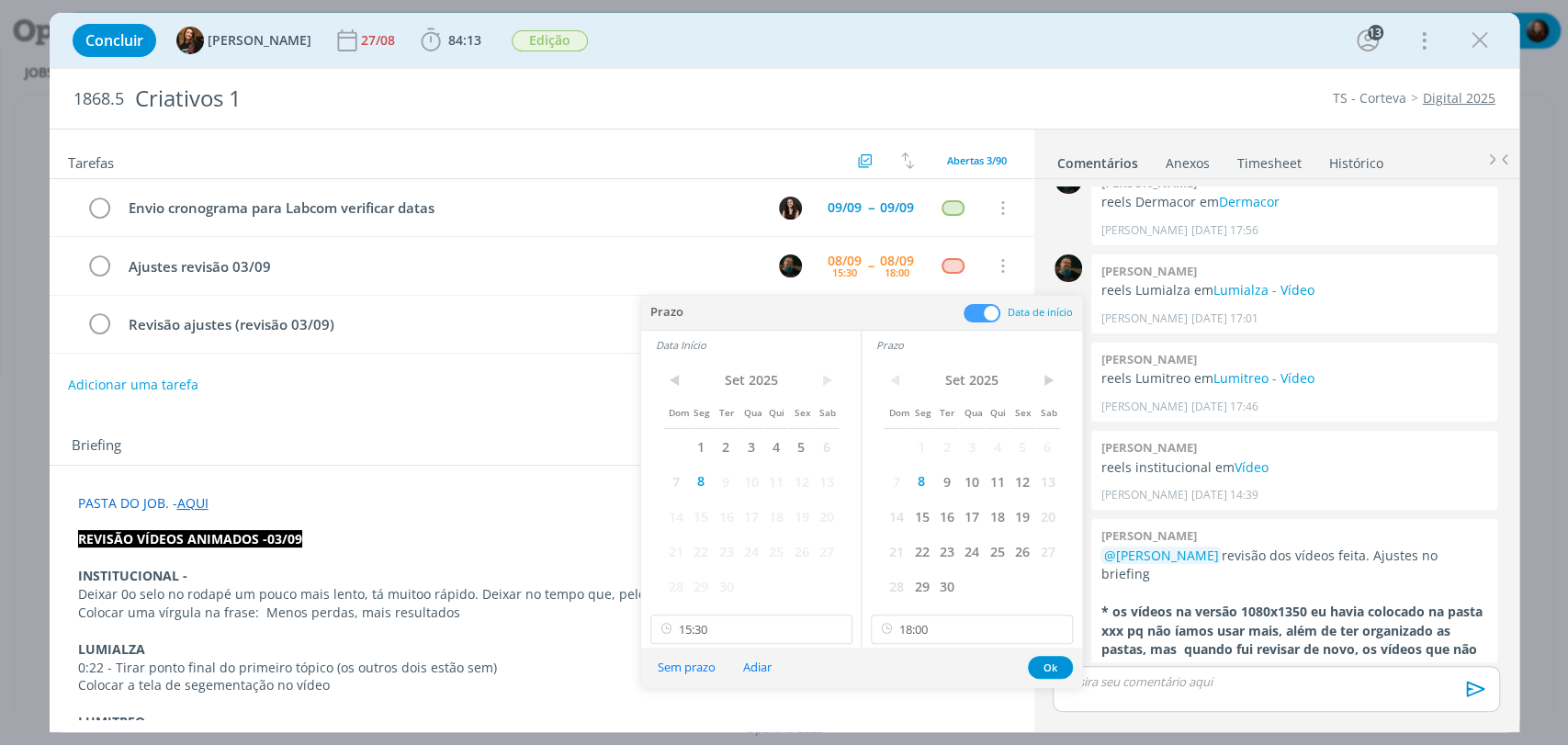
click at [757, 612] on div "< Set 2025 > Dom Seg Ter Qua Qui Sex Sab 1 2 3 4 5 6 7 8 9 10 11 12 13 14 15 16…" at bounding box center [751, 503] width 220 height 289
click at [757, 627] on input "15:30" at bounding box center [751, 629] width 202 height 29
click at [696, 509] on div "15:45" at bounding box center [752, 510] width 205 height 33
type input "15:45"
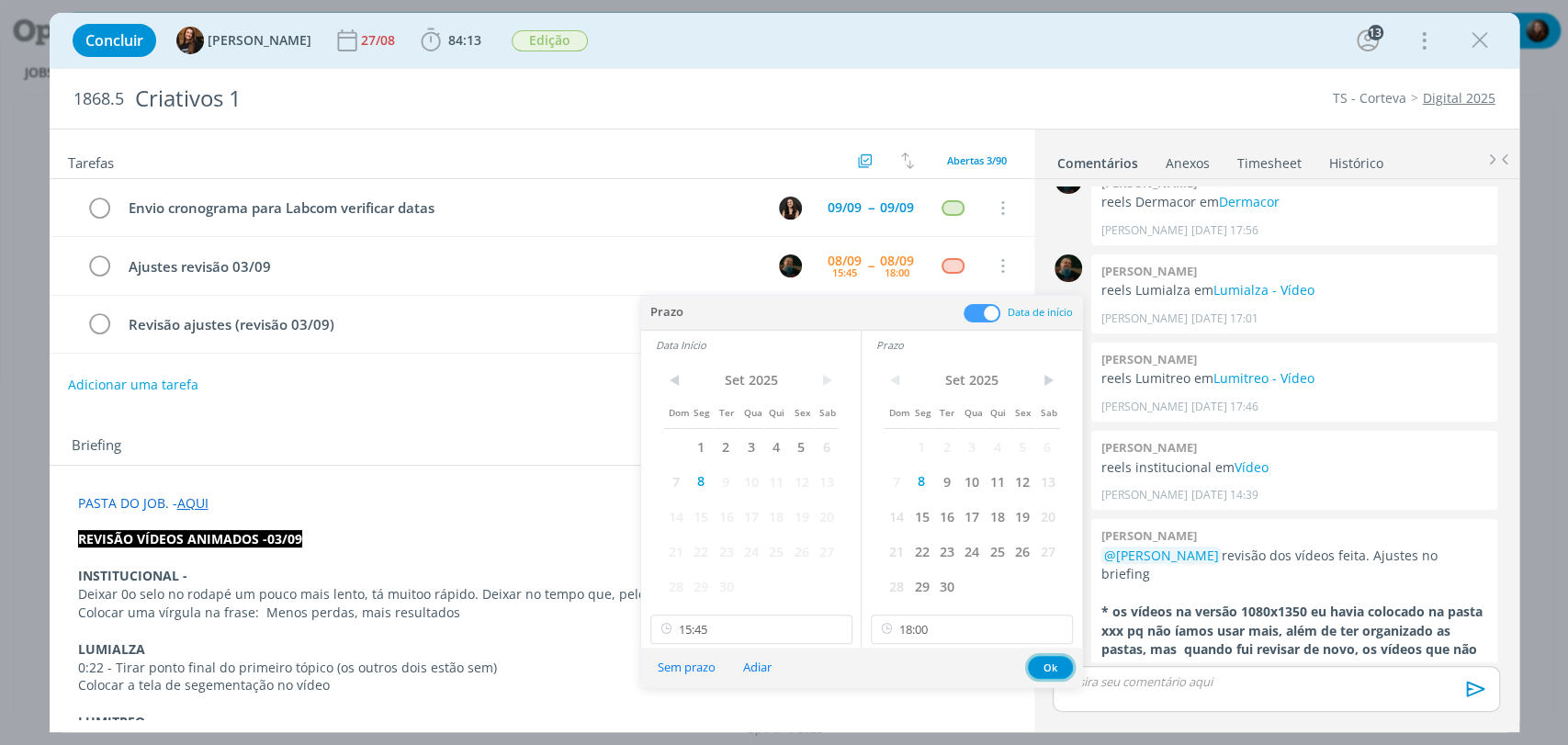
click at [1043, 666] on button "Ok" at bounding box center [1050, 667] width 45 height 23
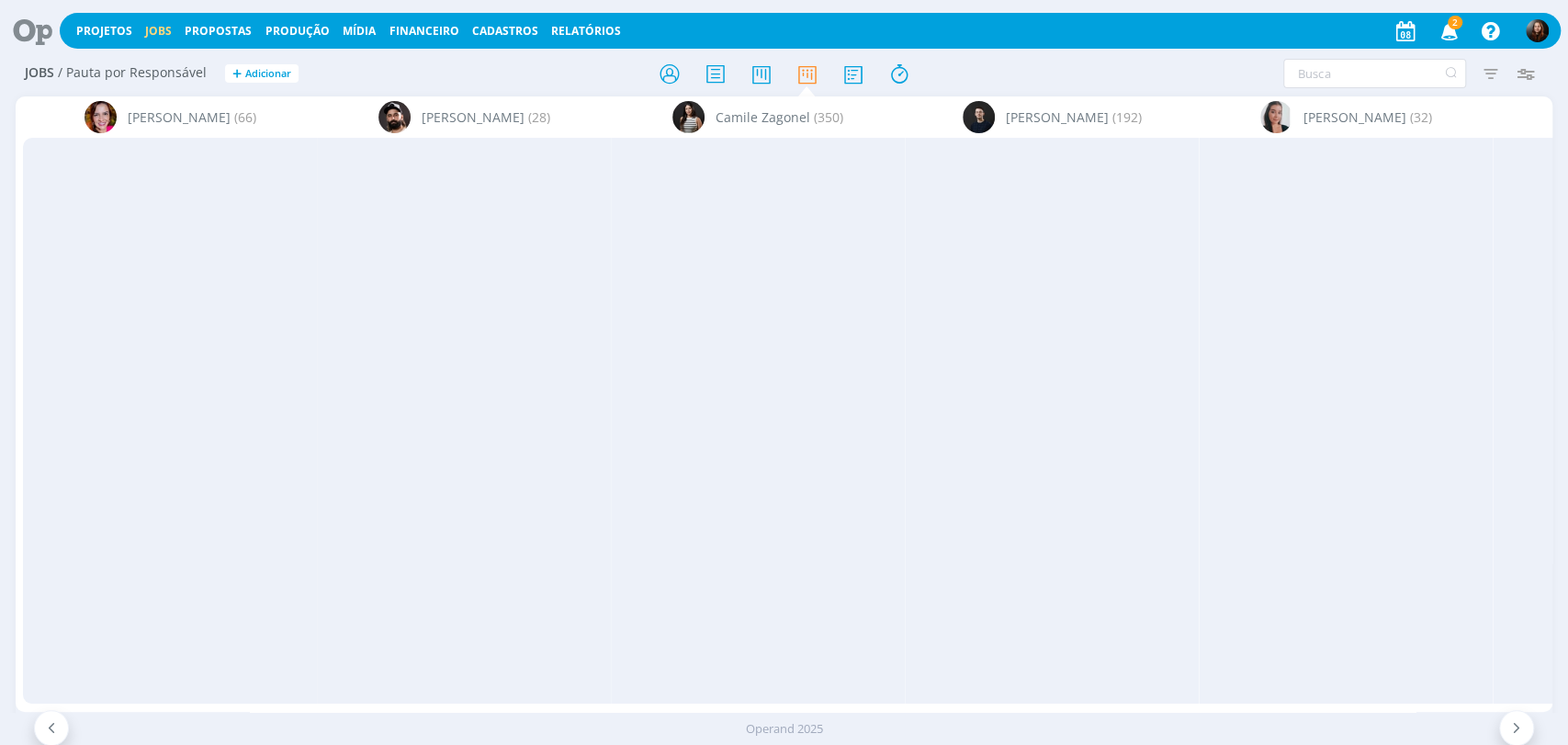
scroll to position [0, 3209]
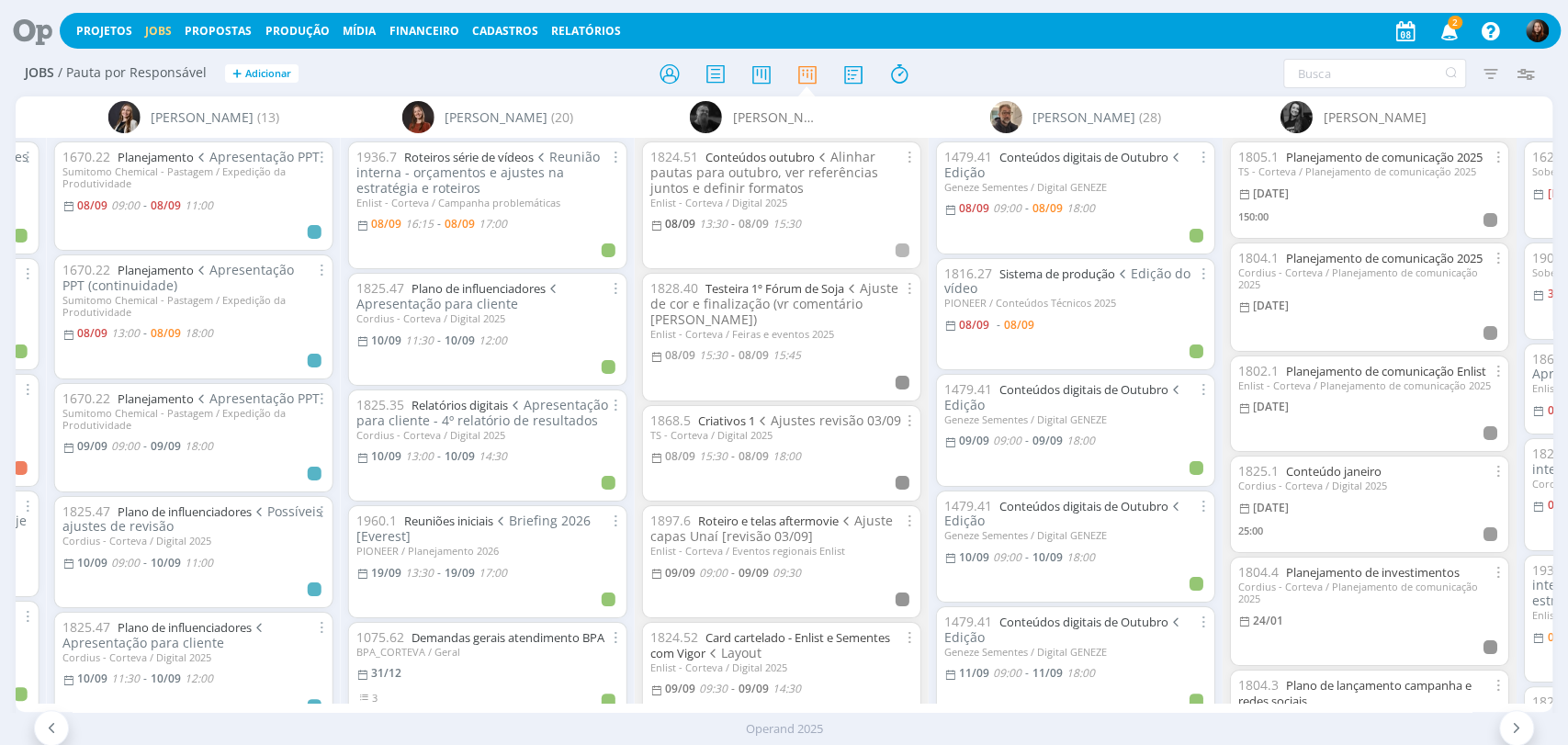
click at [1172, 68] on div "Filtrar Filtrar Limpar Tipo Jobs e Tarefas Data Personalizado a Situação dos jo…" at bounding box center [1296, 73] width 494 height 29
click at [1445, 30] on icon "button" at bounding box center [1448, 30] width 32 height 31
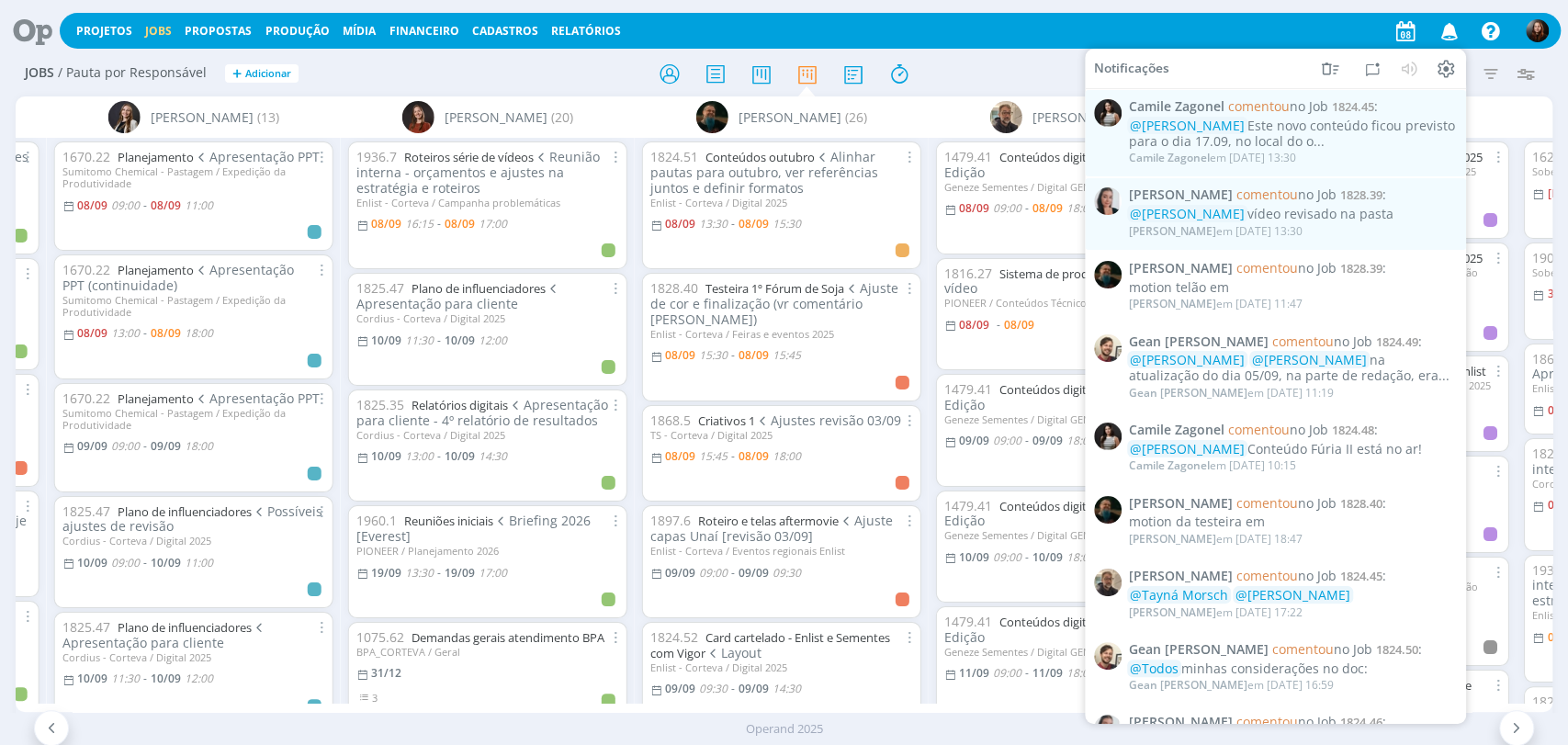
click at [1063, 75] on div "Filtrar Filtrar Limpar Tipo Jobs e Tarefas Data Personalizado a Situação dos jo…" at bounding box center [1296, 73] width 494 height 29
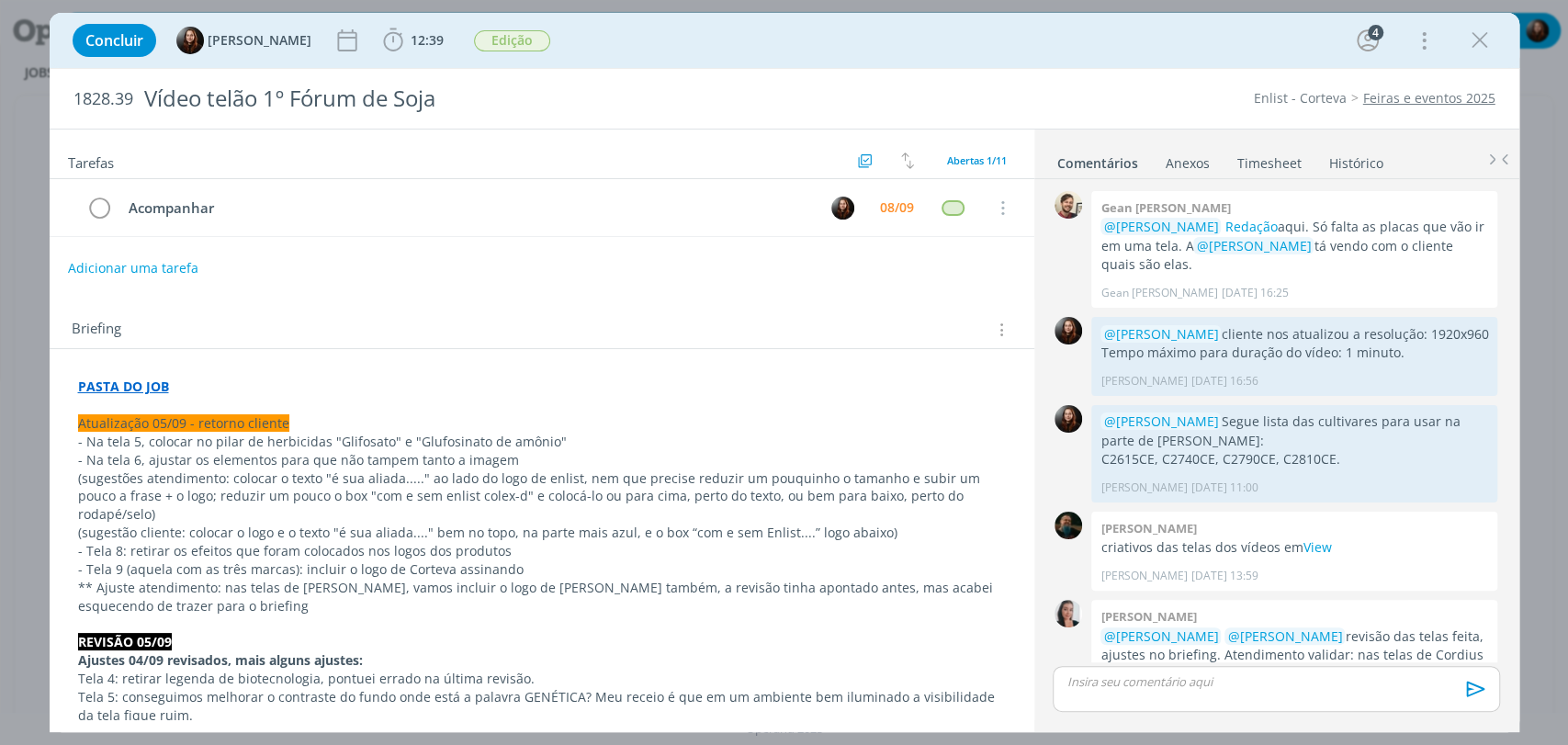
scroll to position [1266, 0]
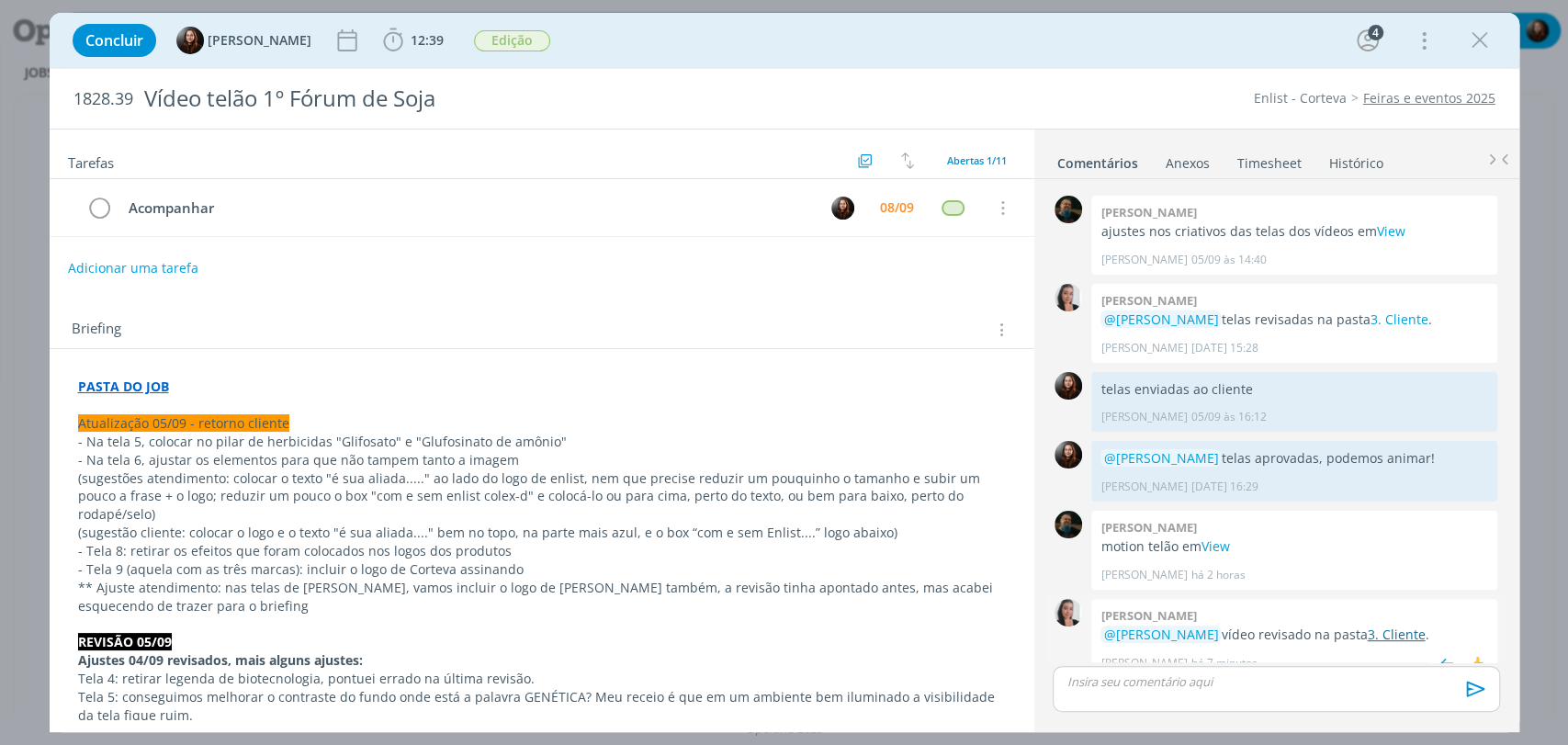
click at [1394, 626] on link "3. Cliente" at bounding box center [1395, 634] width 58 height 17
click at [1207, 678] on p "dialog" at bounding box center [1276, 681] width 417 height 17
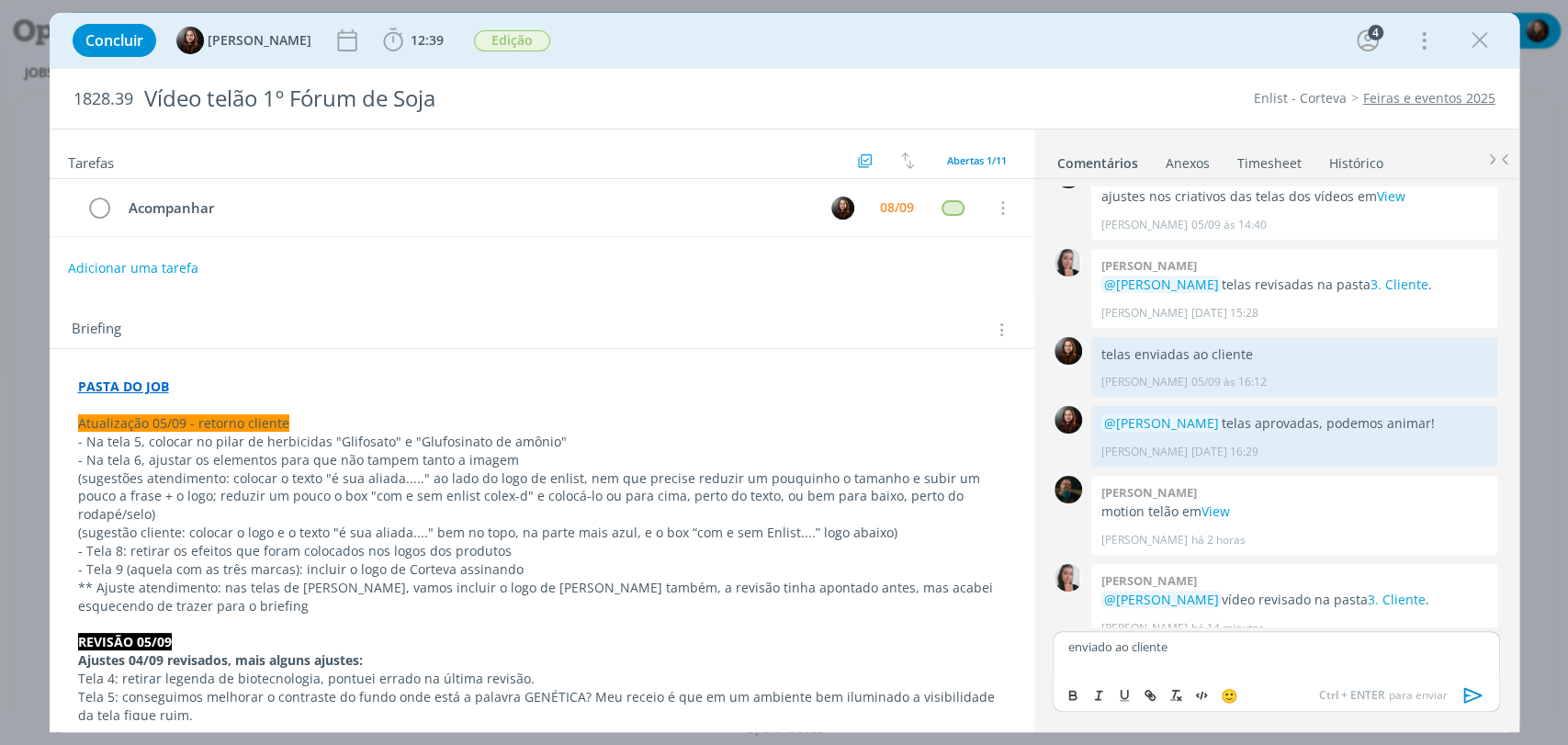
click at [1467, 697] on icon "dialog" at bounding box center [1473, 696] width 28 height 28
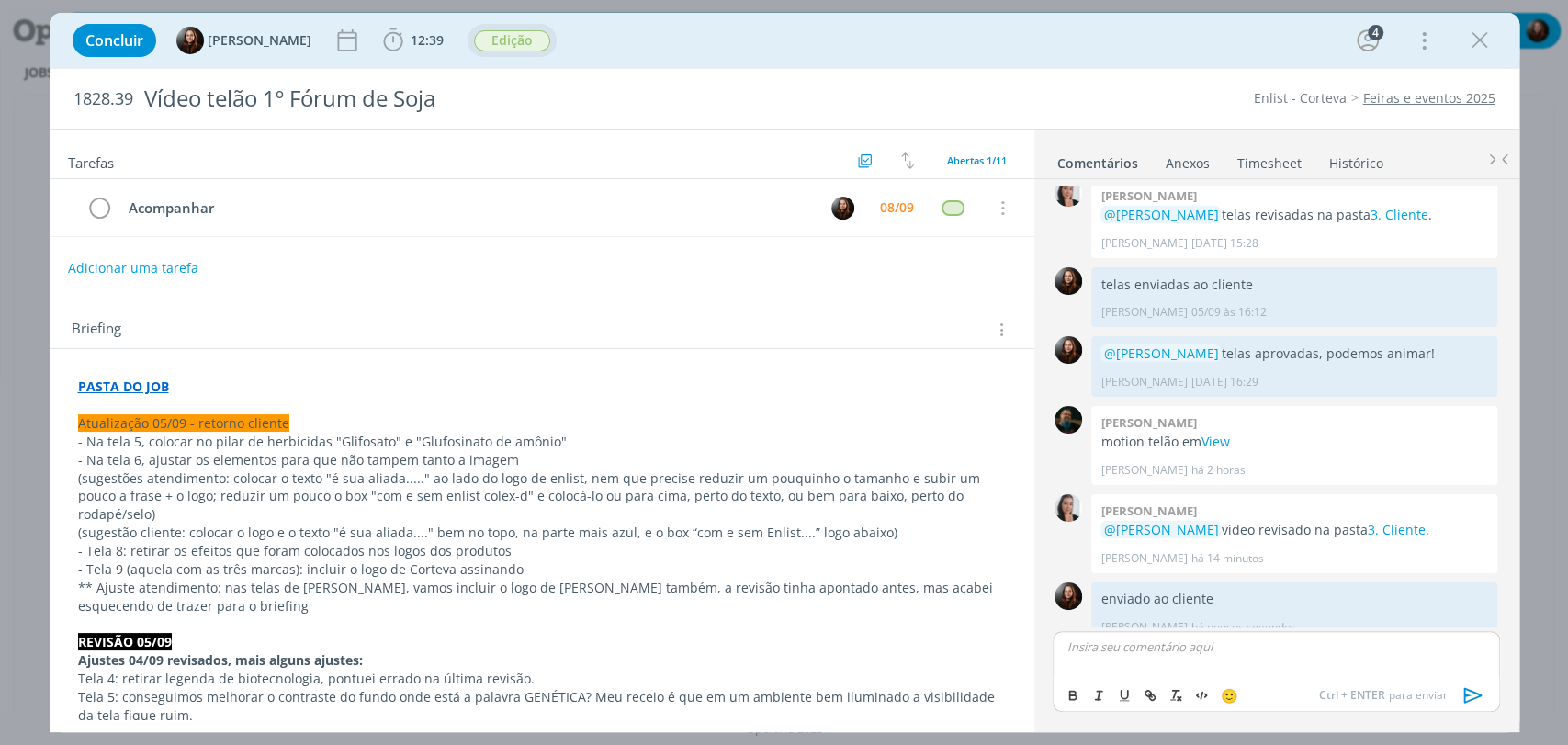
click at [517, 47] on span "Edição" at bounding box center [512, 40] width 76 height 21
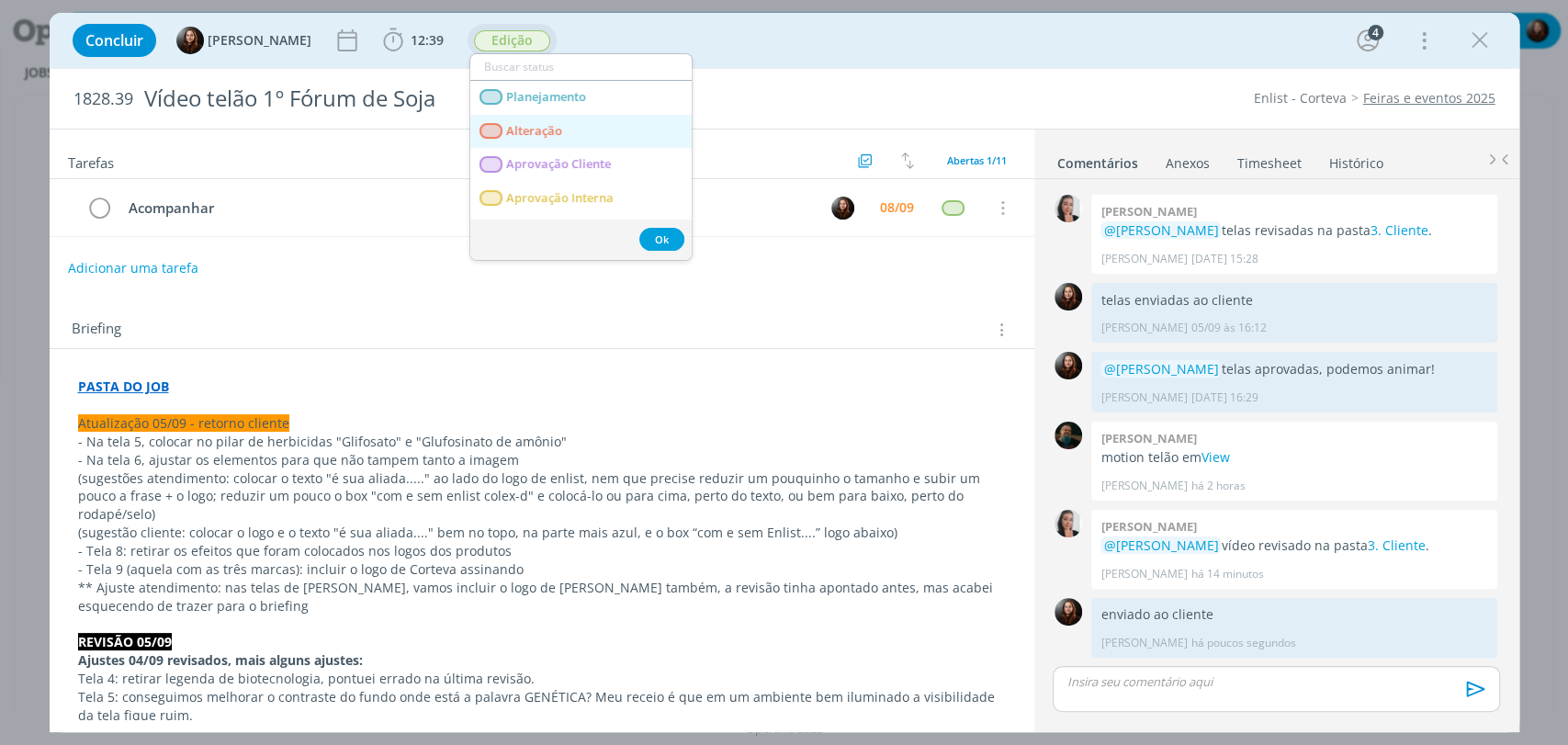
scroll to position [1336, 0]
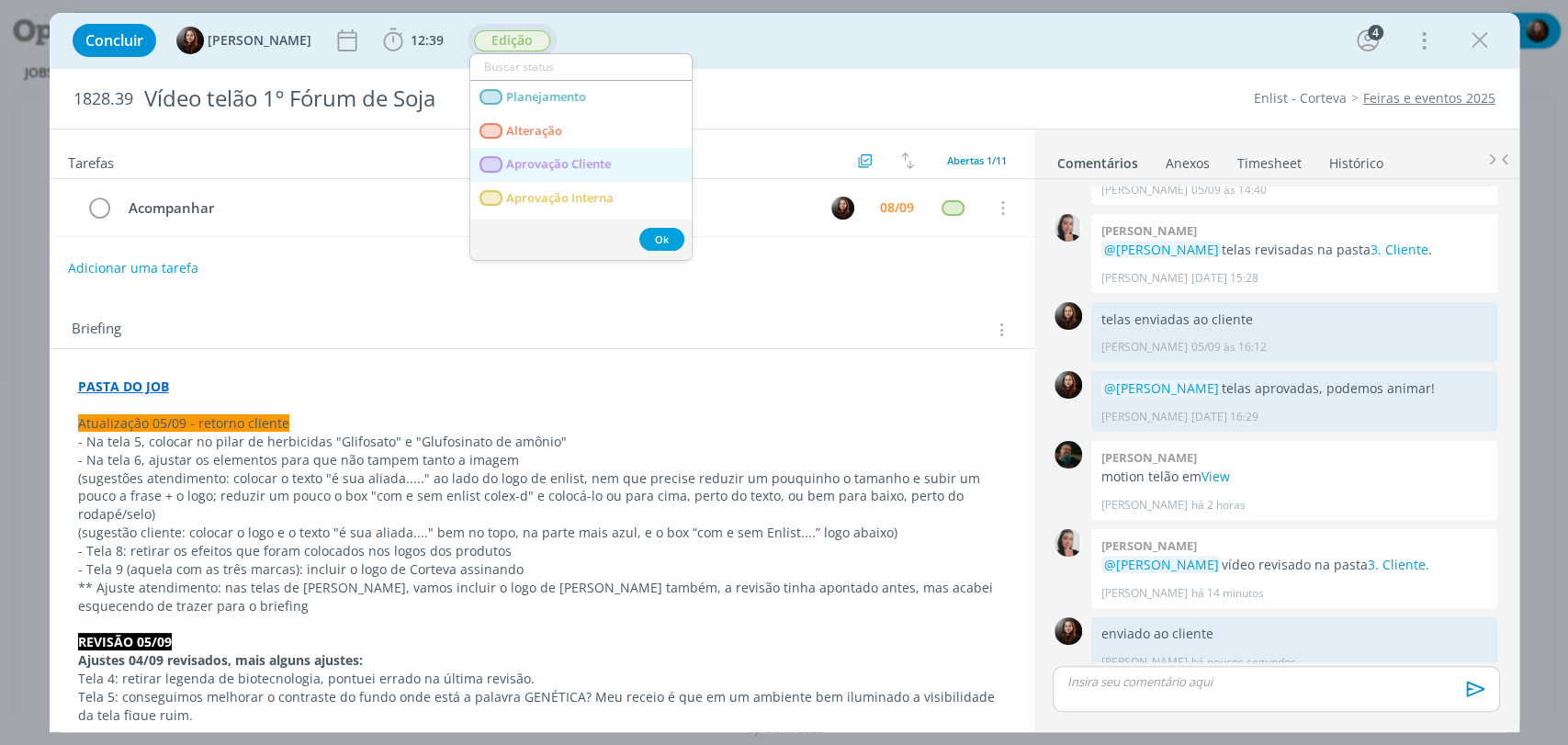
click at [571, 164] on span "Aprovação Cliente" at bounding box center [558, 164] width 105 height 15
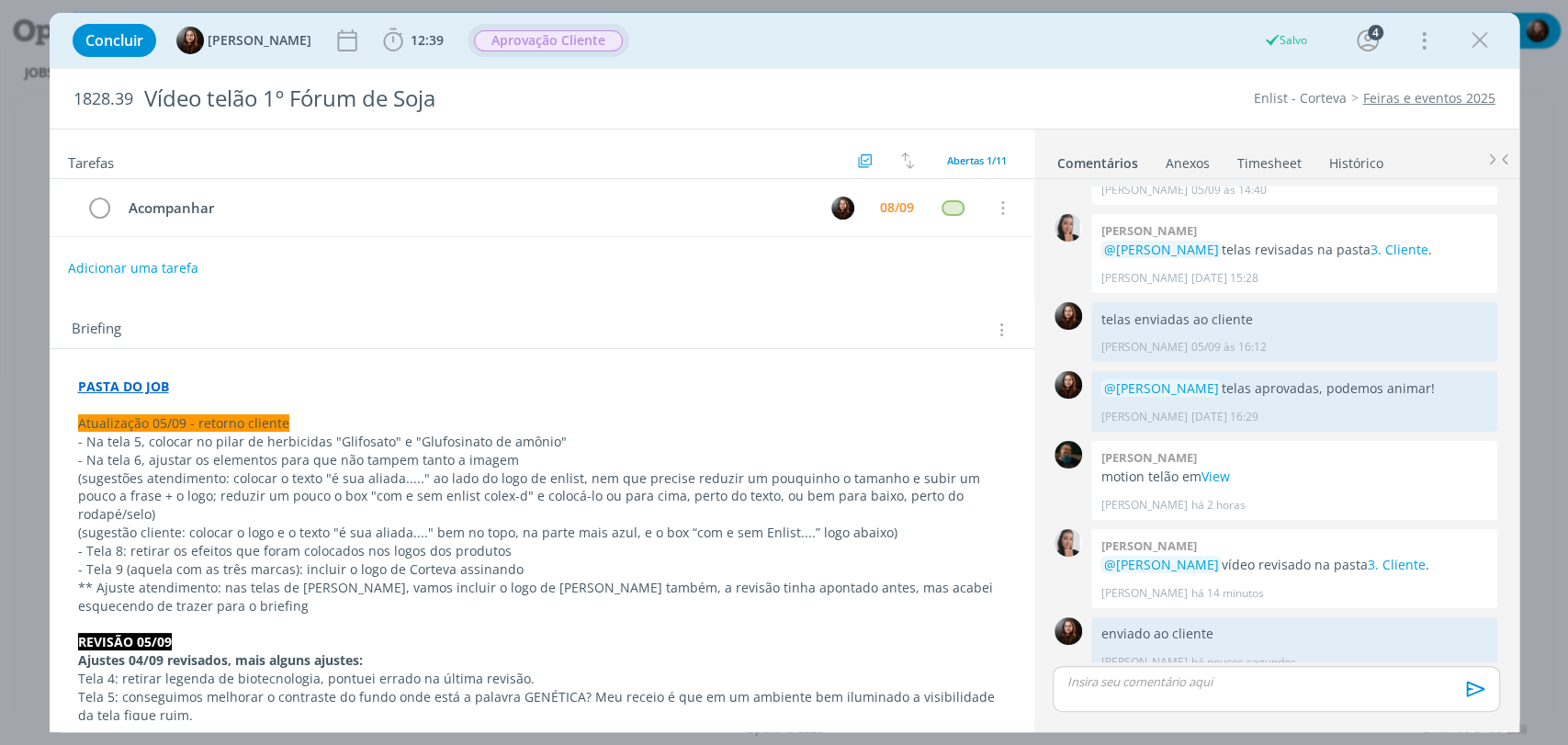
click at [1030, 48] on div "Concluir Eduarda Pereira 12:39 Iniciar Apontar Data * 08/09/2025 Horas * 00:00 …" at bounding box center [784, 40] width 1442 height 44
click at [921, 49] on div "Concluir Eduarda Pereira 12:39 Iniciar Apontar Data * 08/09/2025 Horas * 00:00 …" at bounding box center [784, 40] width 1442 height 44
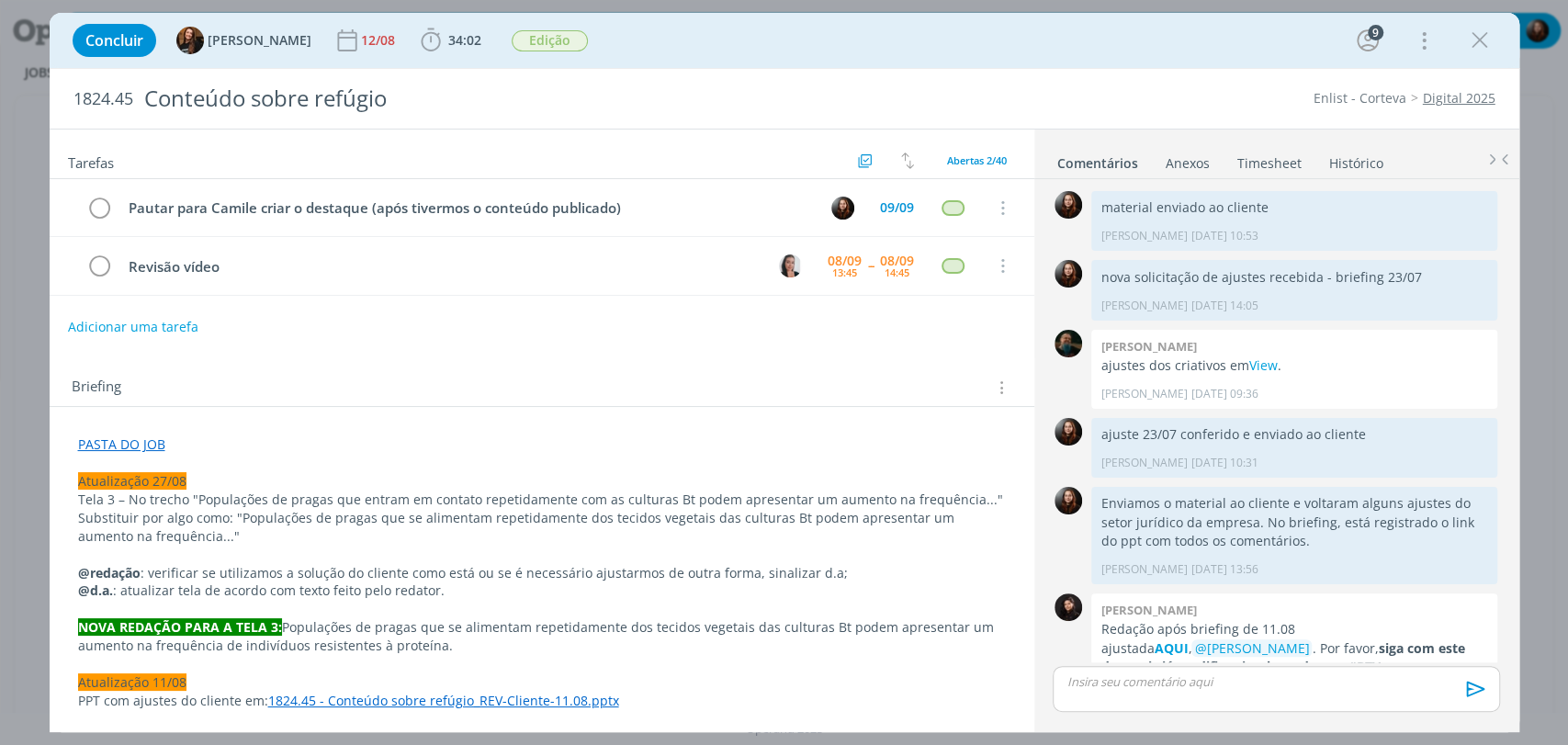
scroll to position [1626, 0]
